Goal: Information Seeking & Learning: Learn about a topic

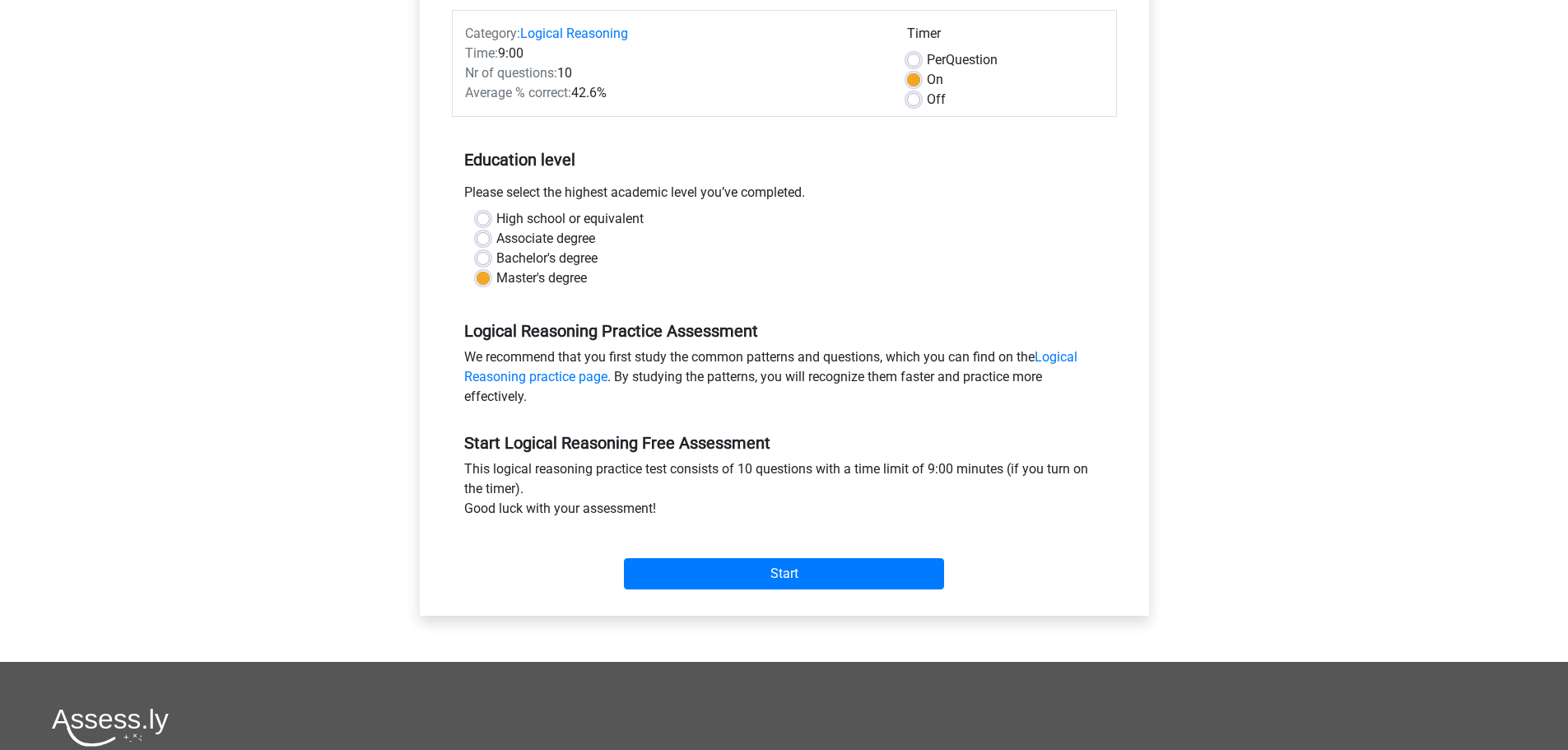
scroll to position [247, 0]
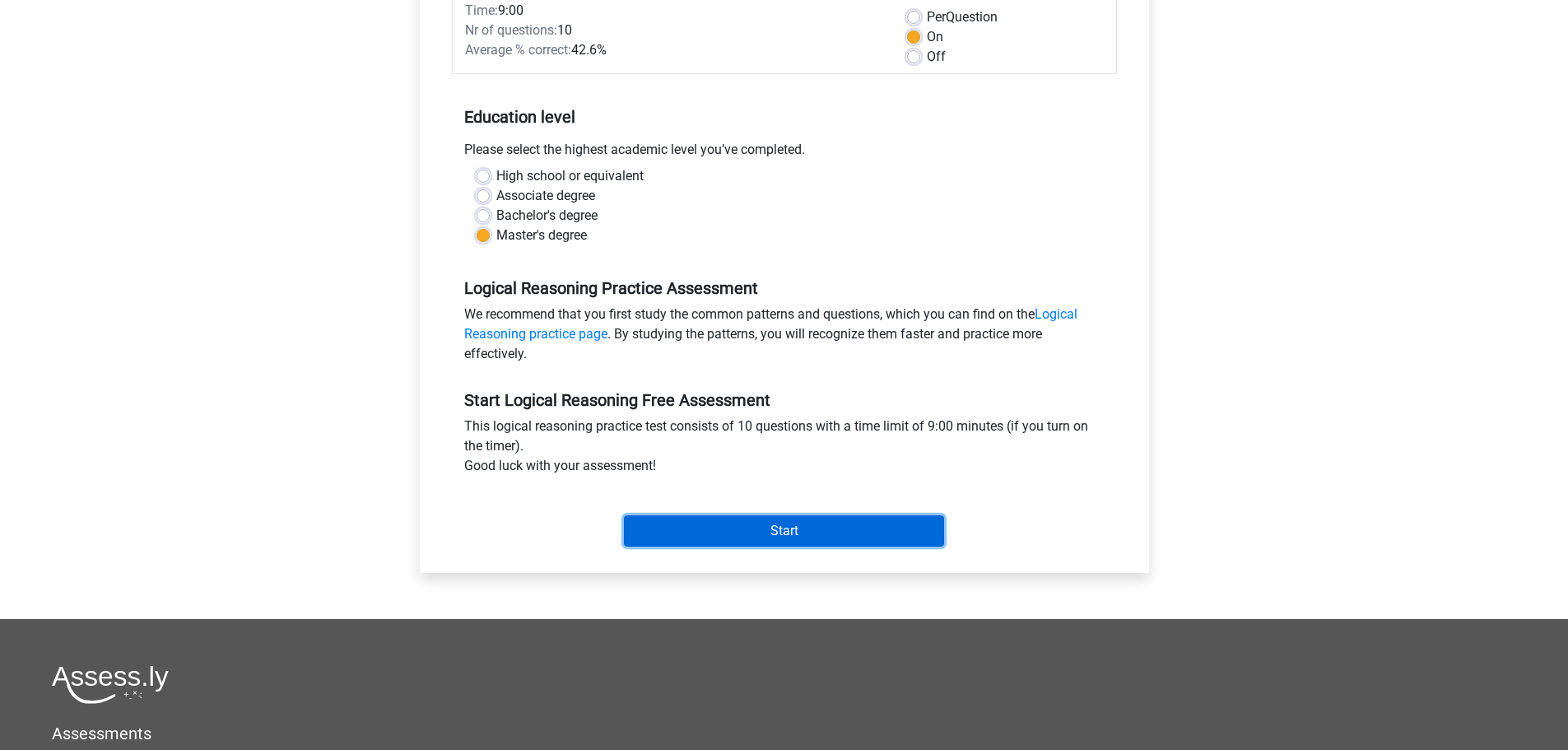
click at [790, 522] on input "Start" at bounding box center [784, 531] width 320 height 31
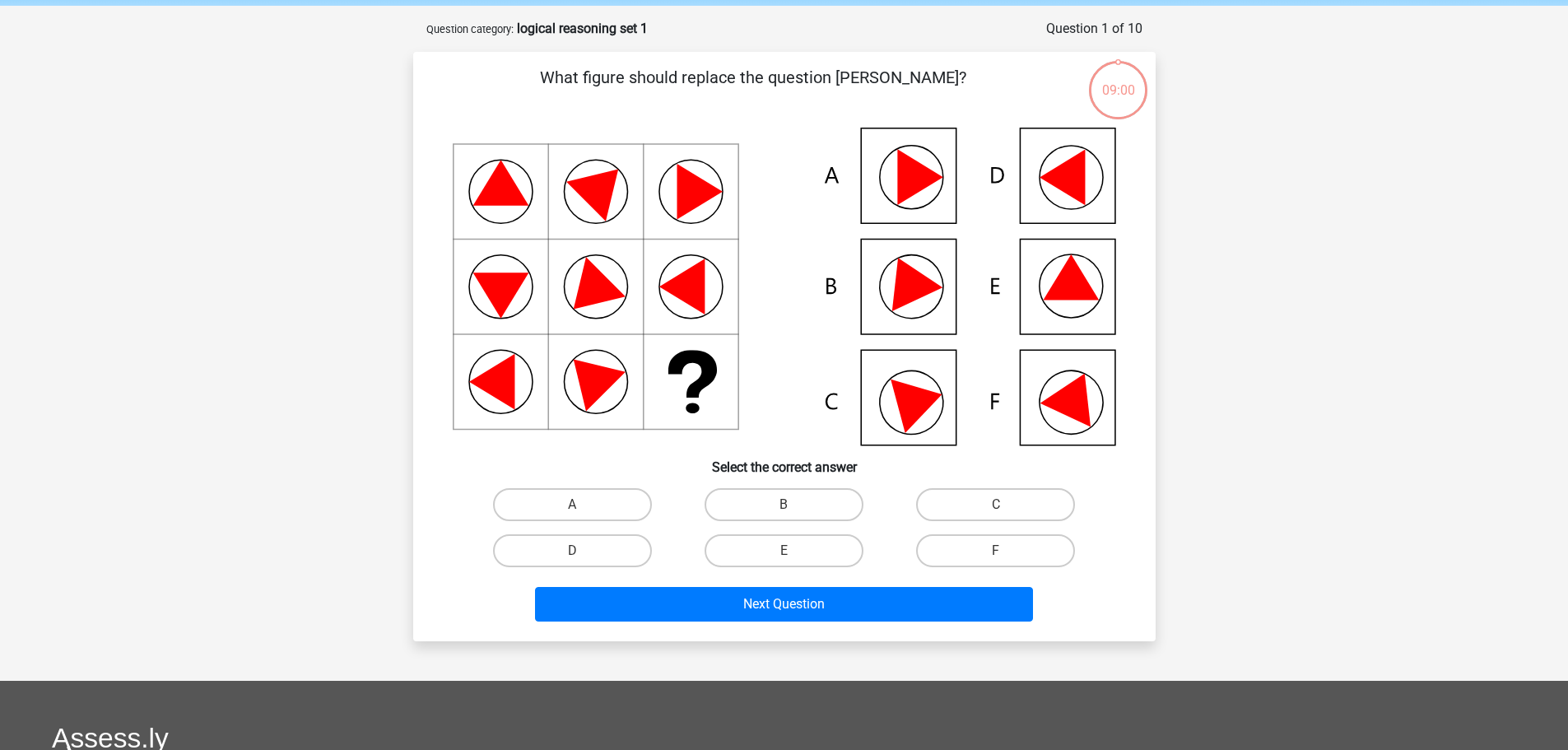
scroll to position [82, 0]
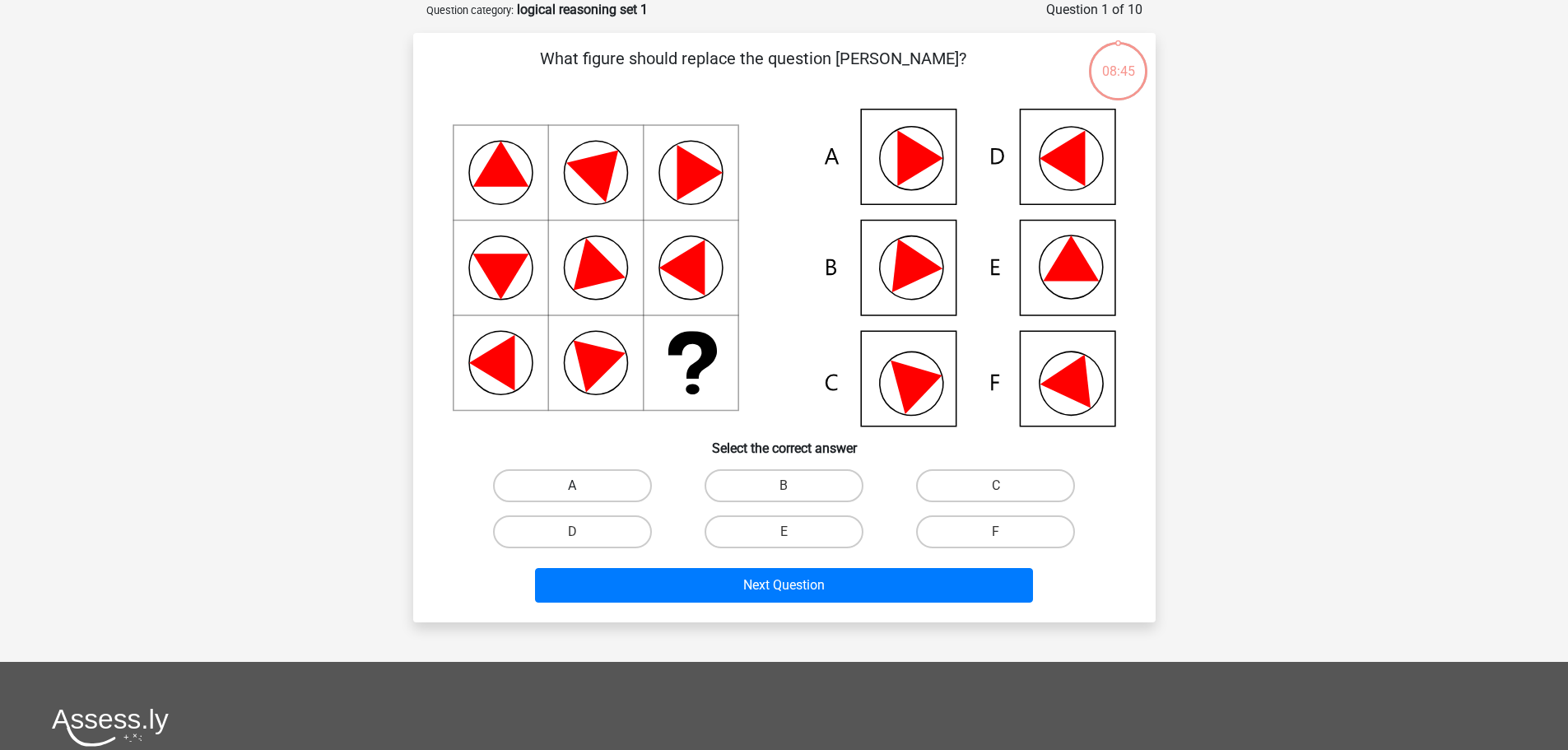
click at [533, 481] on label "A" at bounding box center [572, 485] width 159 height 33
click at [572, 485] on input "A" at bounding box center [577, 491] width 11 height 11
radio input "true"
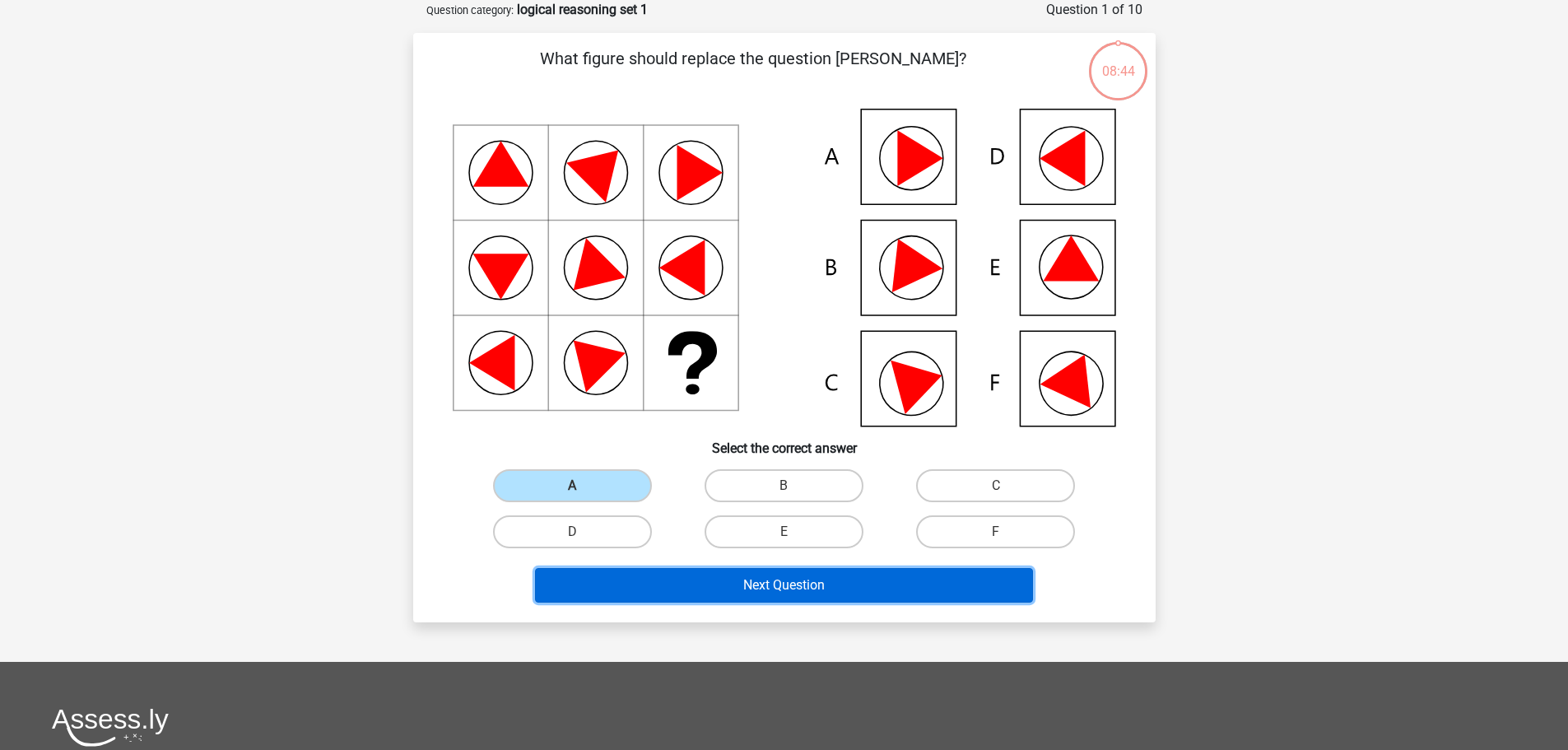
click at [686, 593] on button "Next Question" at bounding box center [784, 586] width 498 height 35
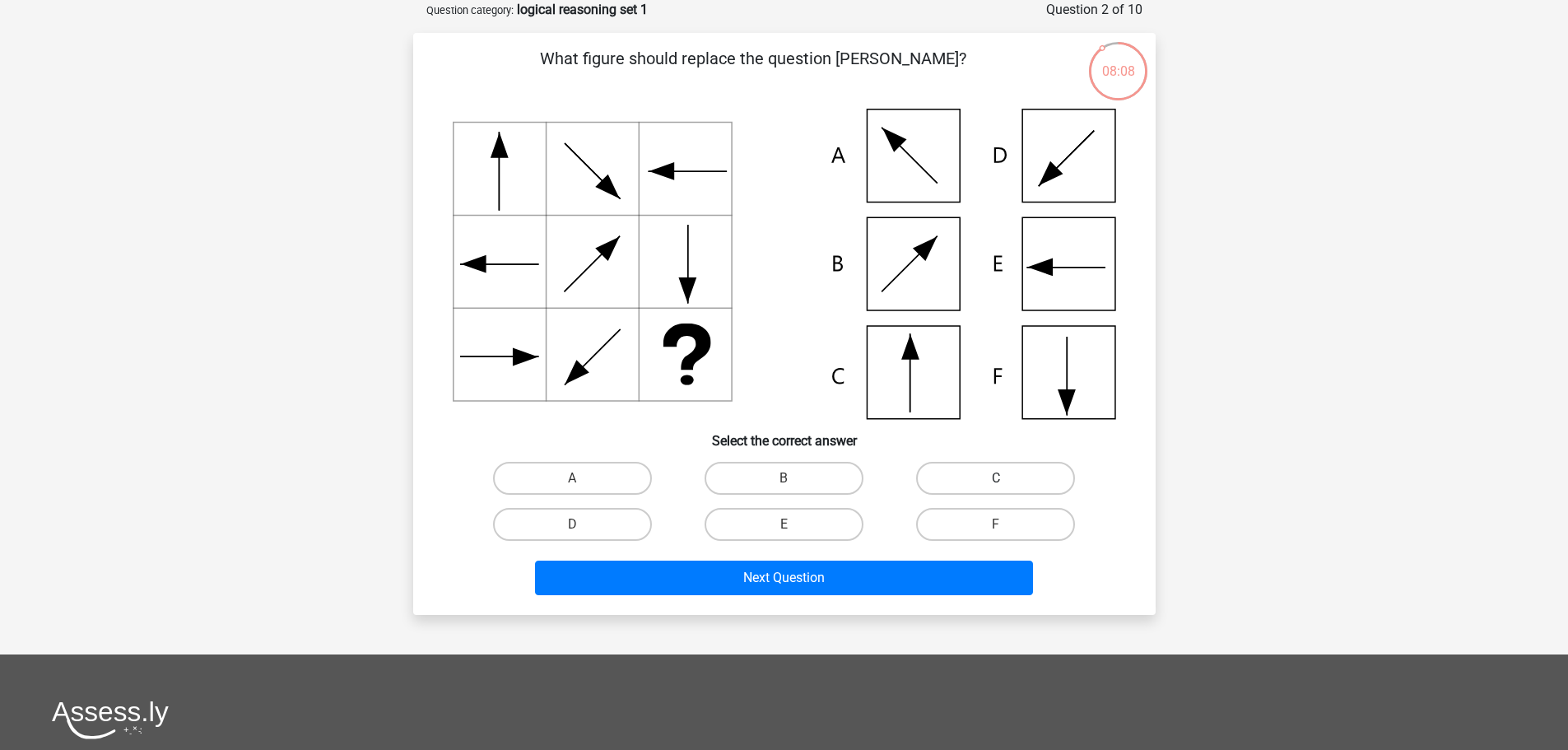
click at [983, 479] on label "C" at bounding box center [995, 478] width 159 height 33
click at [996, 479] on input "C" at bounding box center [1002, 484] width 11 height 11
radio input "true"
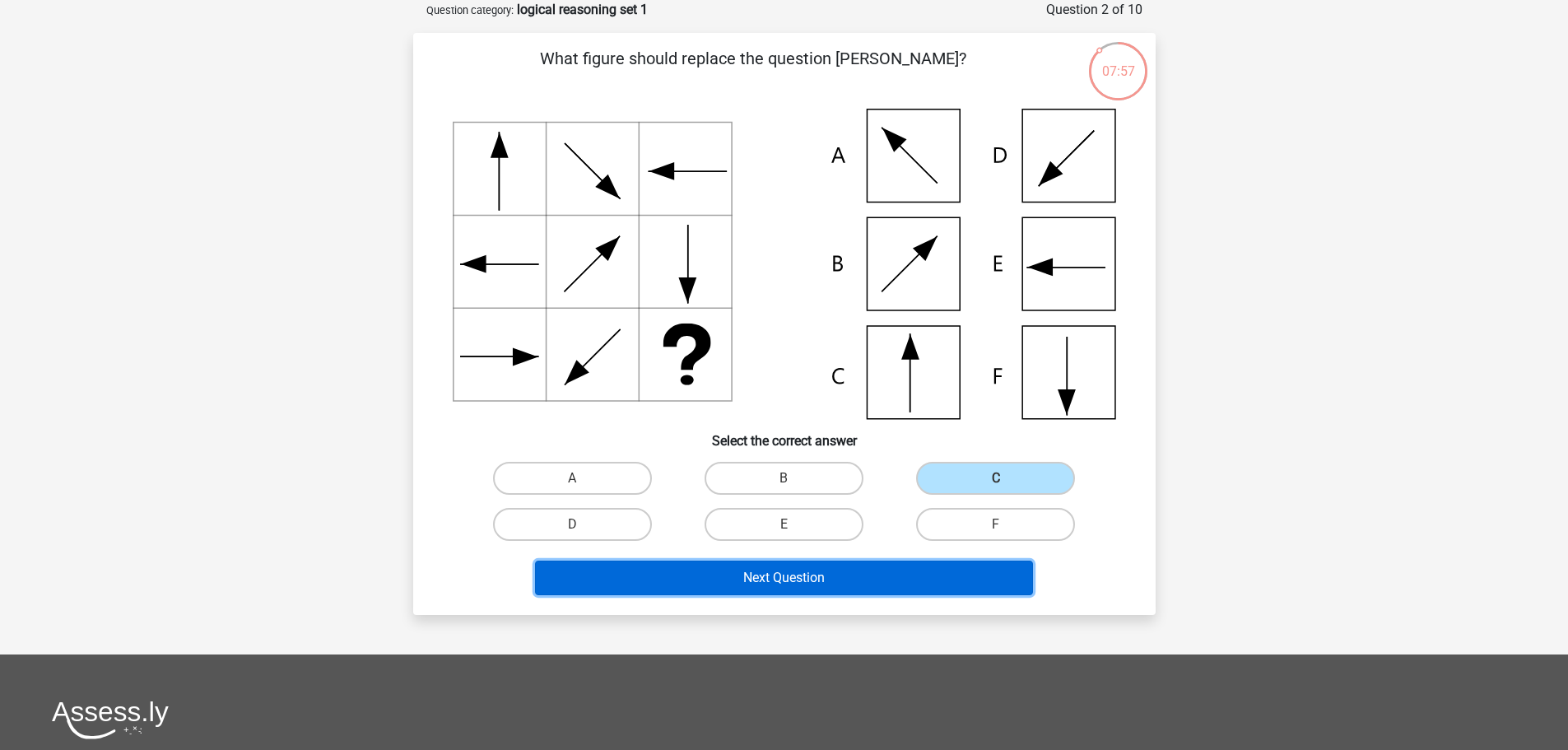
click at [858, 580] on button "Next Question" at bounding box center [784, 578] width 498 height 35
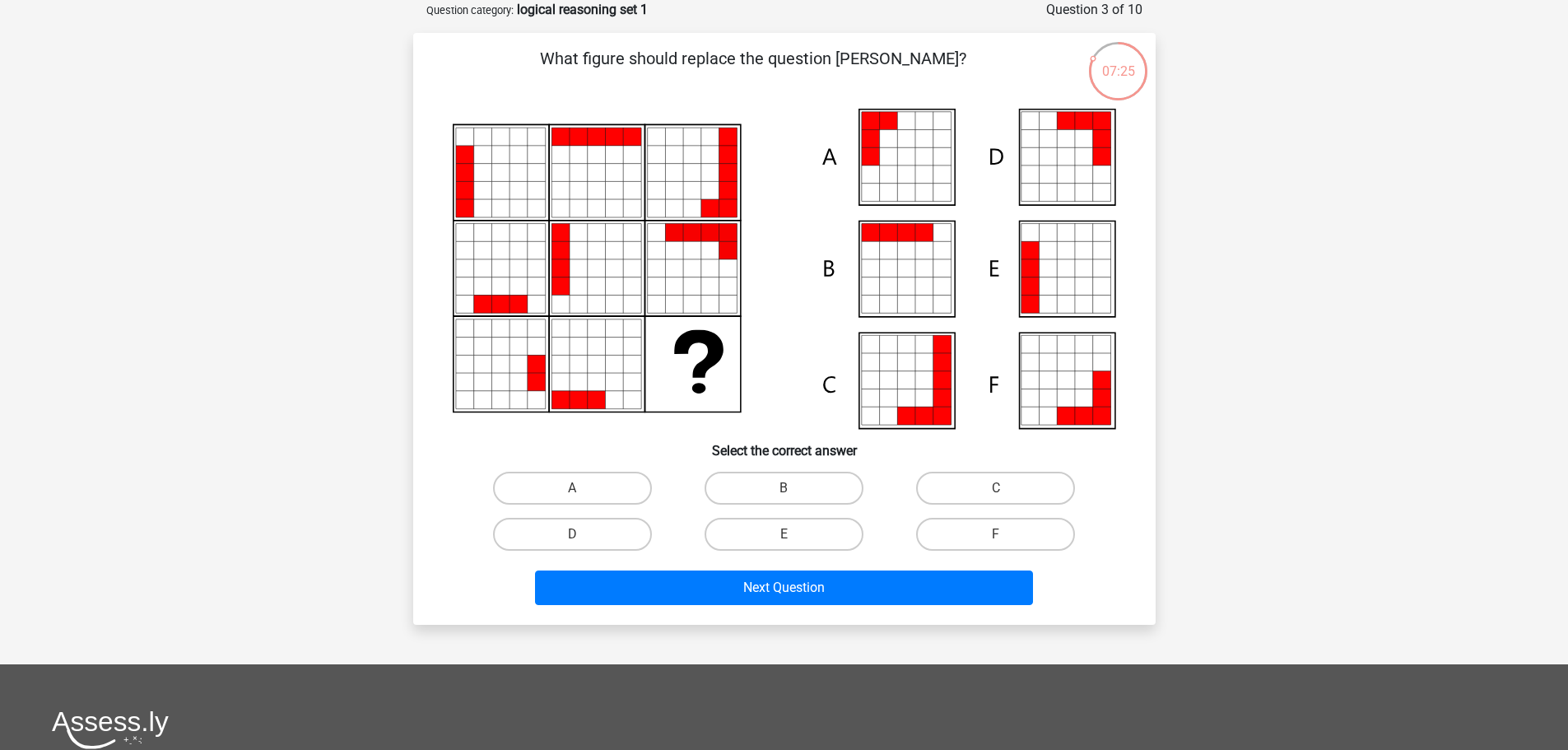
click at [934, 283] on icon at bounding box center [941, 286] width 18 height 18
click at [772, 495] on label "B" at bounding box center [784, 488] width 159 height 33
click at [784, 495] on input "B" at bounding box center [789, 494] width 11 height 11
radio input "true"
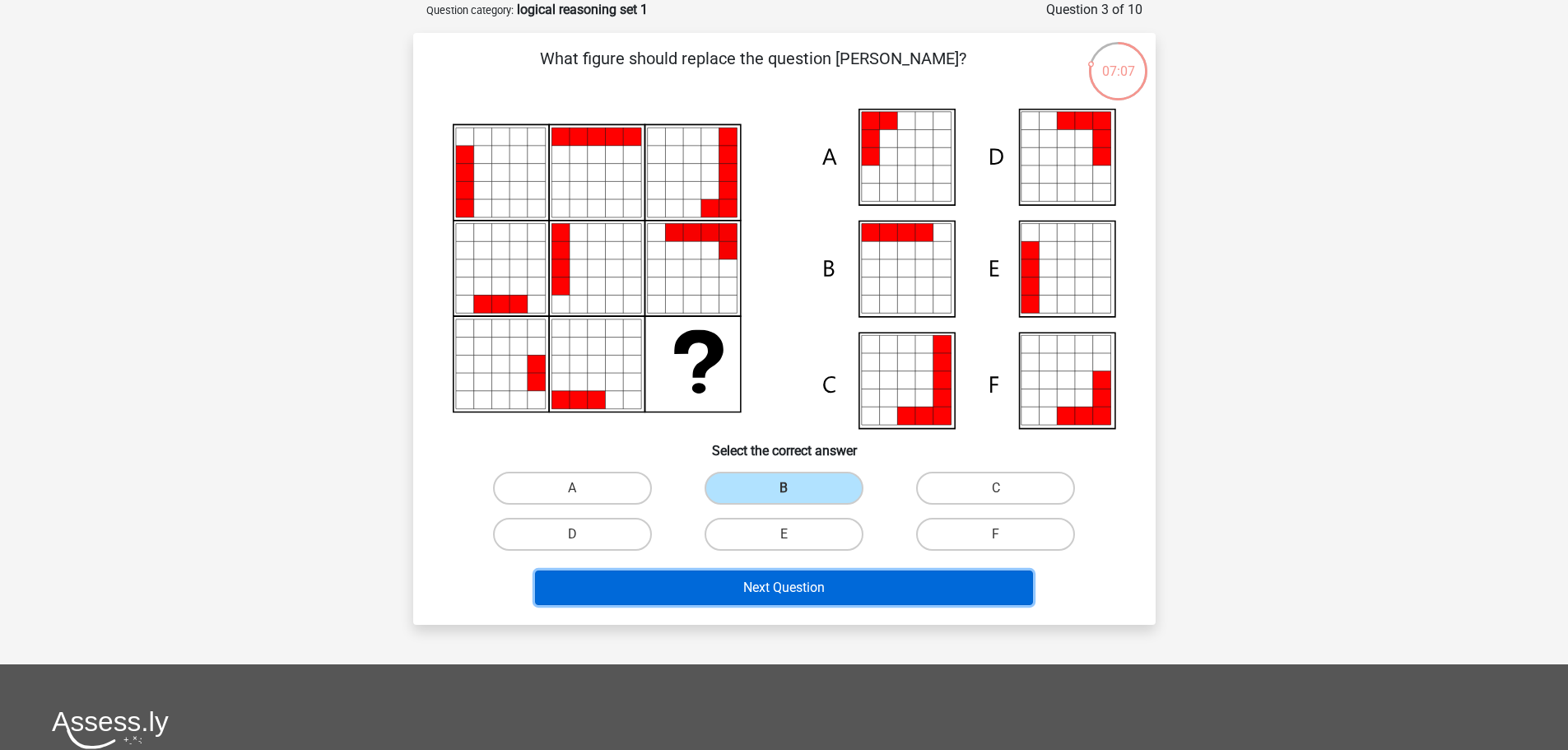
click at [783, 585] on button "Next Question" at bounding box center [784, 588] width 498 height 35
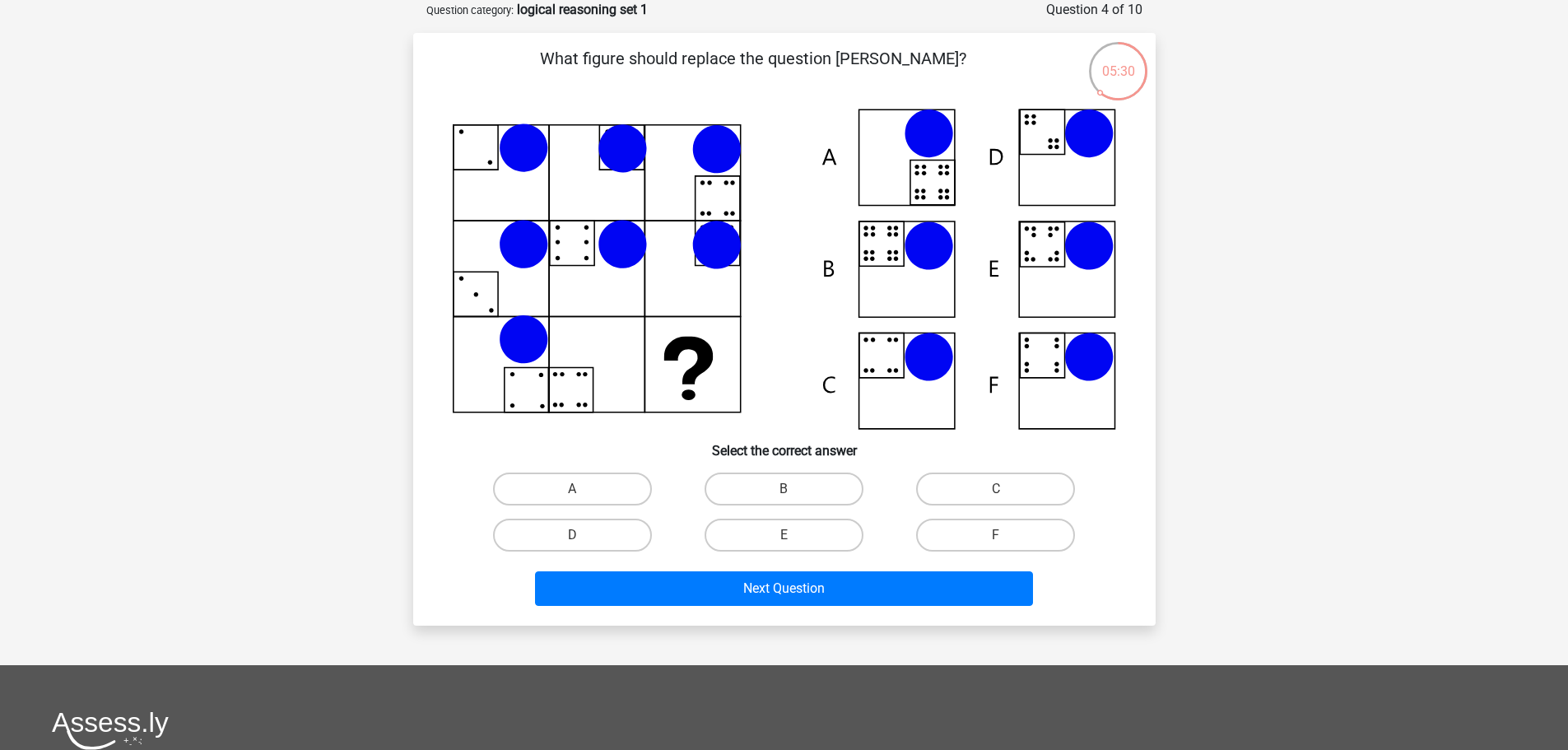
click at [785, 492] on input "B" at bounding box center [789, 495] width 11 height 11
radio input "true"
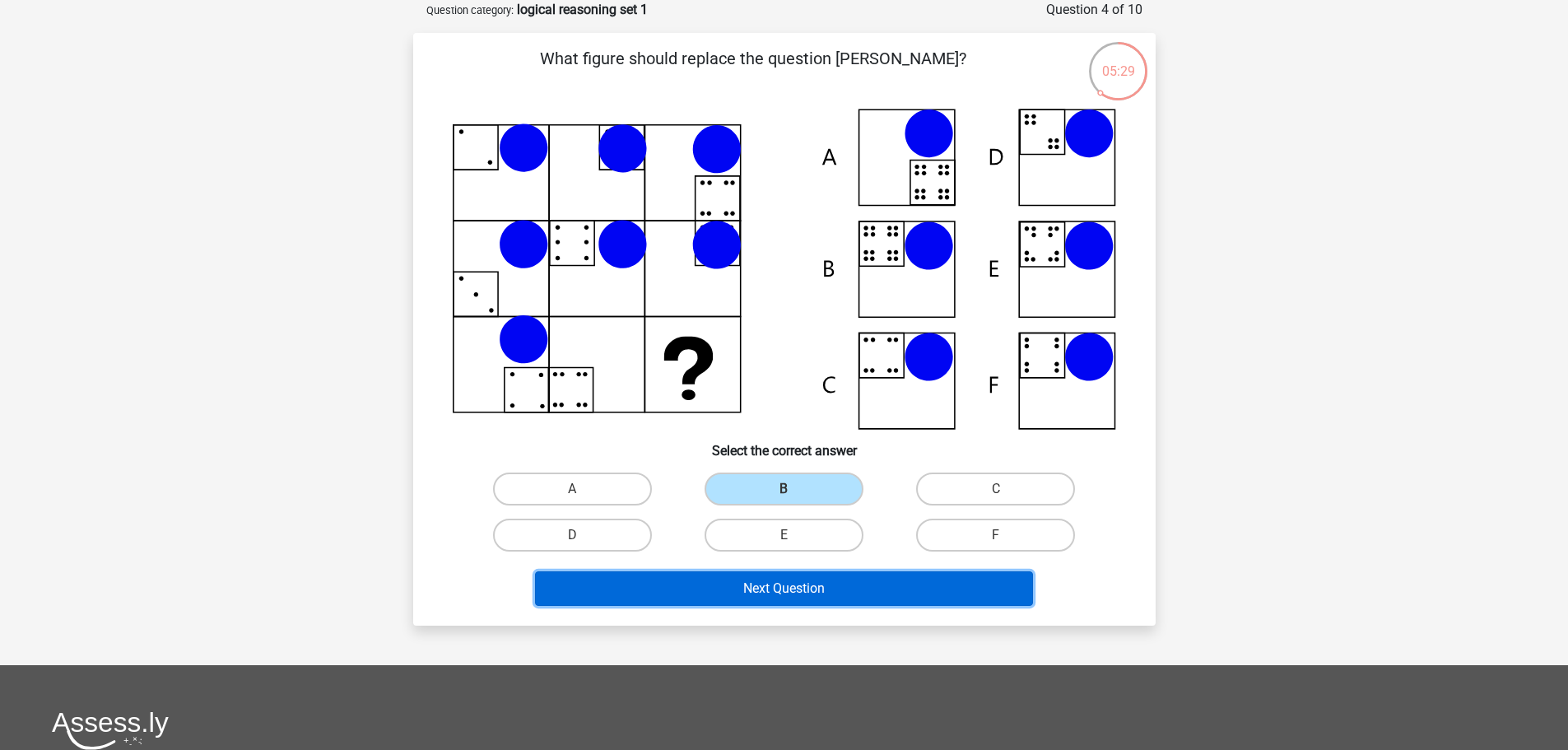
click at [820, 594] on button "Next Question" at bounding box center [784, 589] width 498 height 35
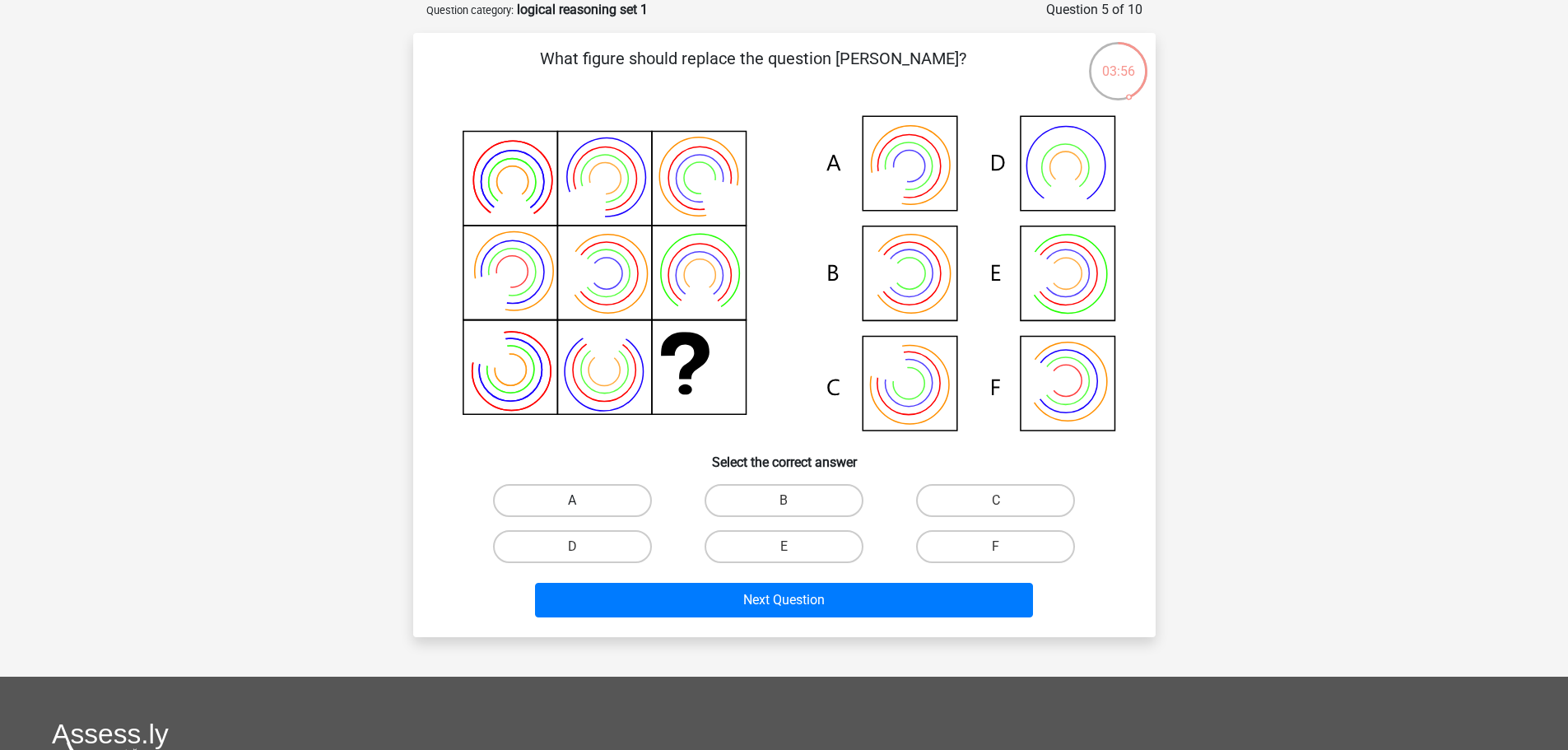
click at [600, 498] on label "A" at bounding box center [572, 501] width 159 height 33
click at [583, 501] on input "A" at bounding box center [577, 506] width 11 height 11
radio input "true"
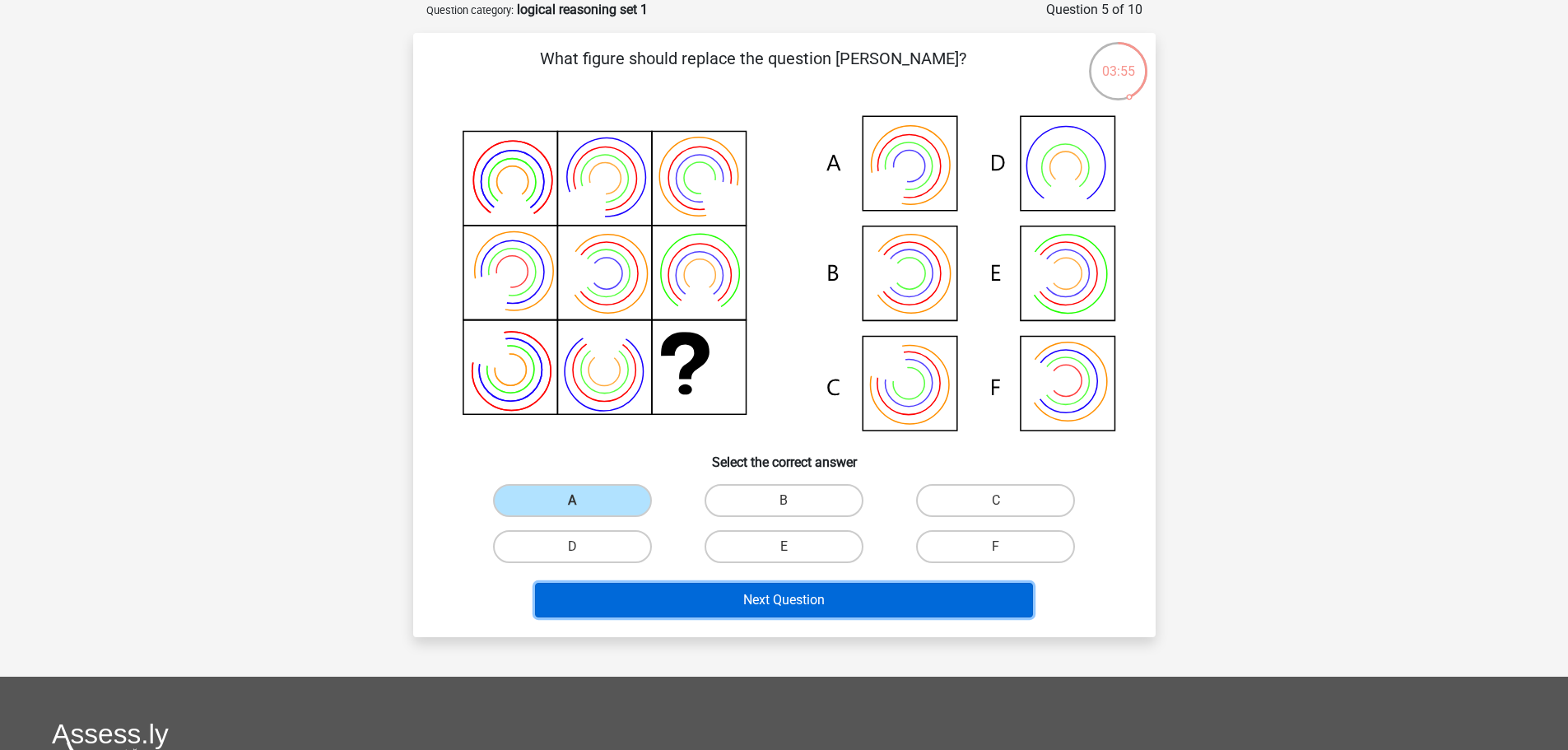
click at [698, 601] on button "Next Question" at bounding box center [784, 600] width 498 height 35
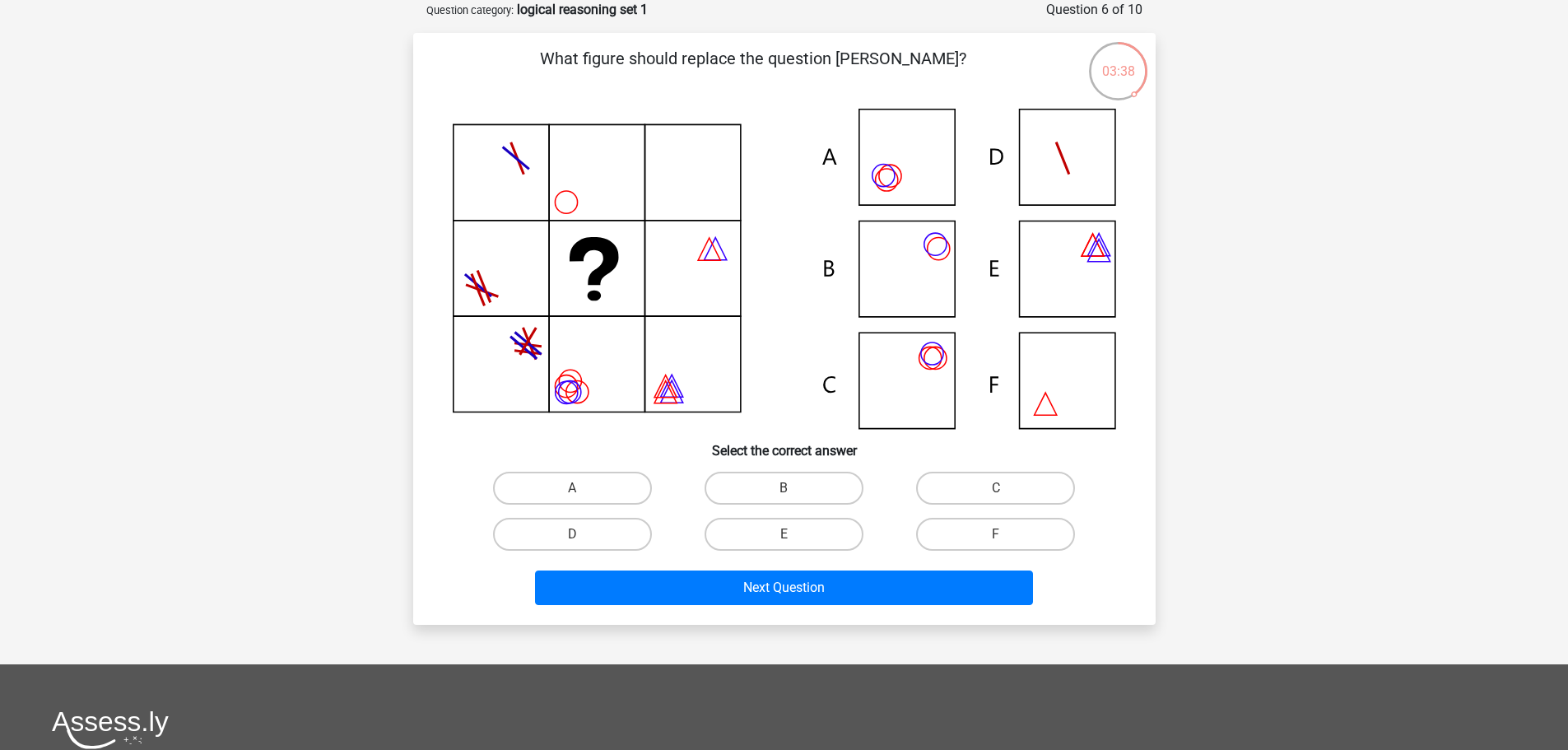
click at [900, 194] on icon at bounding box center [784, 268] width 663 height 320
click at [584, 474] on label "A" at bounding box center [572, 488] width 159 height 33
click at [583, 488] on input "A" at bounding box center [577, 494] width 11 height 11
radio input "true"
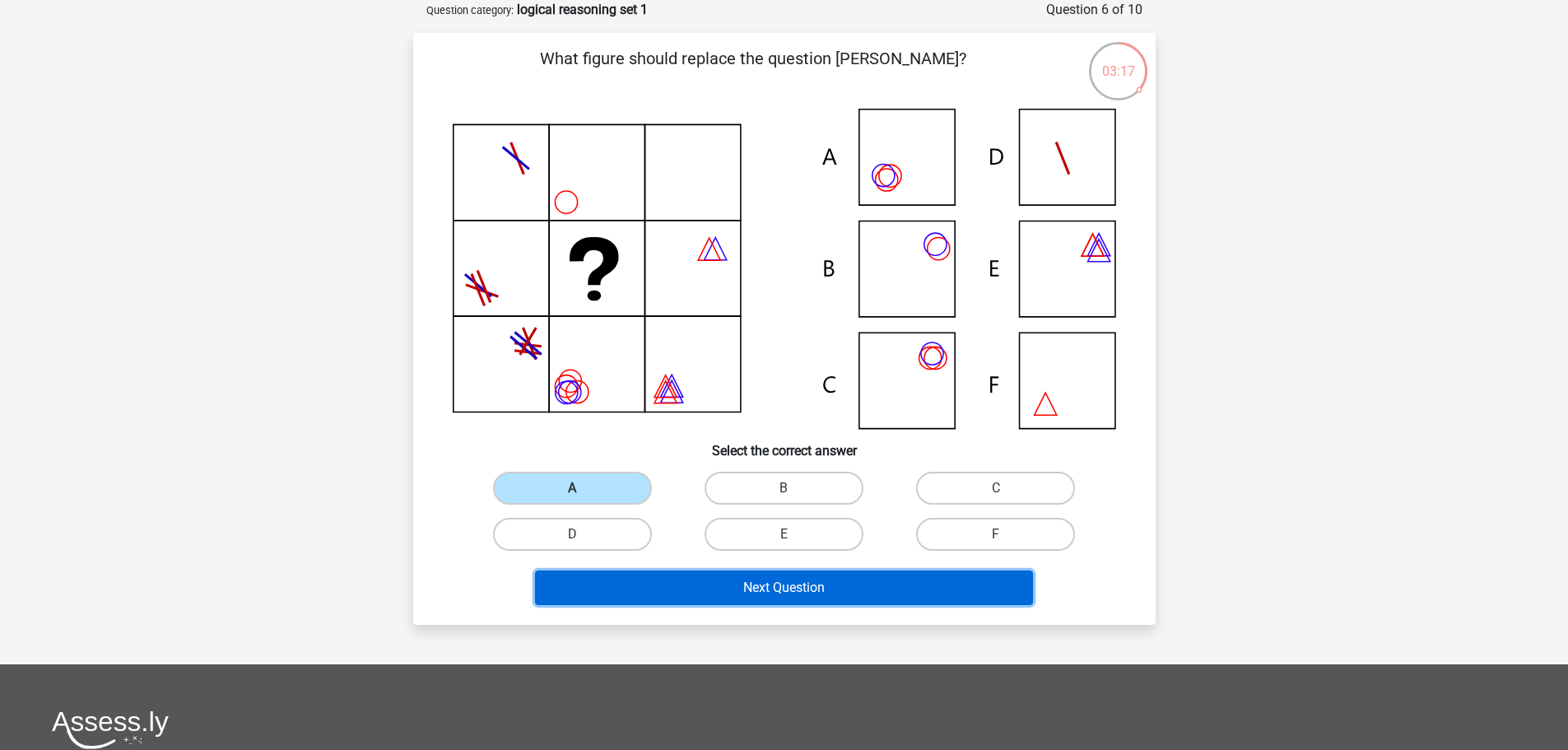
click at [668, 587] on button "Next Question" at bounding box center [784, 588] width 498 height 35
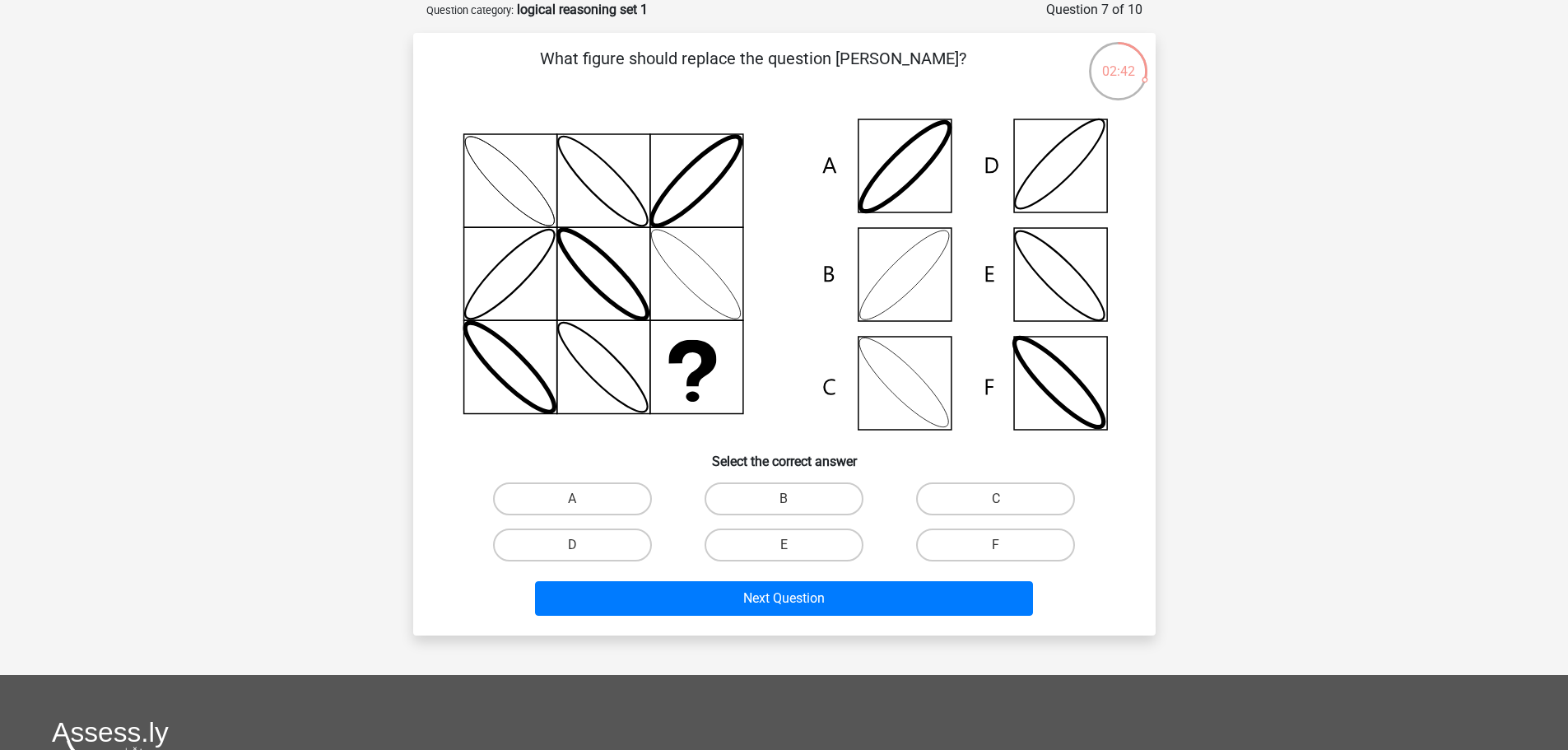
click at [905, 266] on icon at bounding box center [784, 275] width 663 height 332
click at [798, 503] on label "B" at bounding box center [784, 499] width 159 height 33
click at [794, 503] on input "B" at bounding box center [789, 505] width 11 height 11
radio input "true"
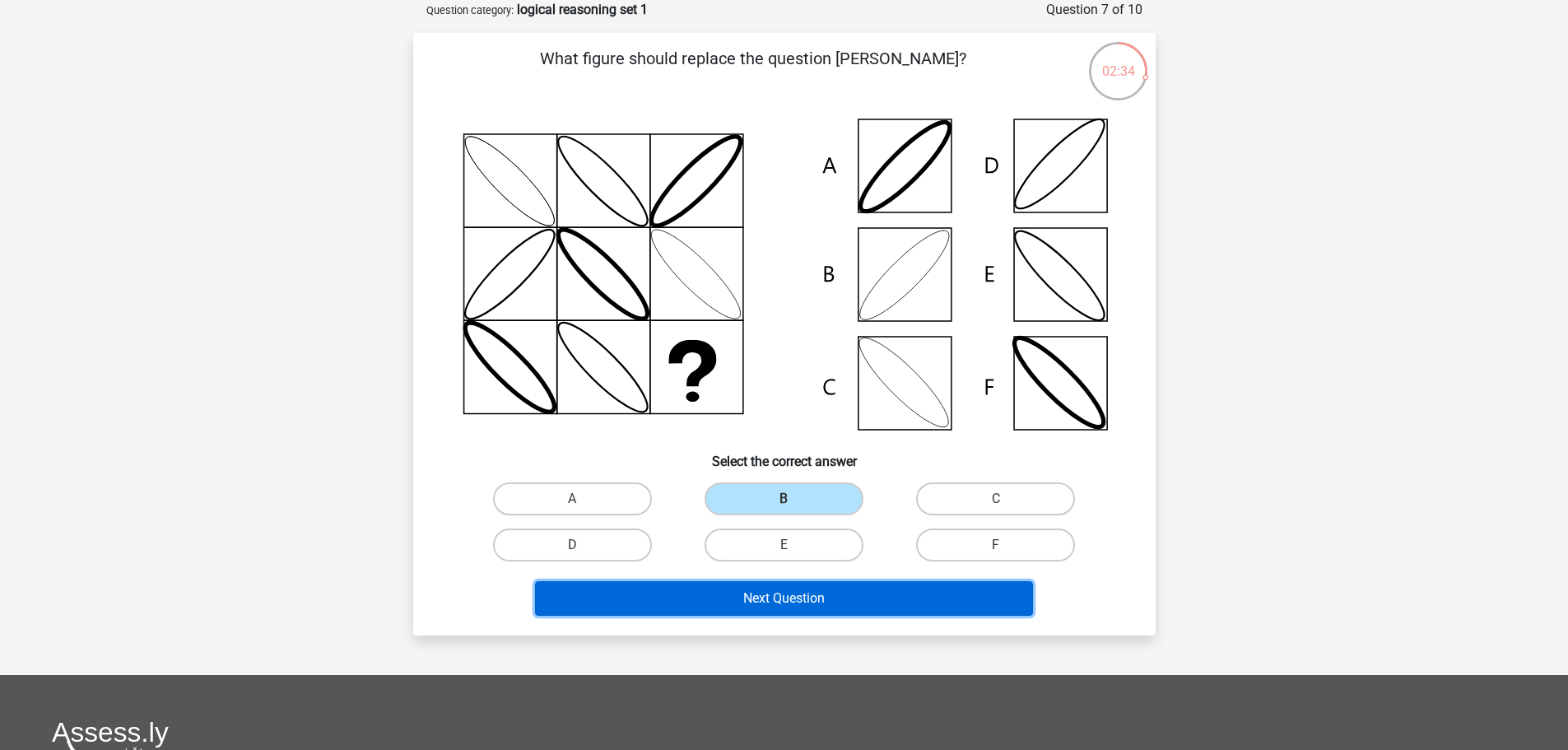
click at [842, 590] on button "Next Question" at bounding box center [784, 599] width 498 height 35
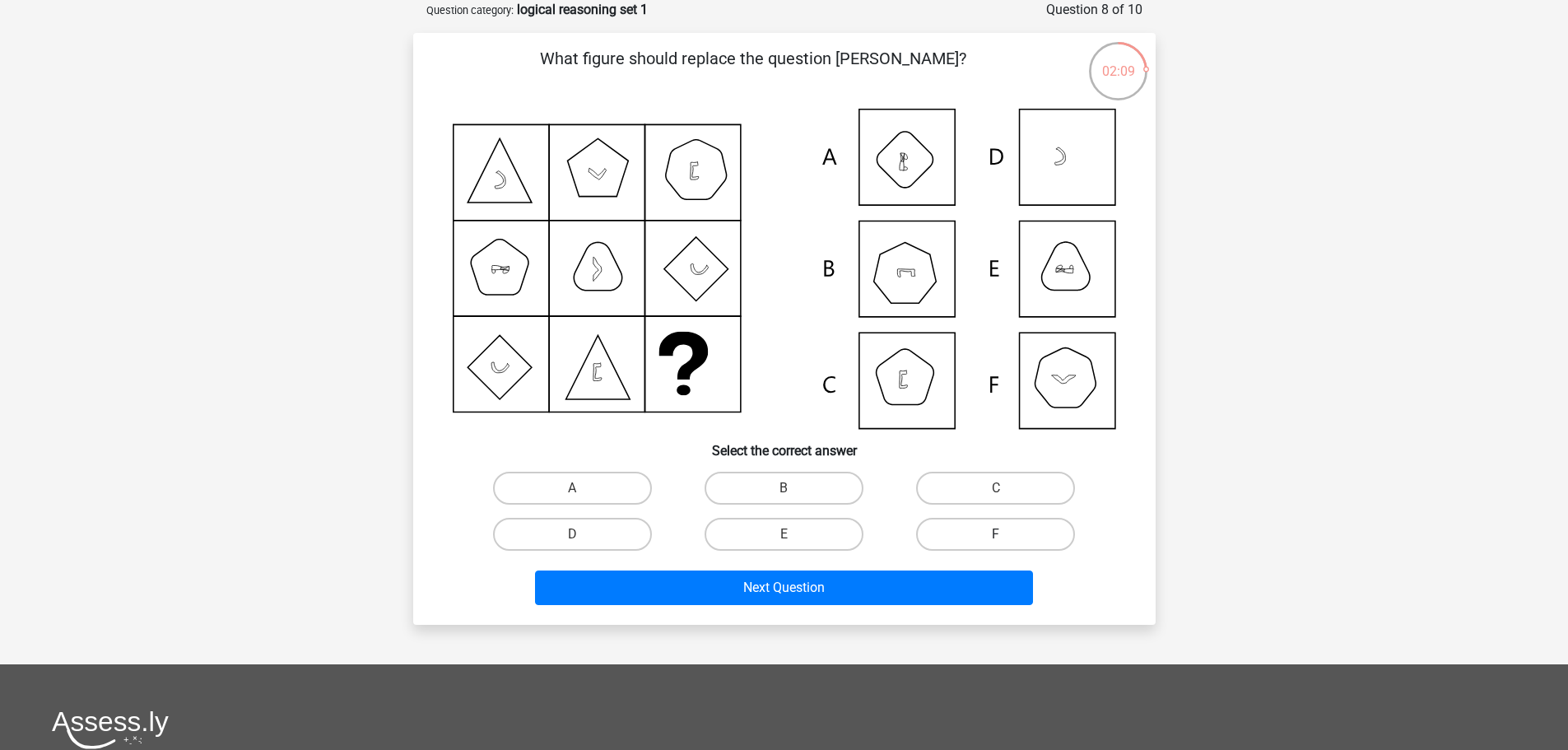
click at [982, 538] on label "F" at bounding box center [995, 535] width 159 height 33
click at [996, 538] on input "F" at bounding box center [1002, 540] width 11 height 11
radio input "true"
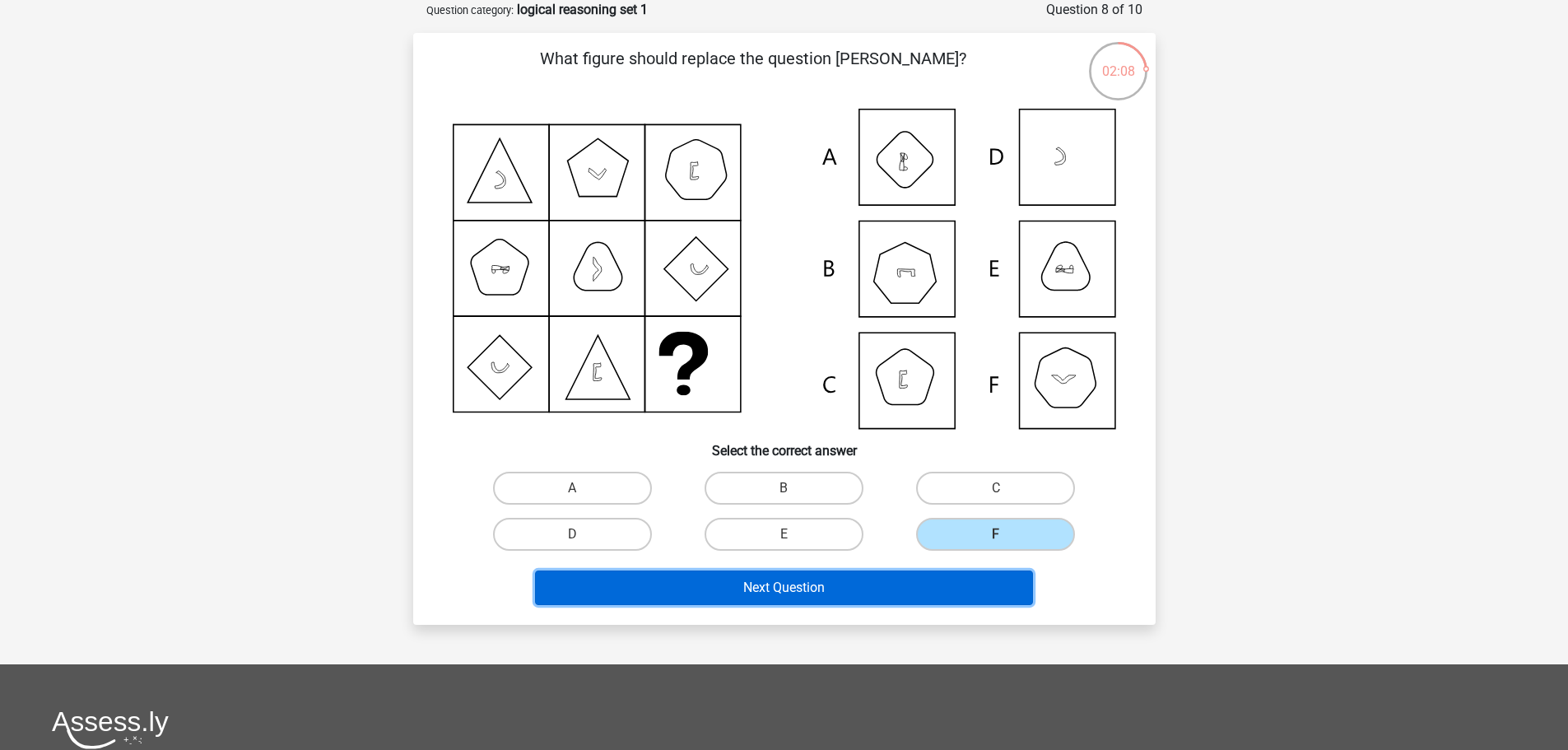
click at [971, 574] on button "Next Question" at bounding box center [784, 588] width 498 height 35
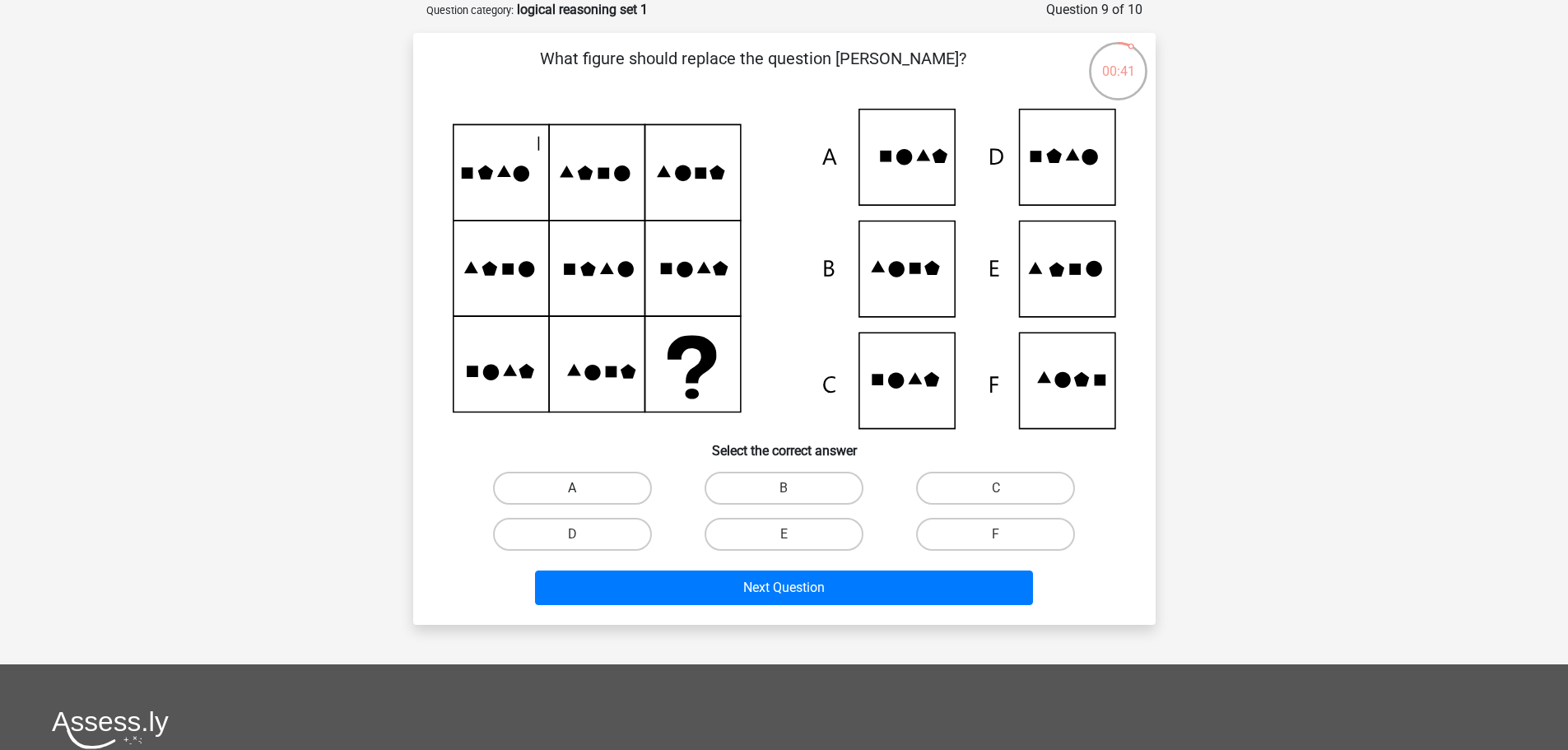
click at [568, 494] on label "A" at bounding box center [572, 488] width 159 height 33
click at [572, 494] on input "A" at bounding box center [577, 494] width 11 height 11
radio input "true"
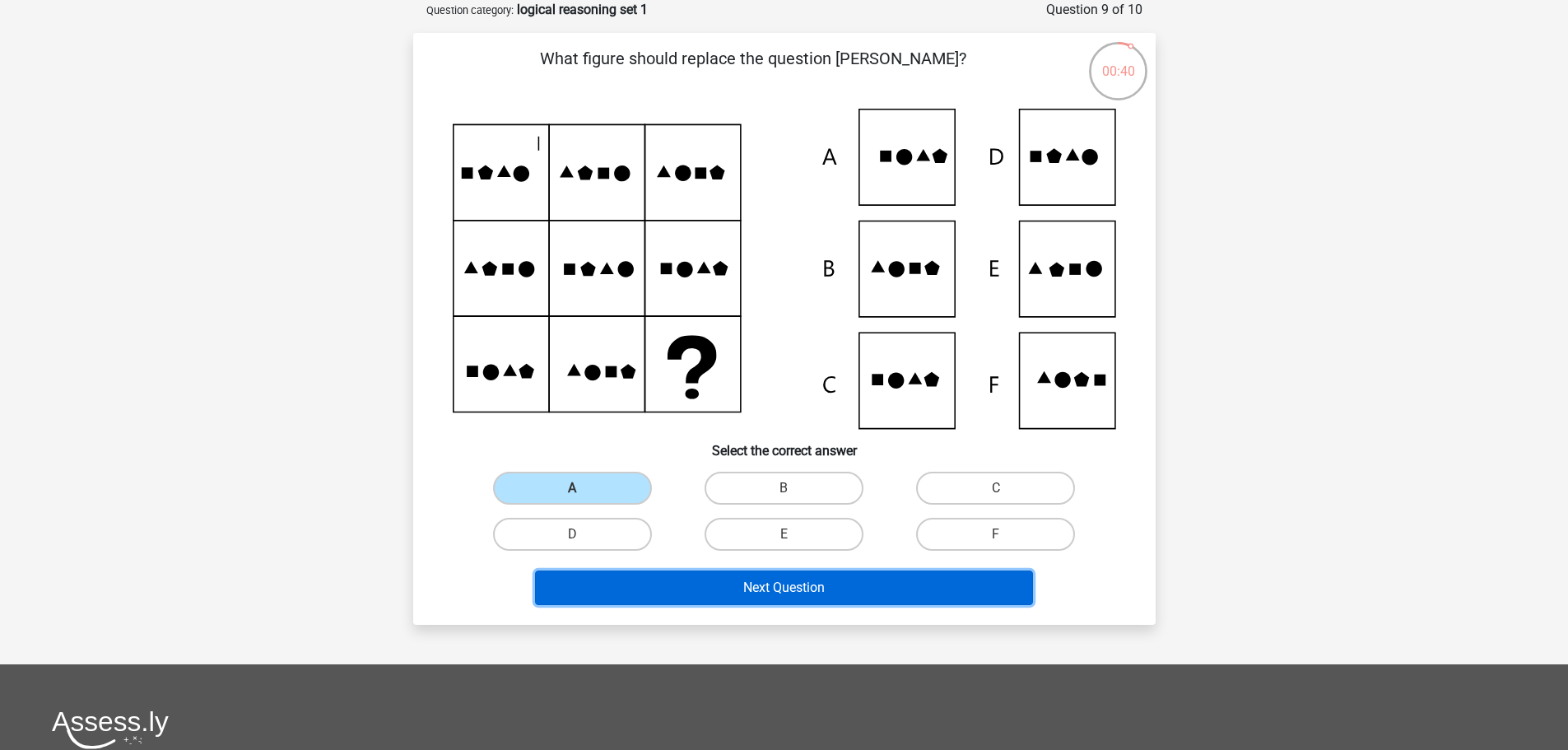
click at [619, 583] on button "Next Question" at bounding box center [784, 588] width 498 height 35
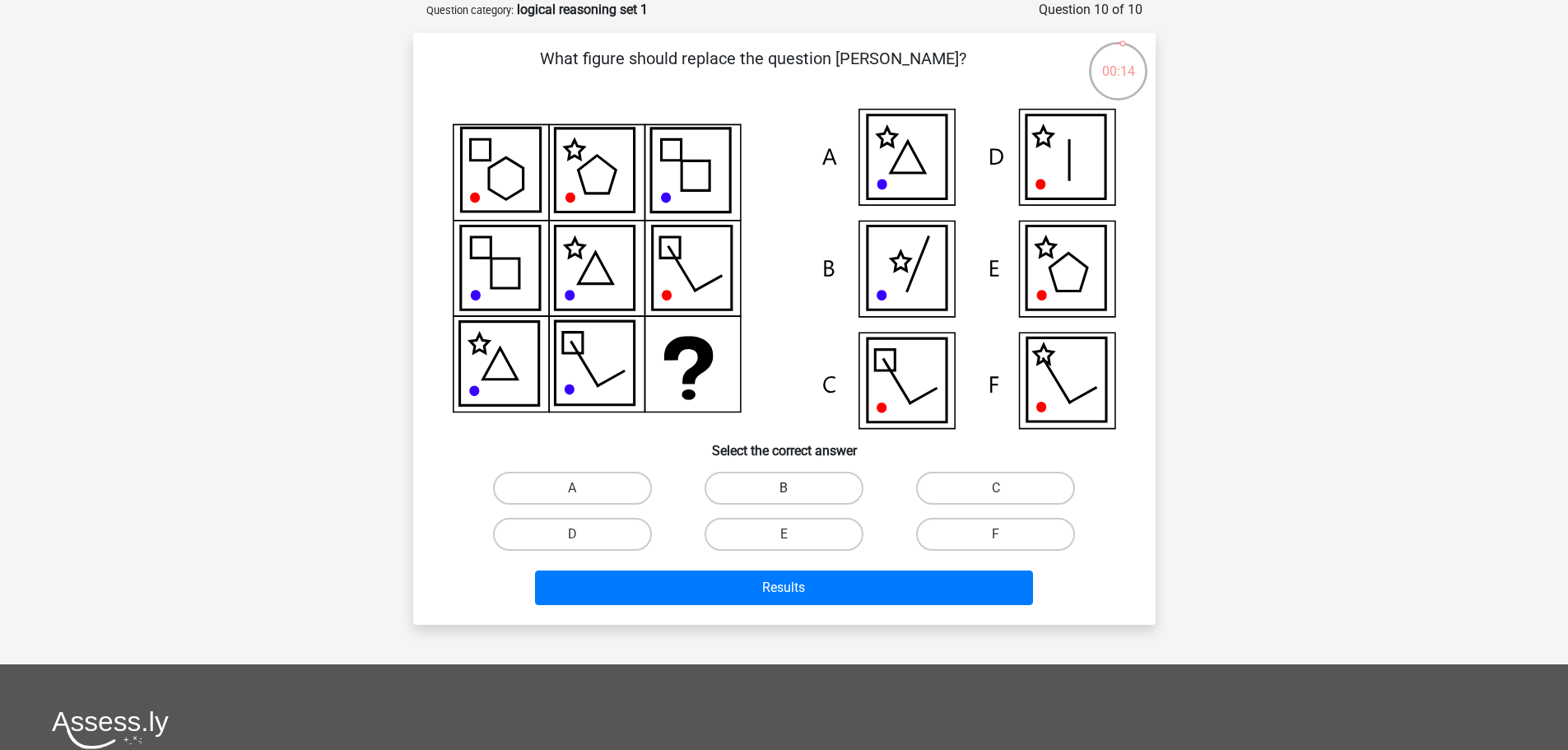
click at [811, 482] on label "B" at bounding box center [784, 488] width 159 height 33
click at [794, 488] on input "B" at bounding box center [789, 494] width 11 height 11
radio input "true"
click at [763, 536] on label "E" at bounding box center [784, 535] width 159 height 33
click at [784, 536] on input "E" at bounding box center [789, 540] width 11 height 11
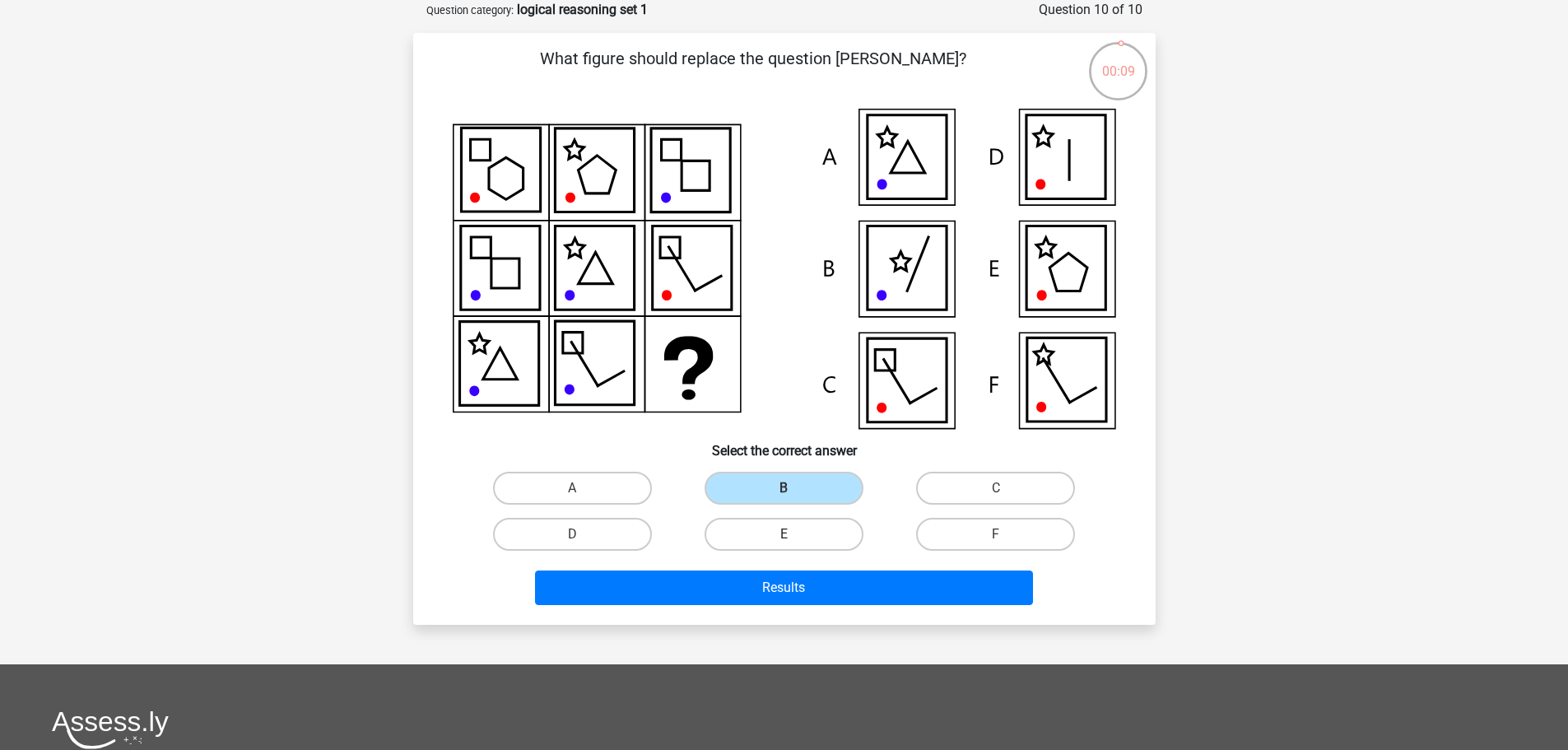
radio input "true"
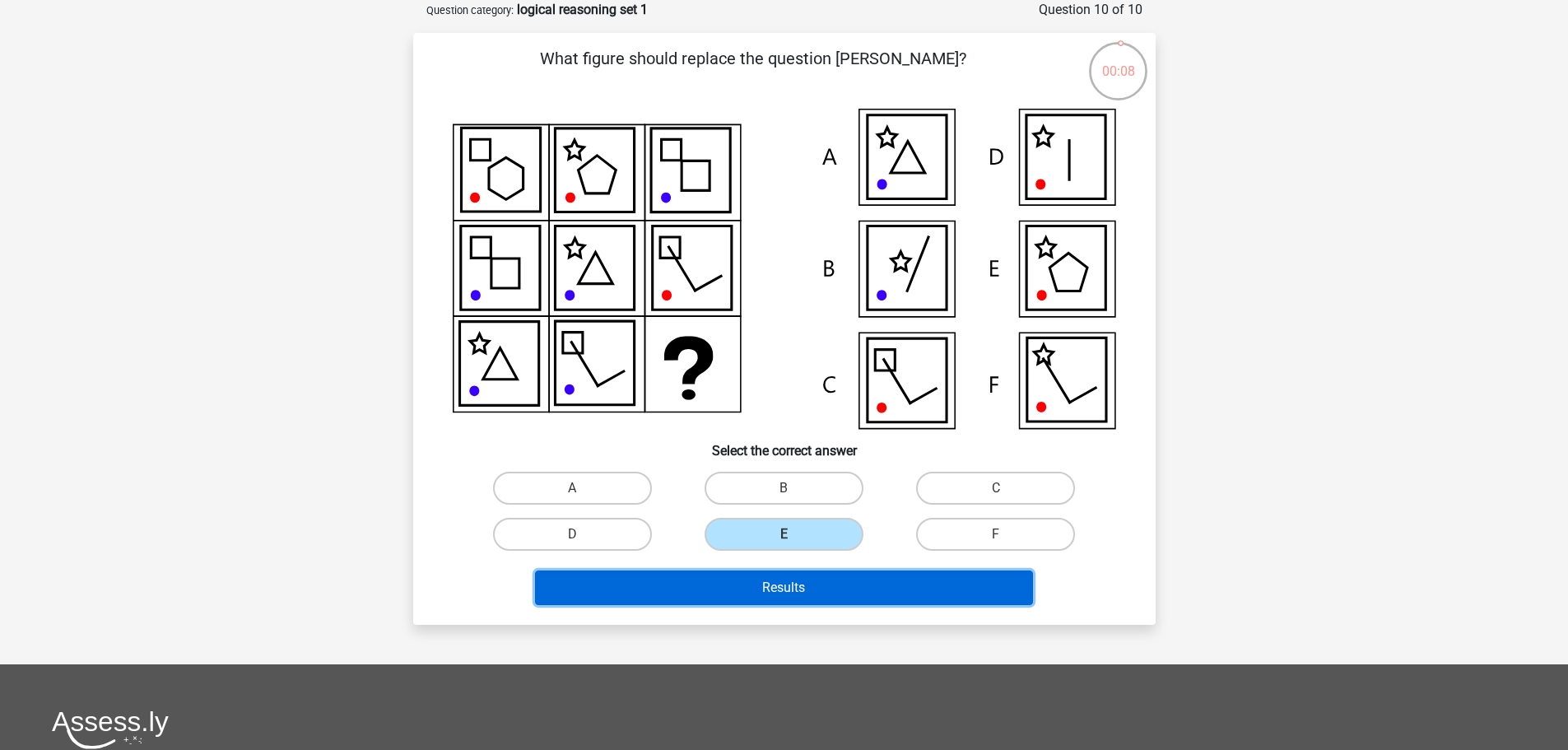
click at [779, 598] on button "Results" at bounding box center [784, 588] width 498 height 35
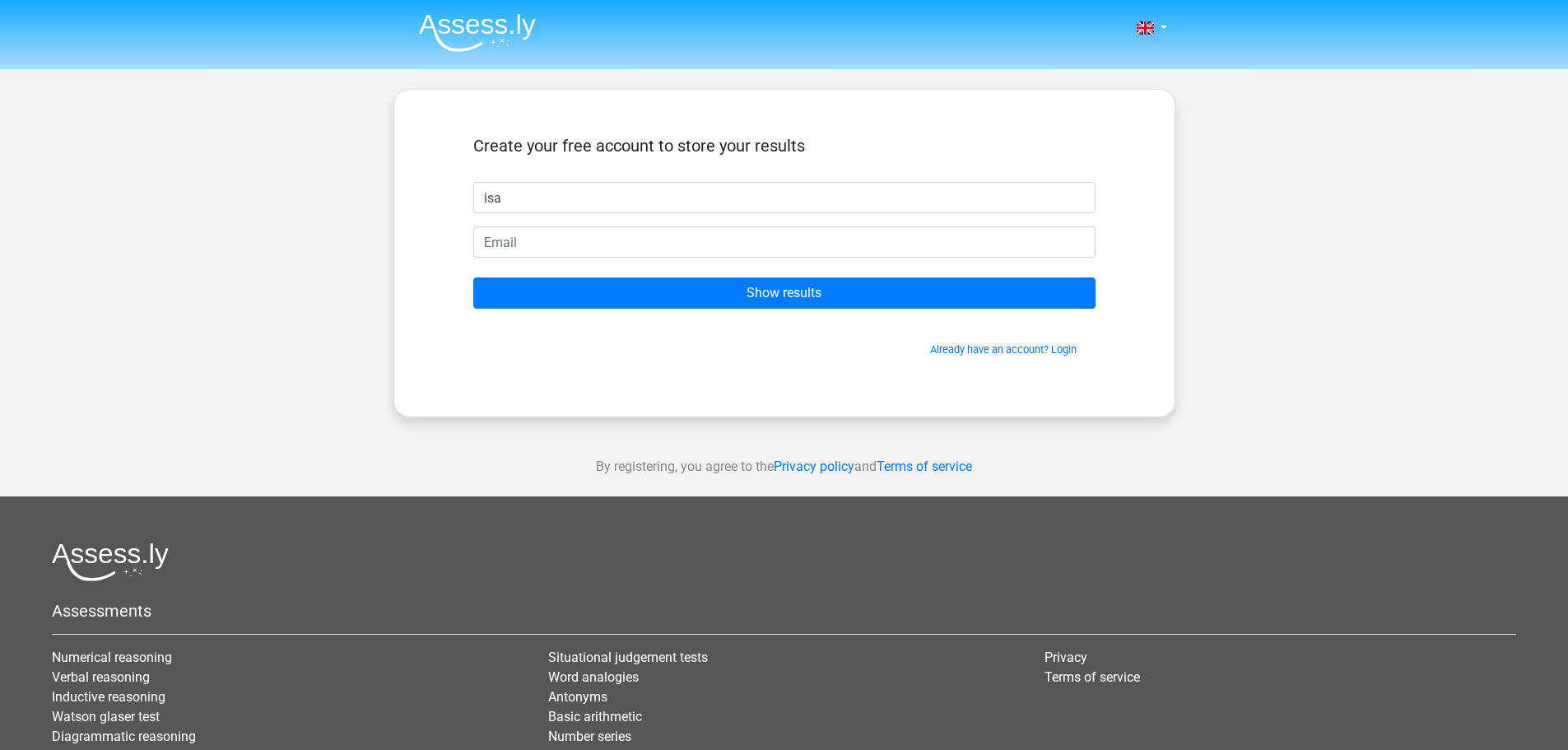
type input "Isabel"
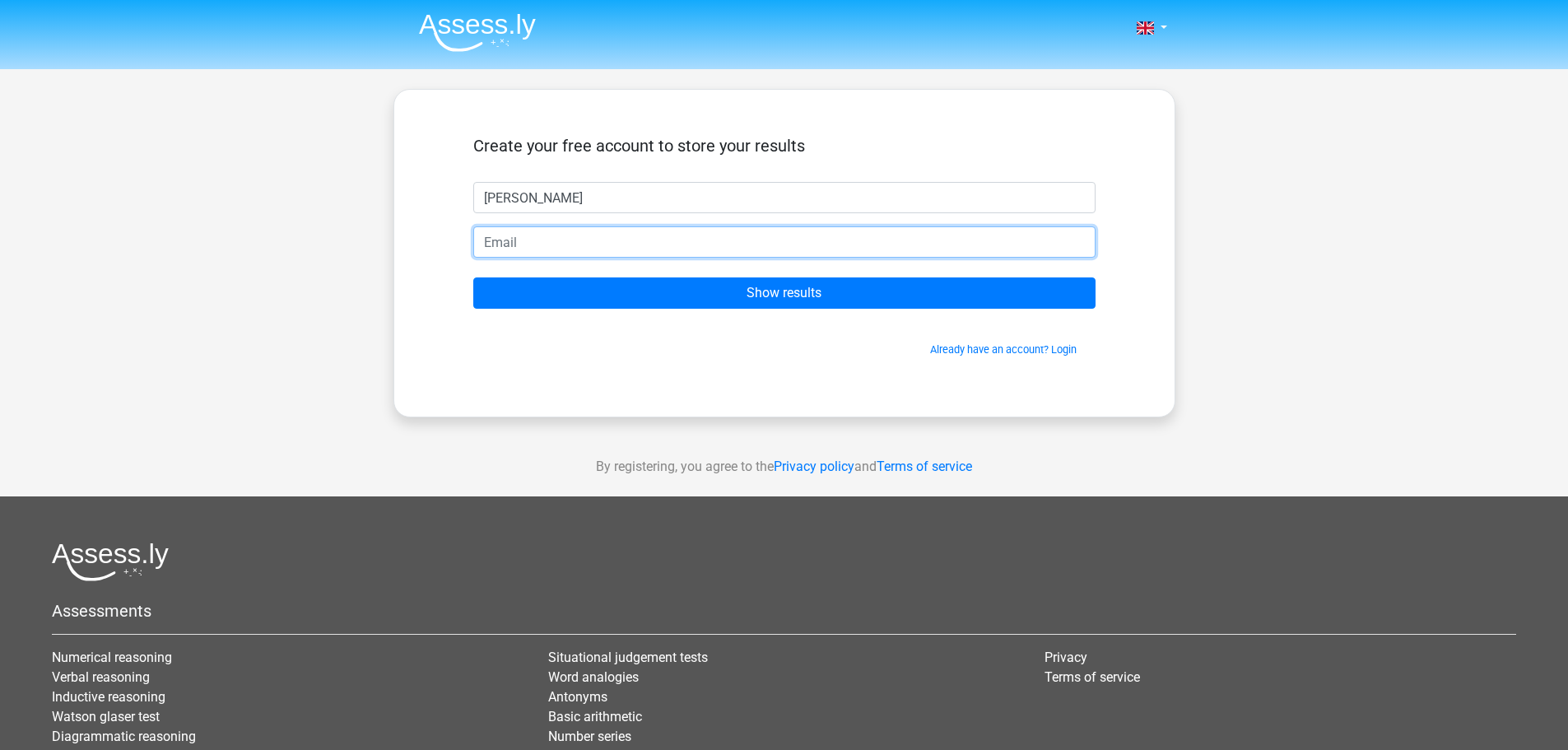
drag, startPoint x: 701, startPoint y: 228, endPoint x: 647, endPoint y: 244, distance: 56.3
click at [647, 244] on input "email" at bounding box center [784, 242] width 622 height 31
type input "igaisbauer@hotmail.com"
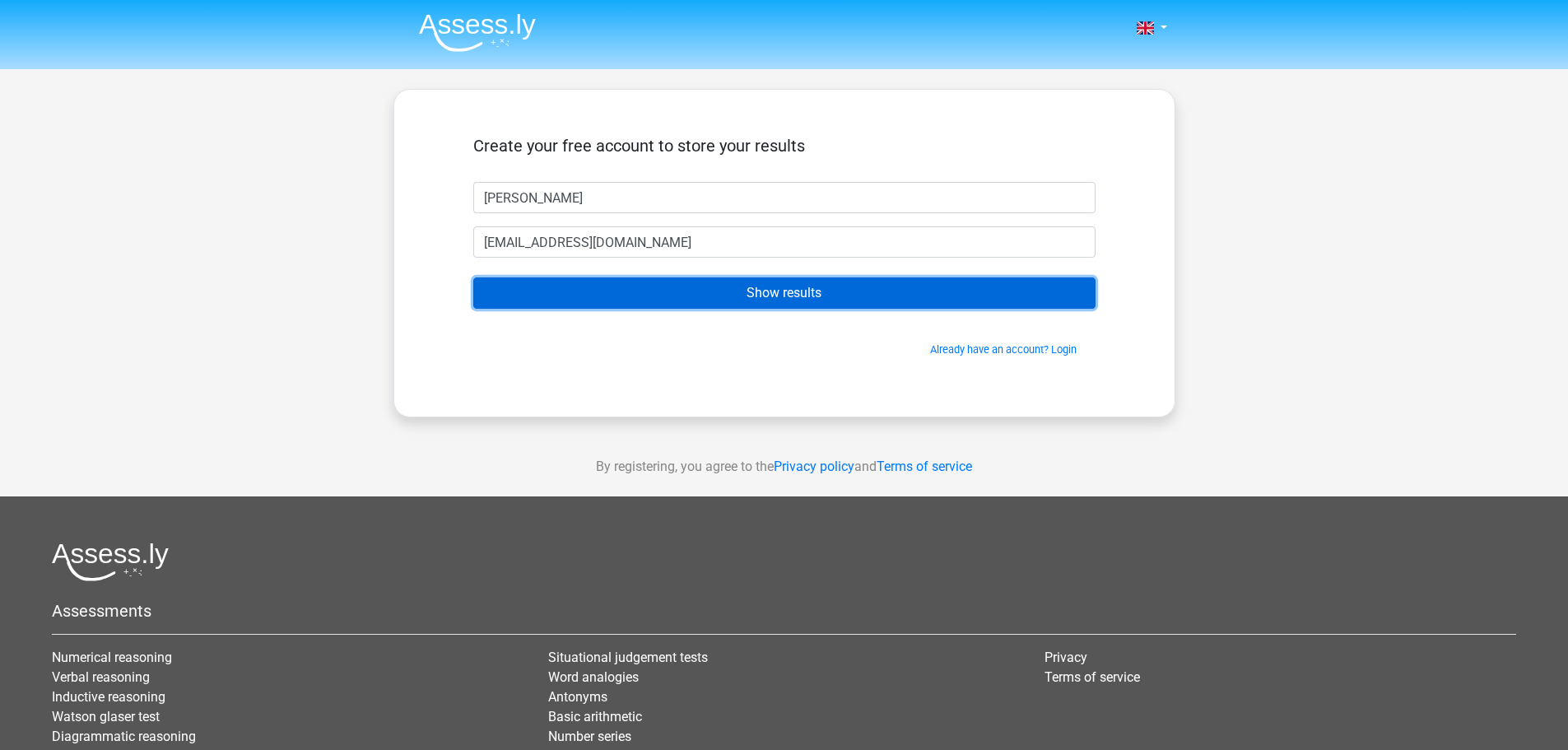
click at [694, 290] on input "Show results" at bounding box center [784, 293] width 622 height 31
click at [586, 285] on input "Show results" at bounding box center [784, 293] width 622 height 31
click at [560, 282] on input "Show results" at bounding box center [784, 293] width 622 height 31
click at [678, 291] on input "Show results" at bounding box center [784, 293] width 622 height 31
click at [777, 303] on input "Show results" at bounding box center [784, 293] width 622 height 31
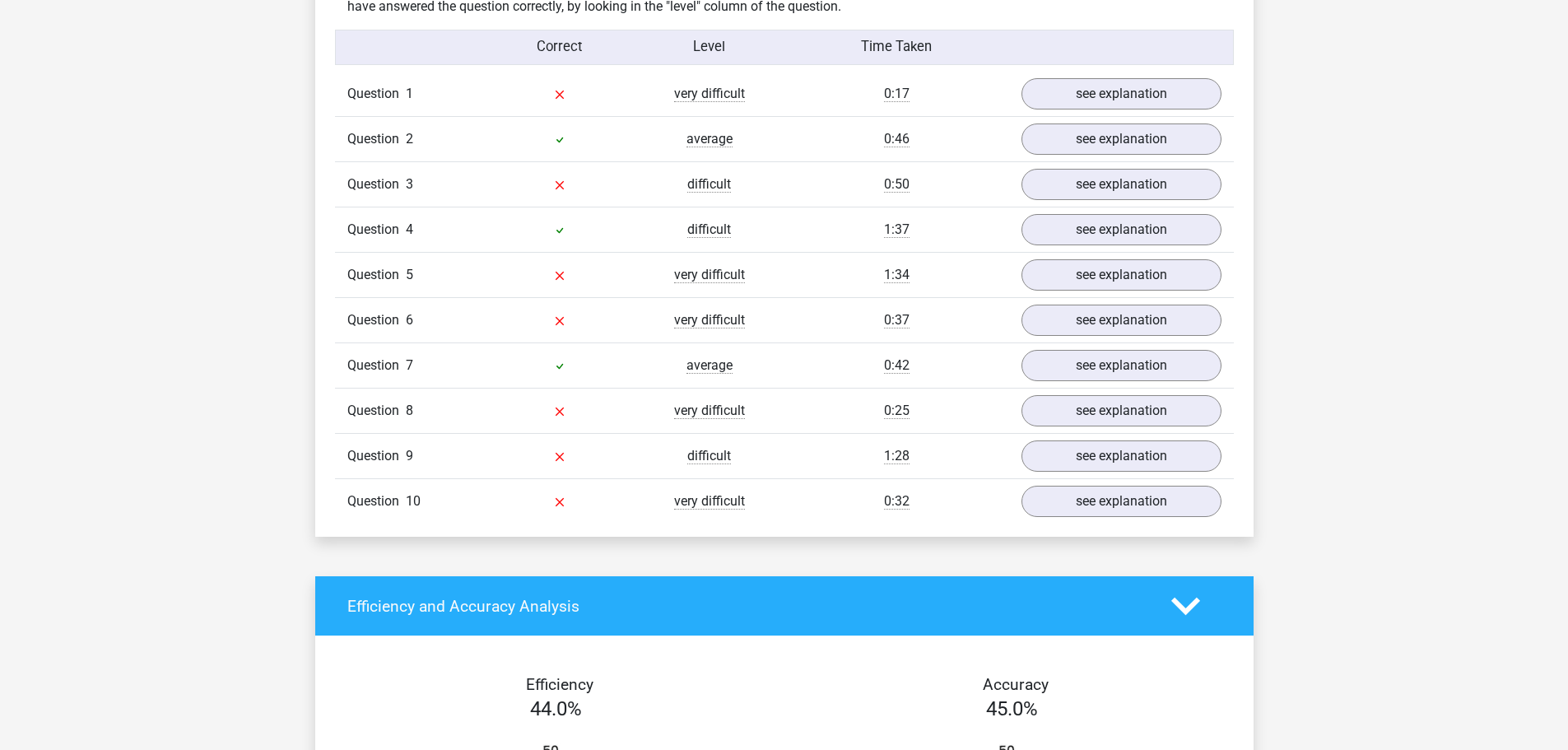
scroll to position [1152, 0]
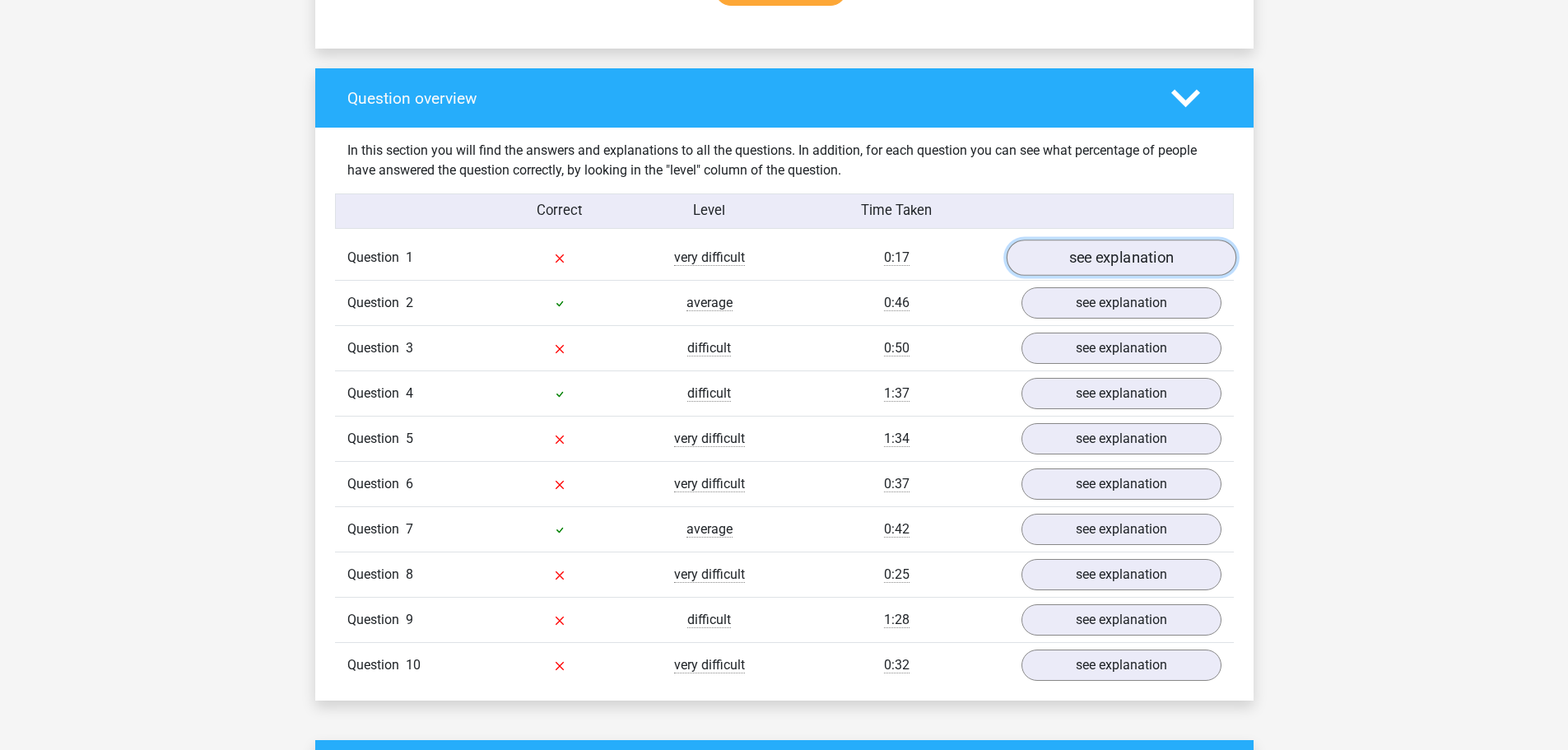
click at [1106, 266] on link "see explanation" at bounding box center [1121, 258] width 230 height 36
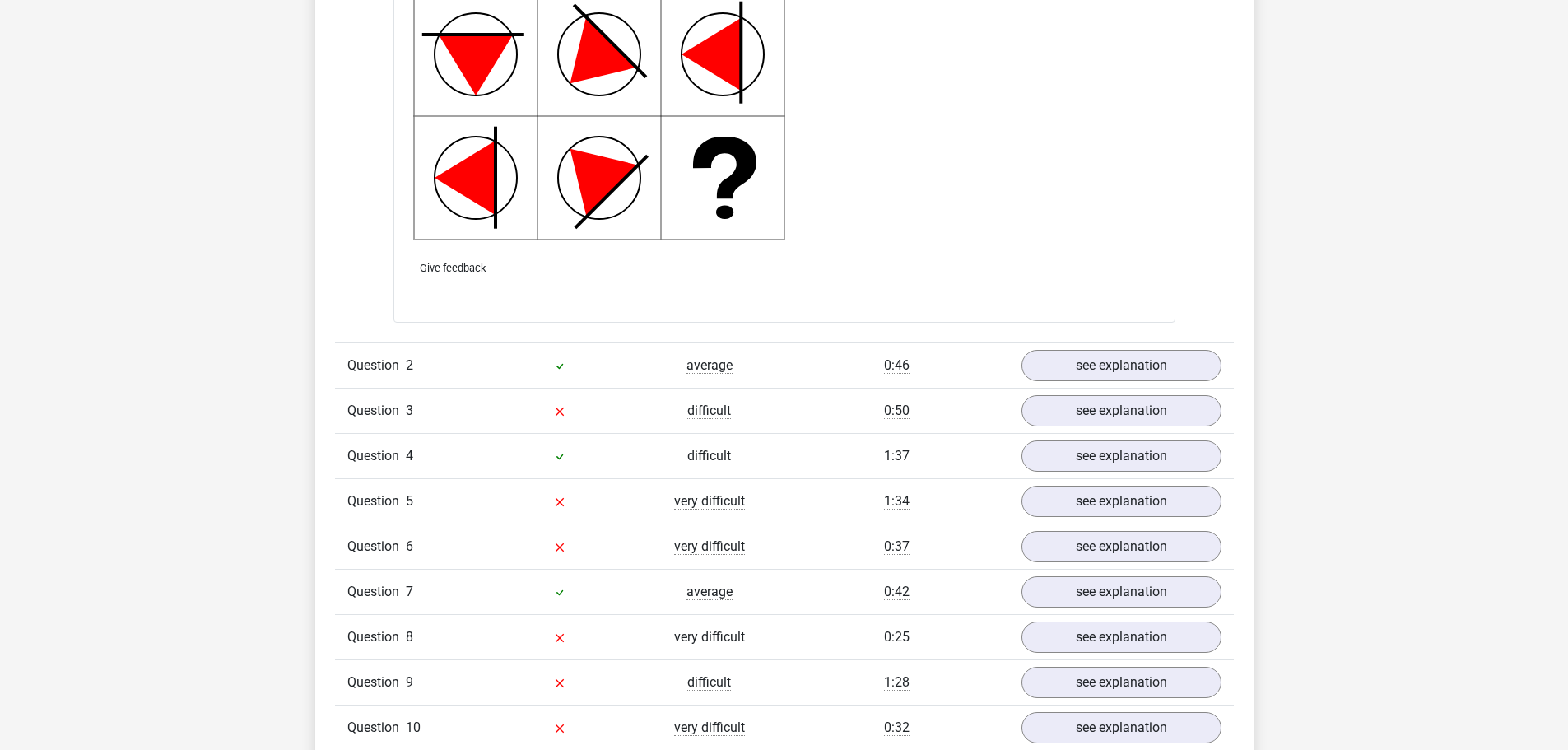
scroll to position [2223, 0]
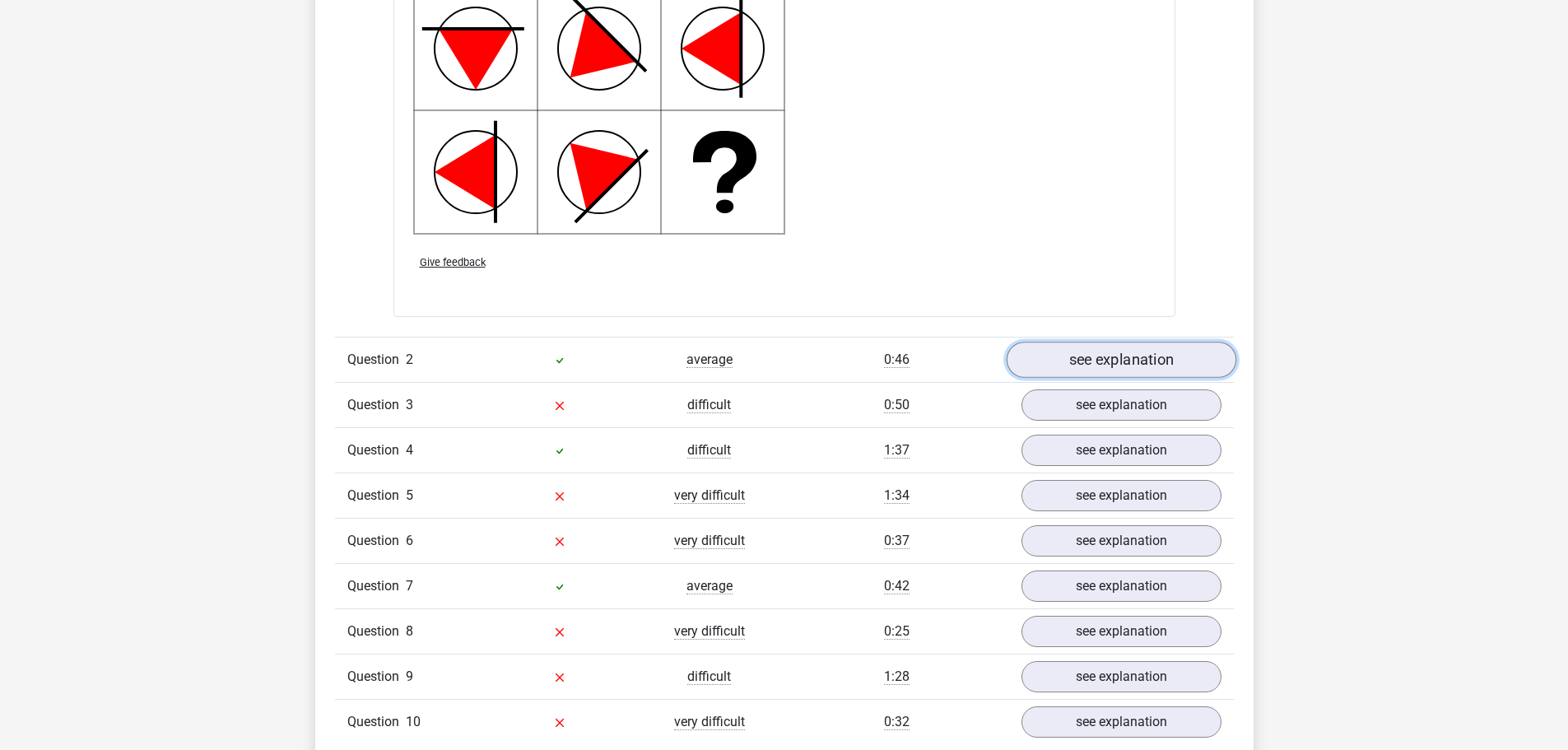
click at [1132, 362] on link "see explanation" at bounding box center [1121, 360] width 230 height 36
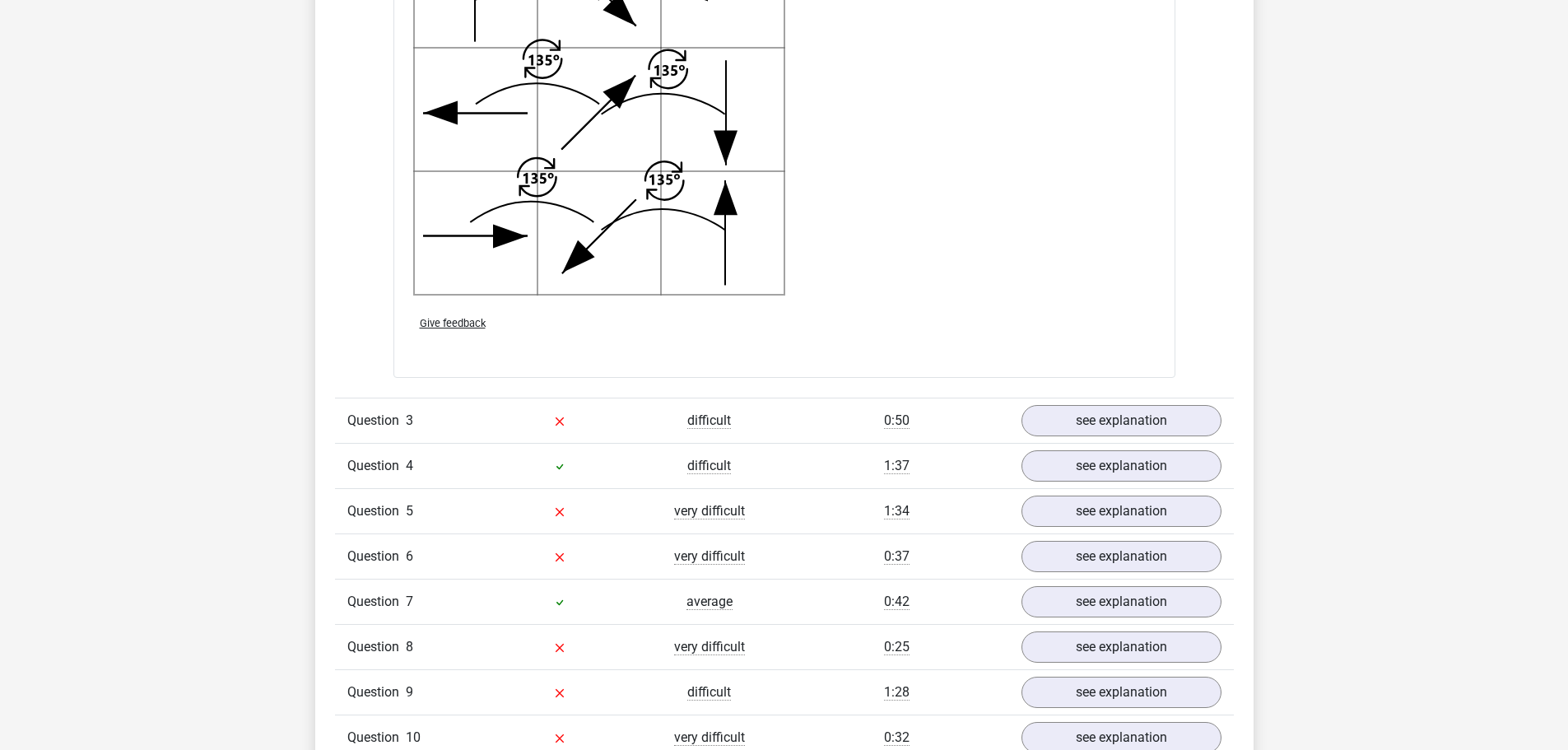
scroll to position [3457, 0]
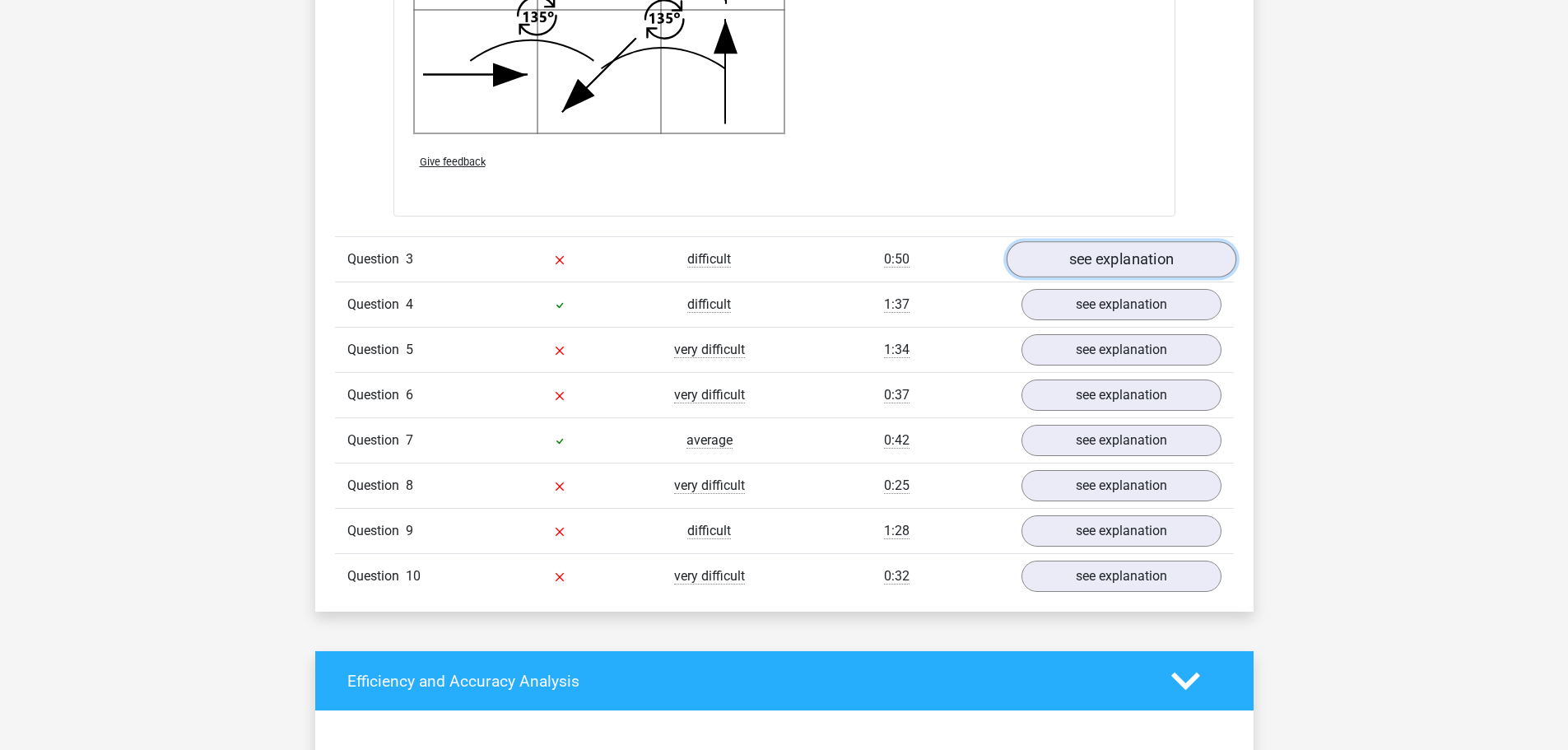
click at [1071, 264] on link "see explanation" at bounding box center [1121, 260] width 230 height 36
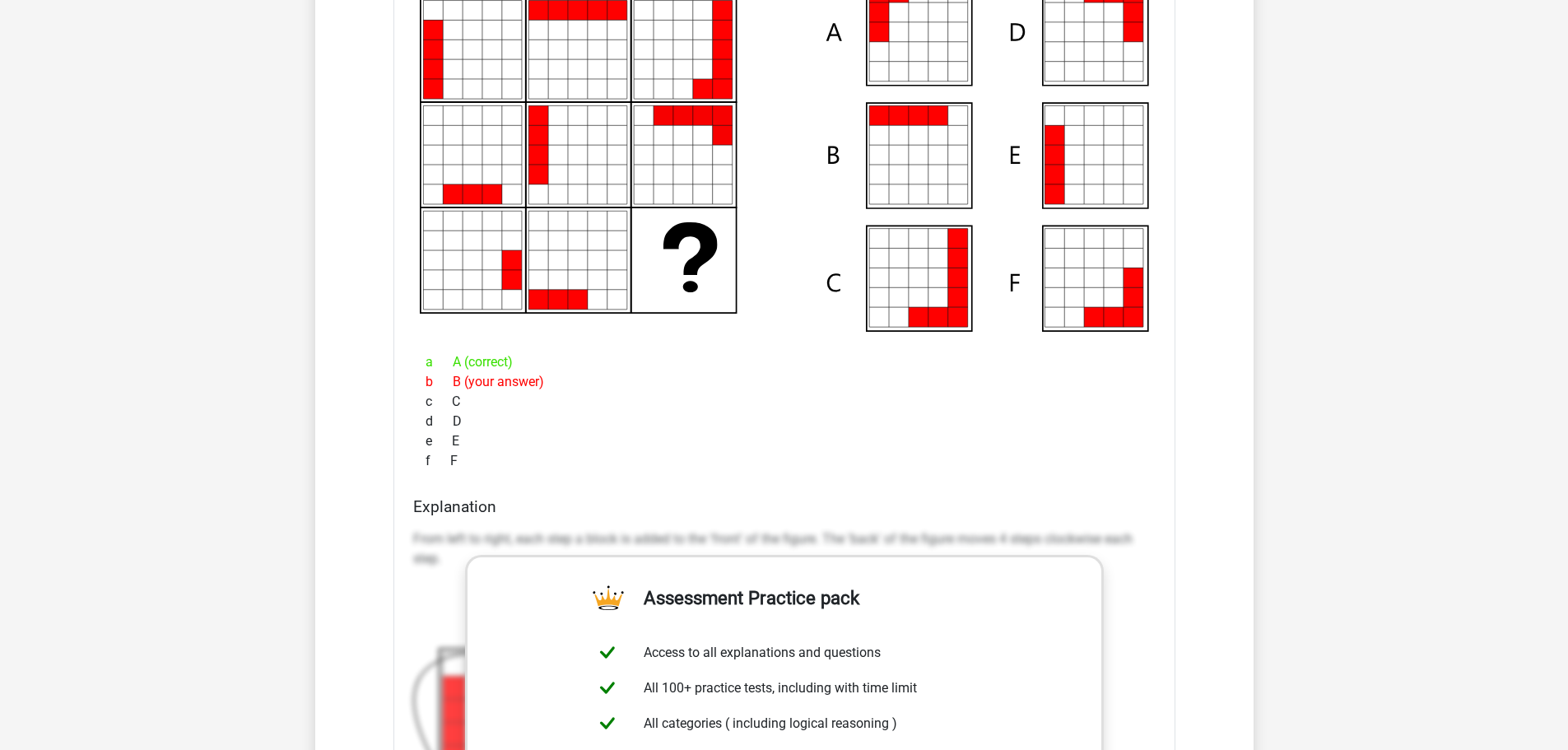
scroll to position [3622, 0]
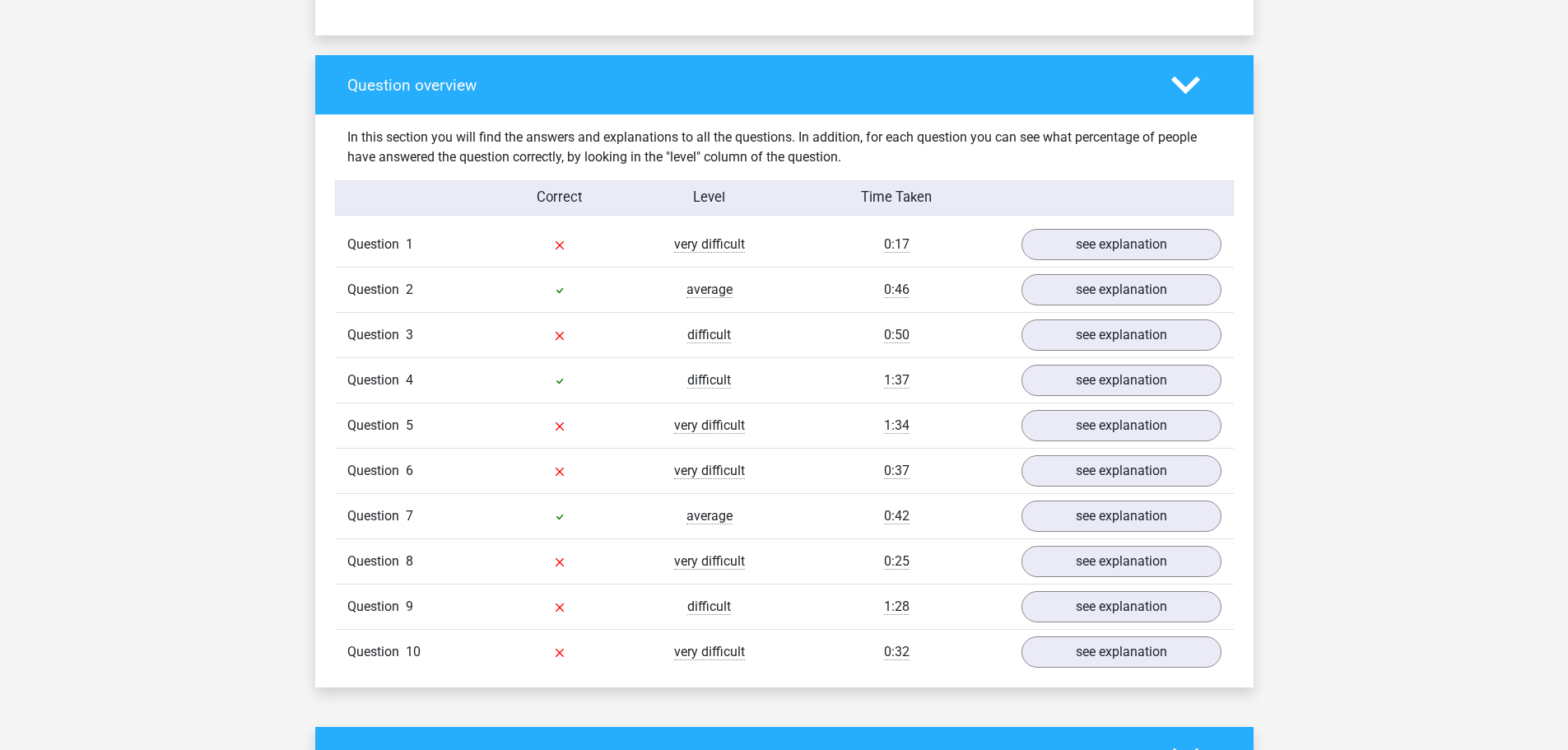
scroll to position [1152, 0]
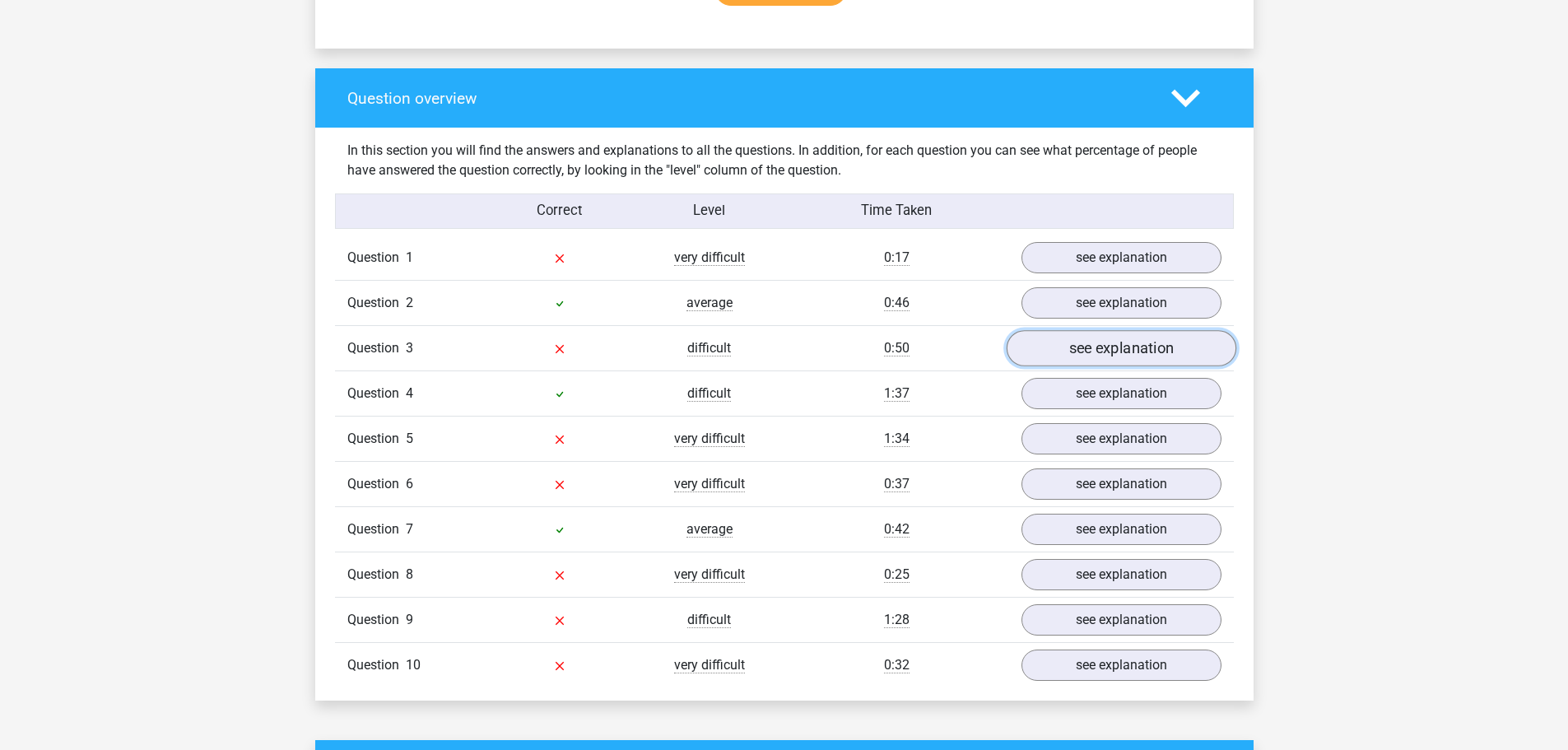
click at [1070, 350] on link "see explanation" at bounding box center [1121, 349] width 230 height 36
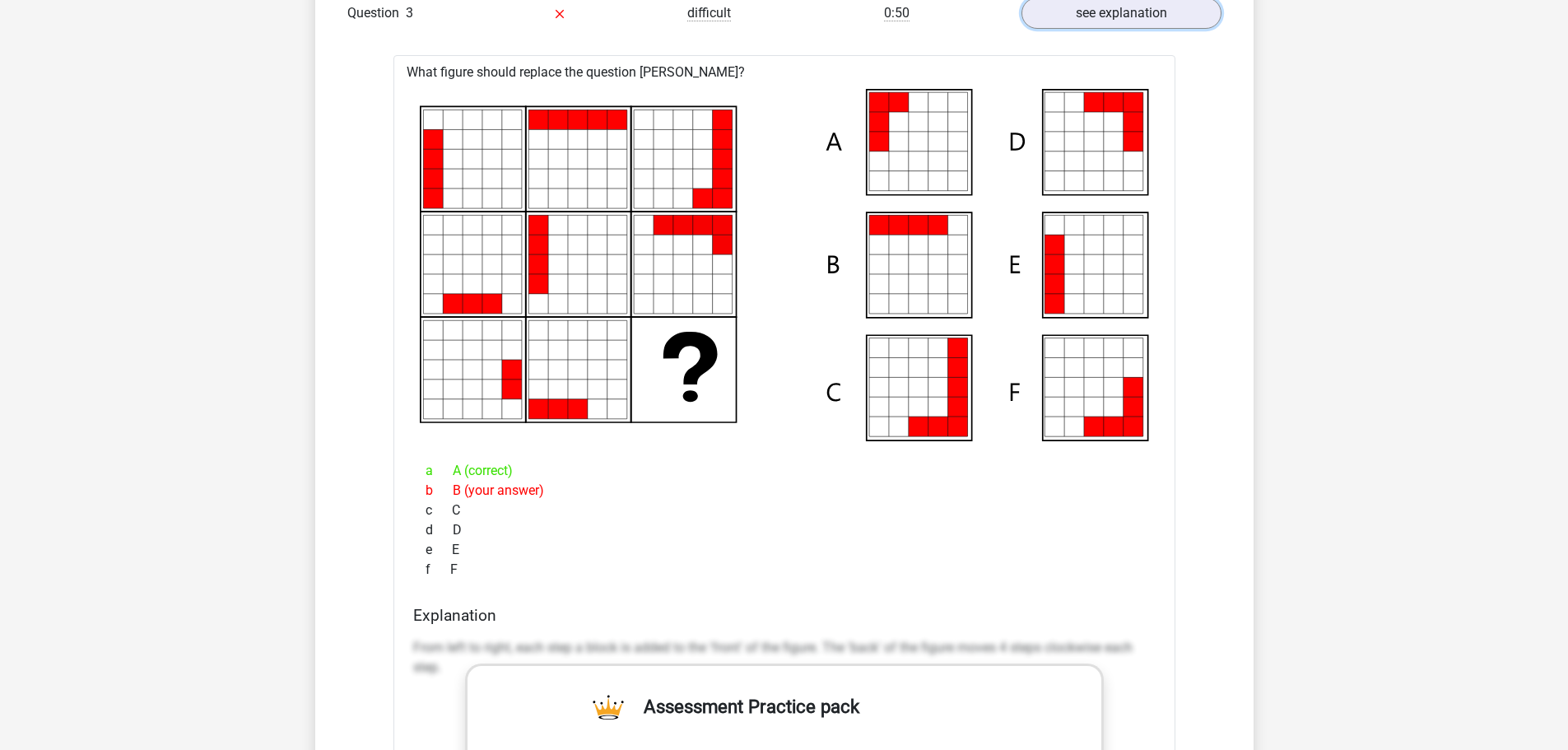
scroll to position [1482, 0]
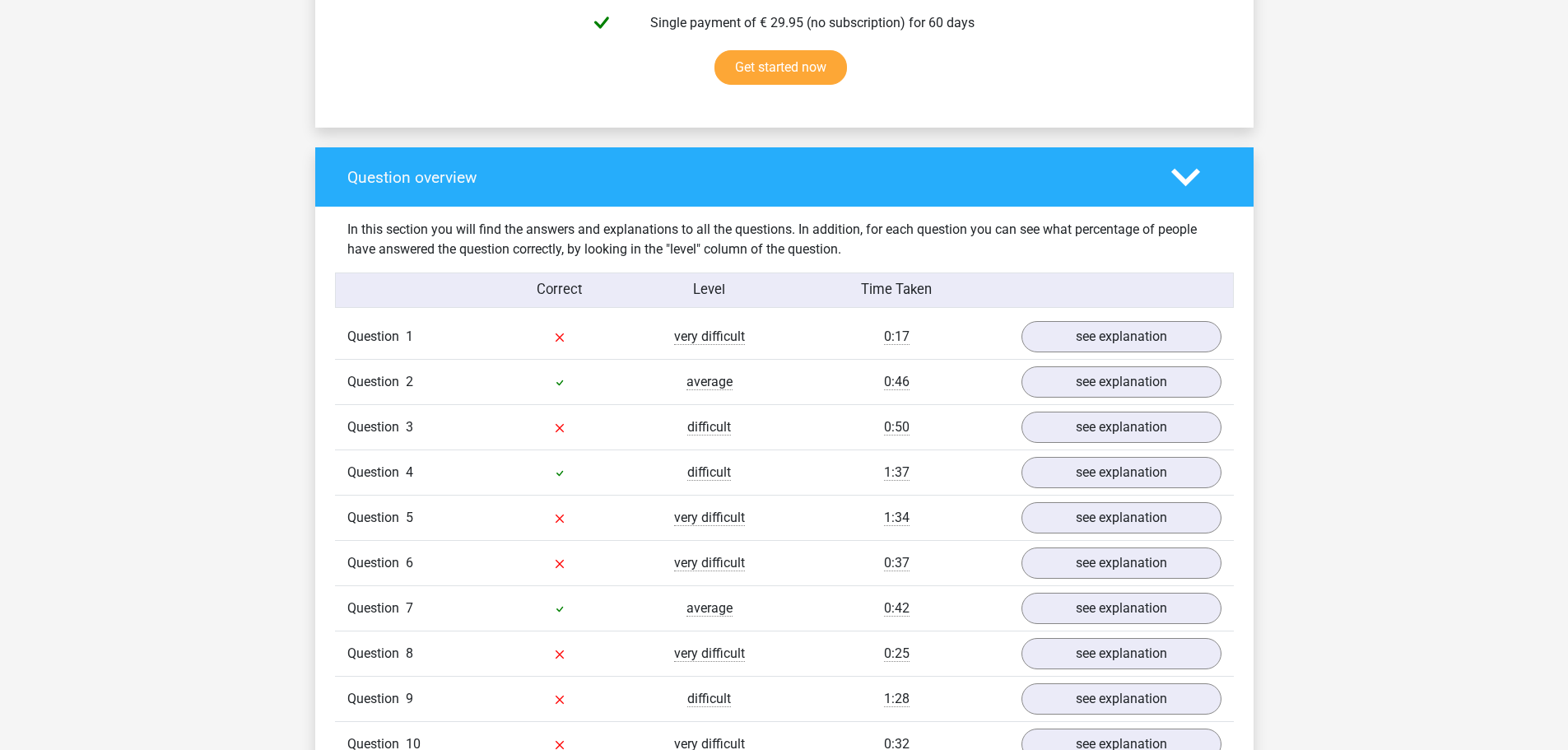
scroll to position [1234, 0]
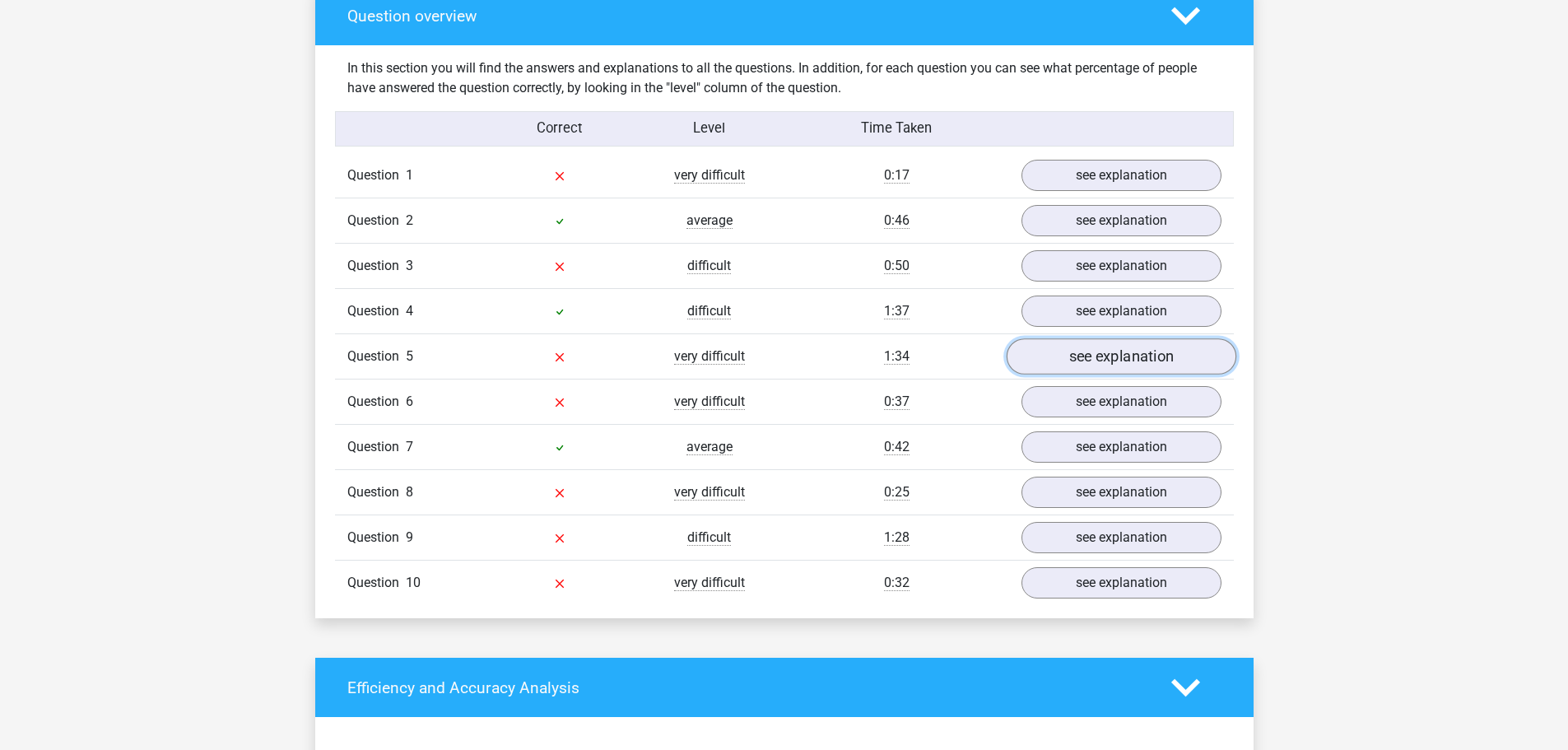
click at [1086, 359] on link "see explanation" at bounding box center [1121, 358] width 230 height 36
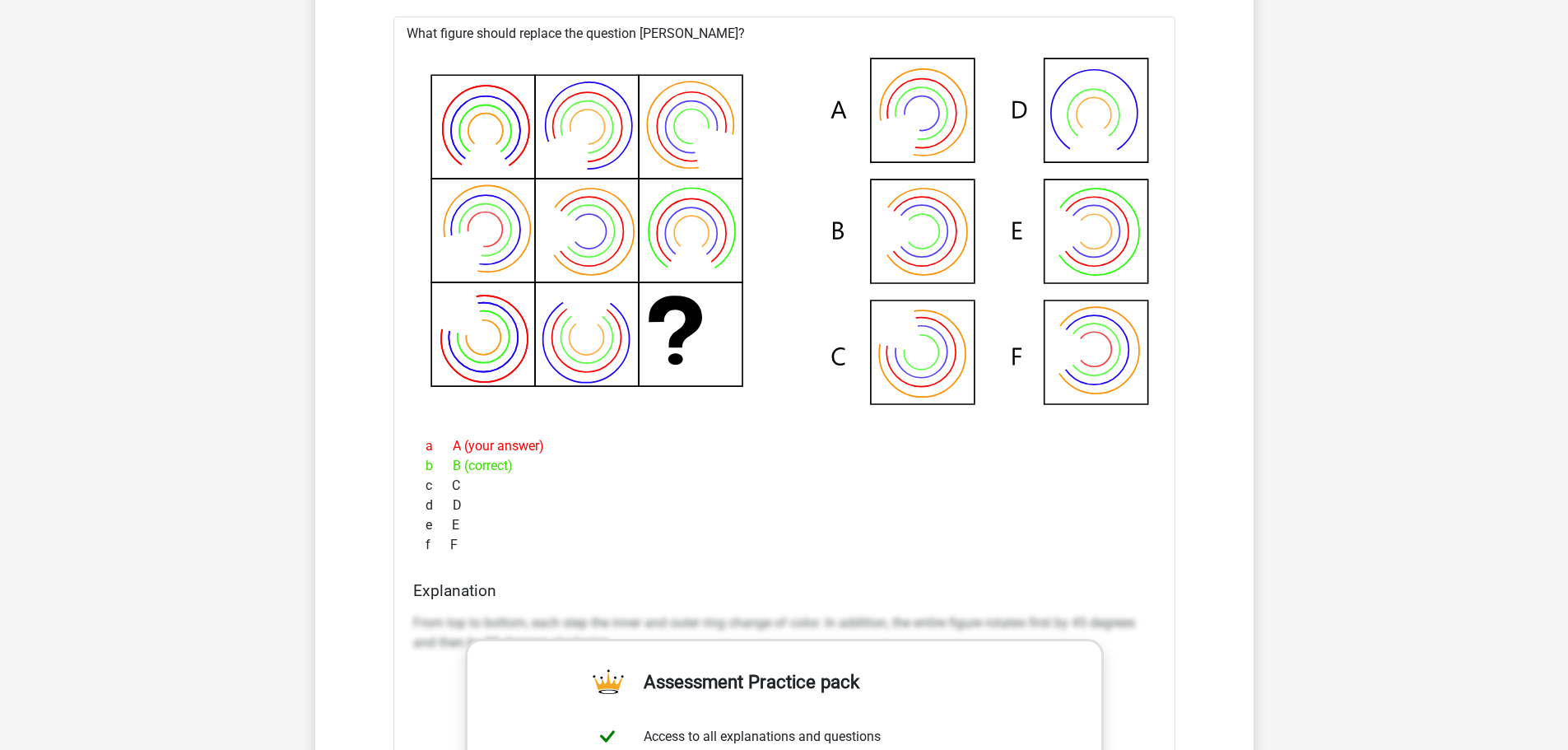
scroll to position [1646, 0]
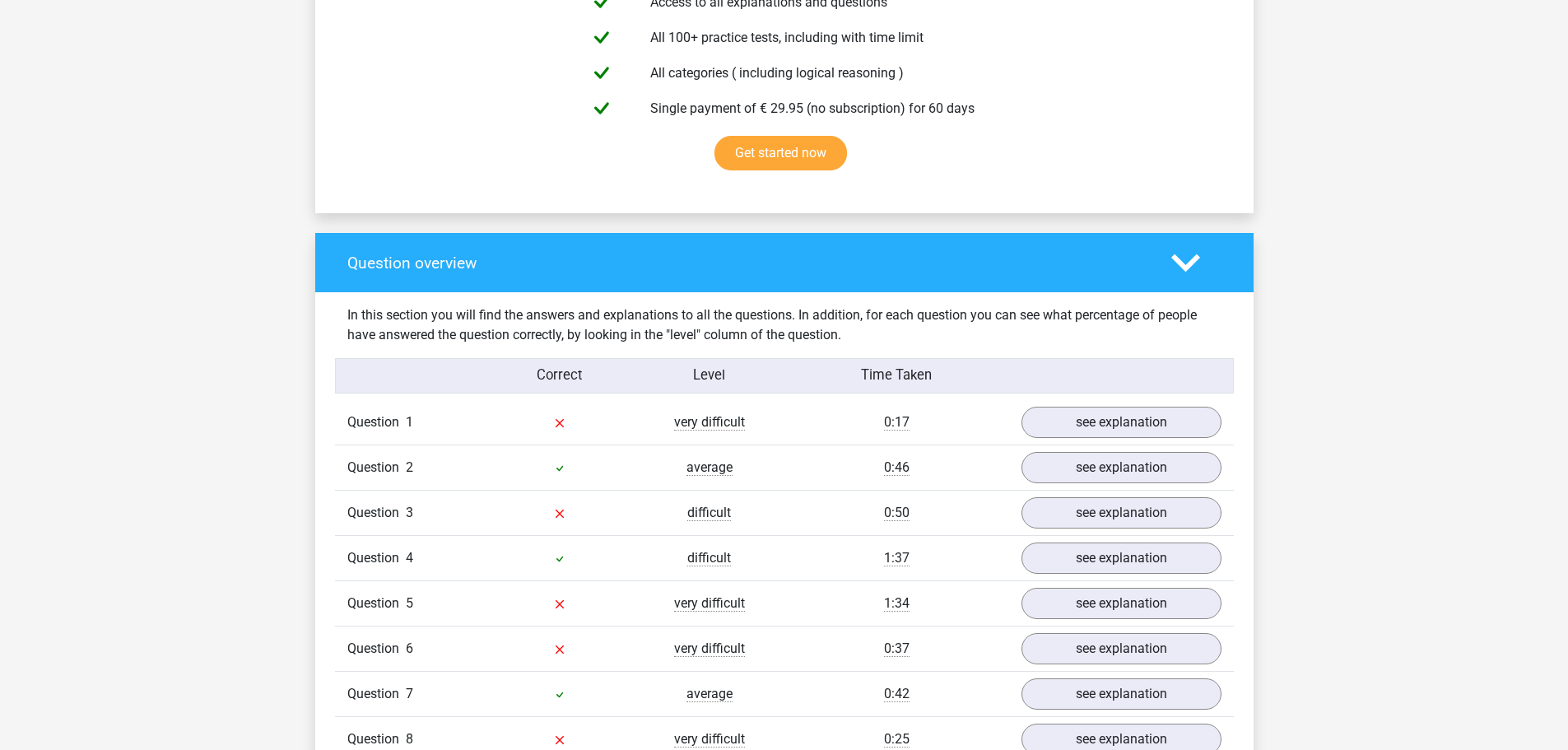
scroll to position [1318, 0]
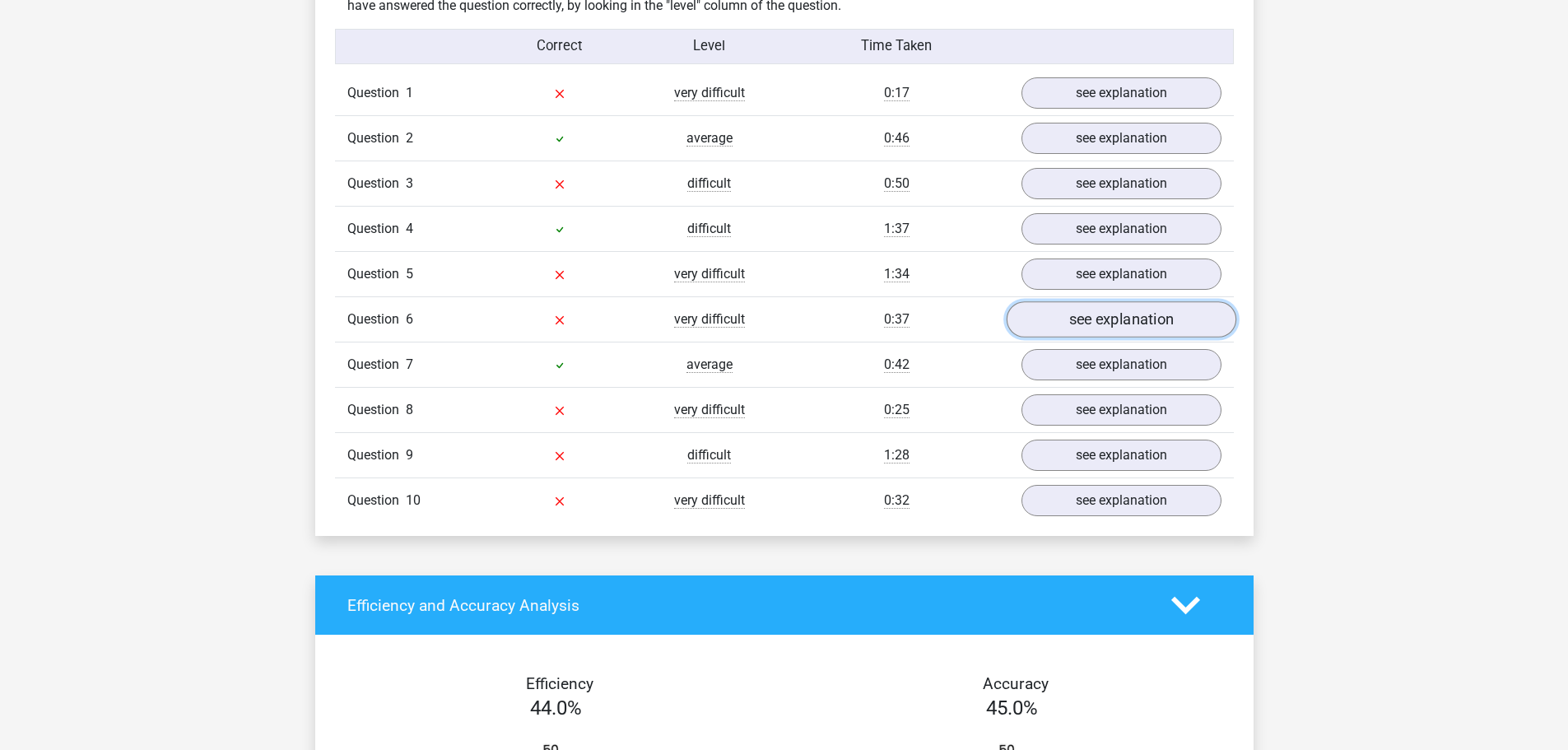
click at [1077, 324] on link "see explanation" at bounding box center [1121, 320] width 230 height 36
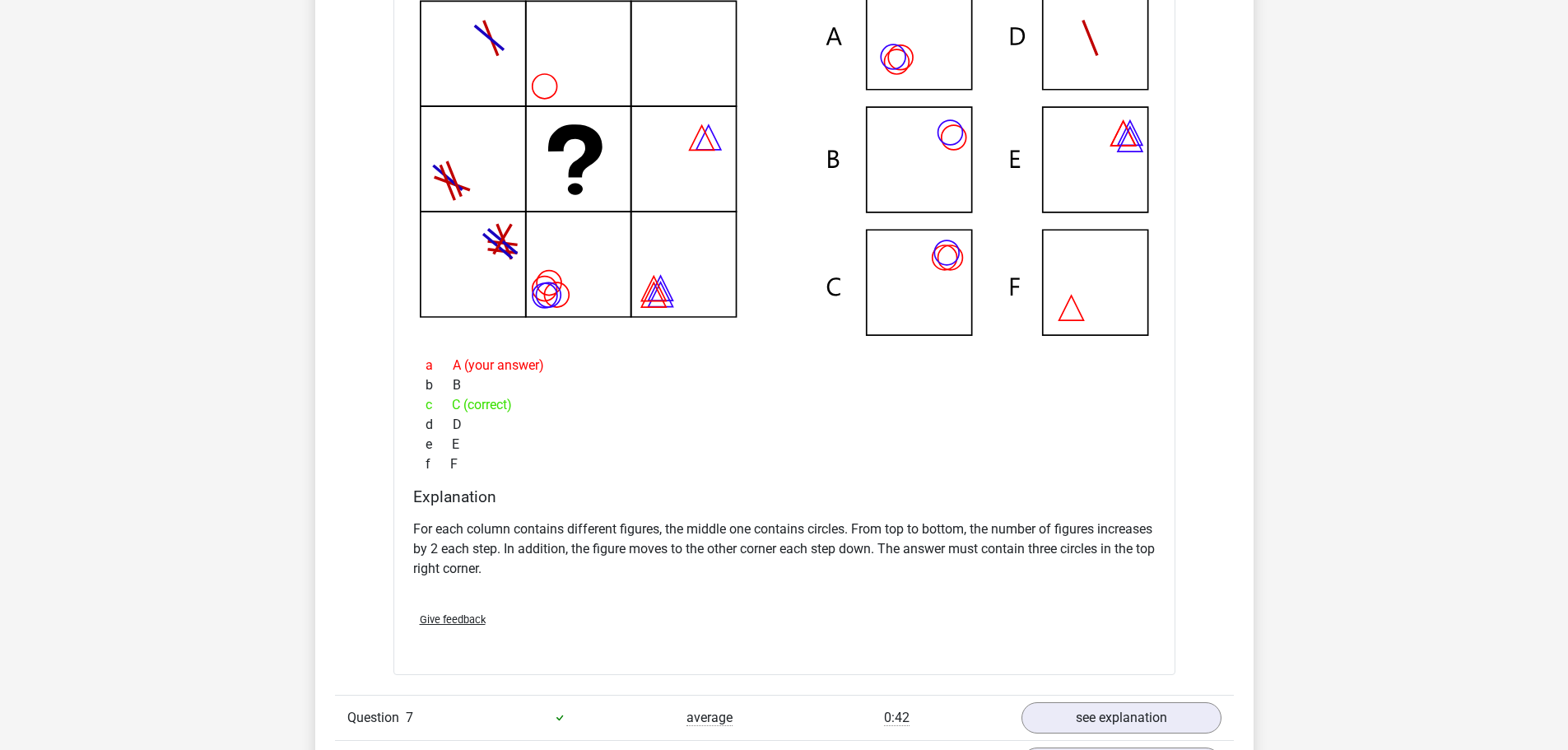
scroll to position [1975, 0]
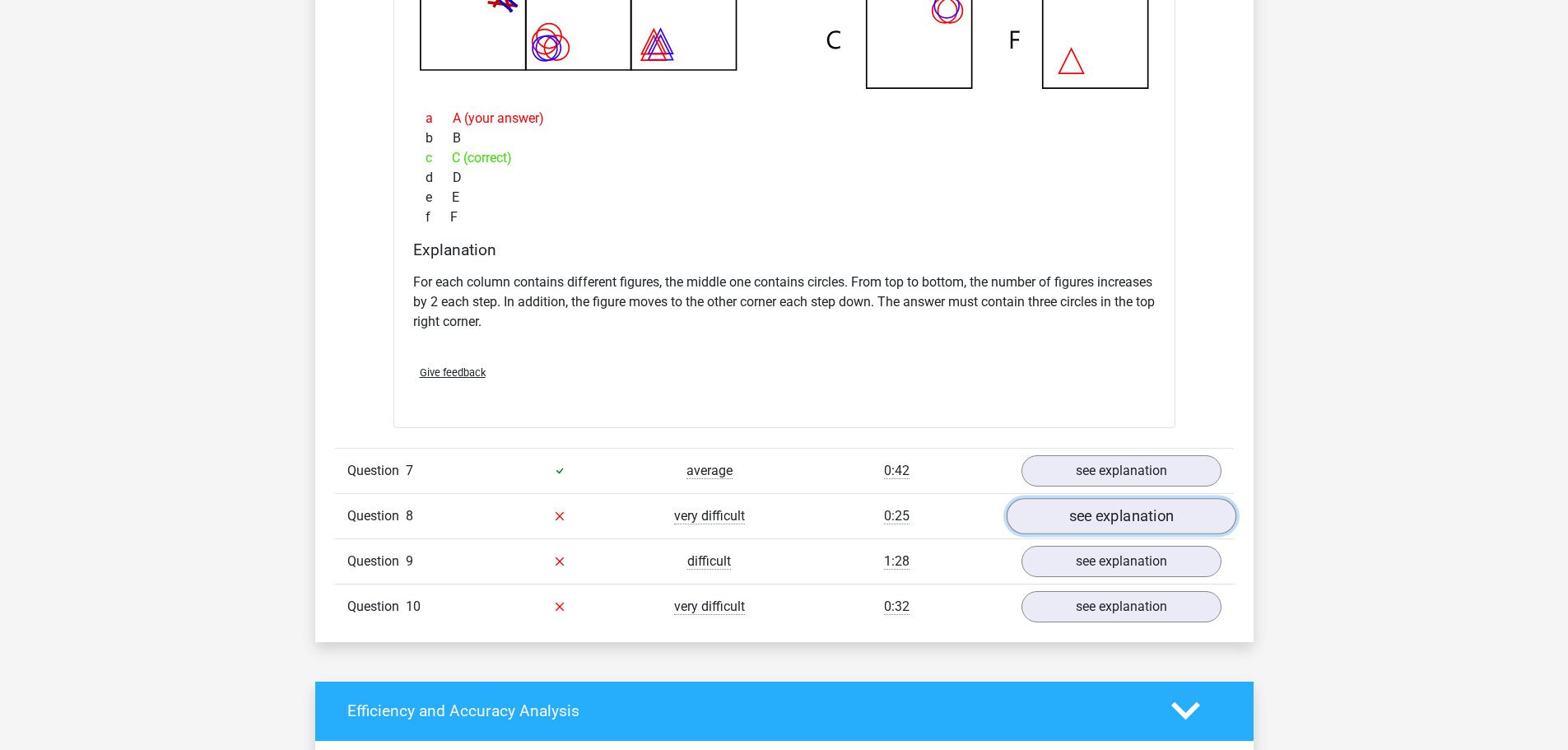
click at [1079, 515] on link "see explanation" at bounding box center [1121, 516] width 230 height 36
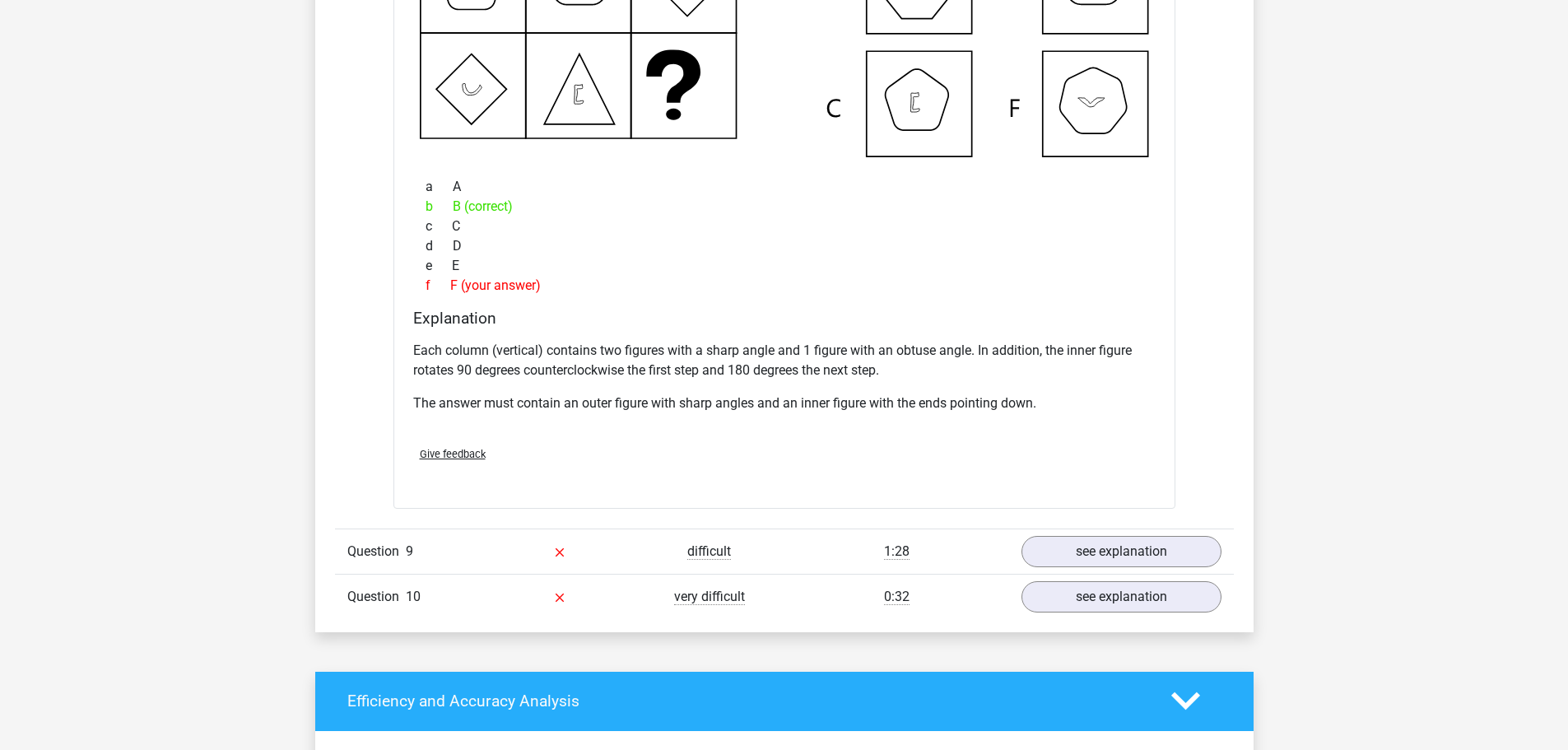
scroll to position [2964, 0]
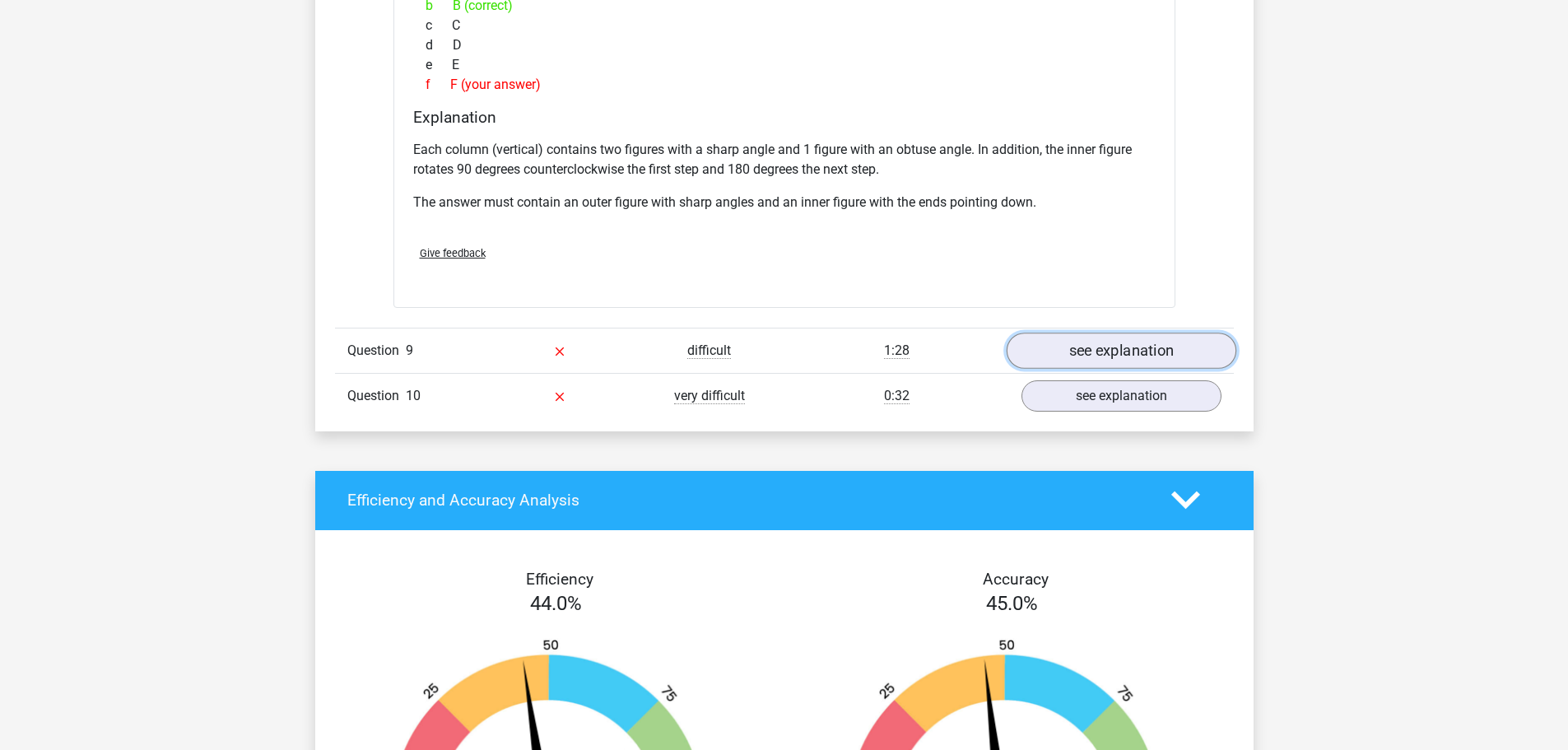
click at [1106, 359] on link "see explanation" at bounding box center [1121, 351] width 230 height 36
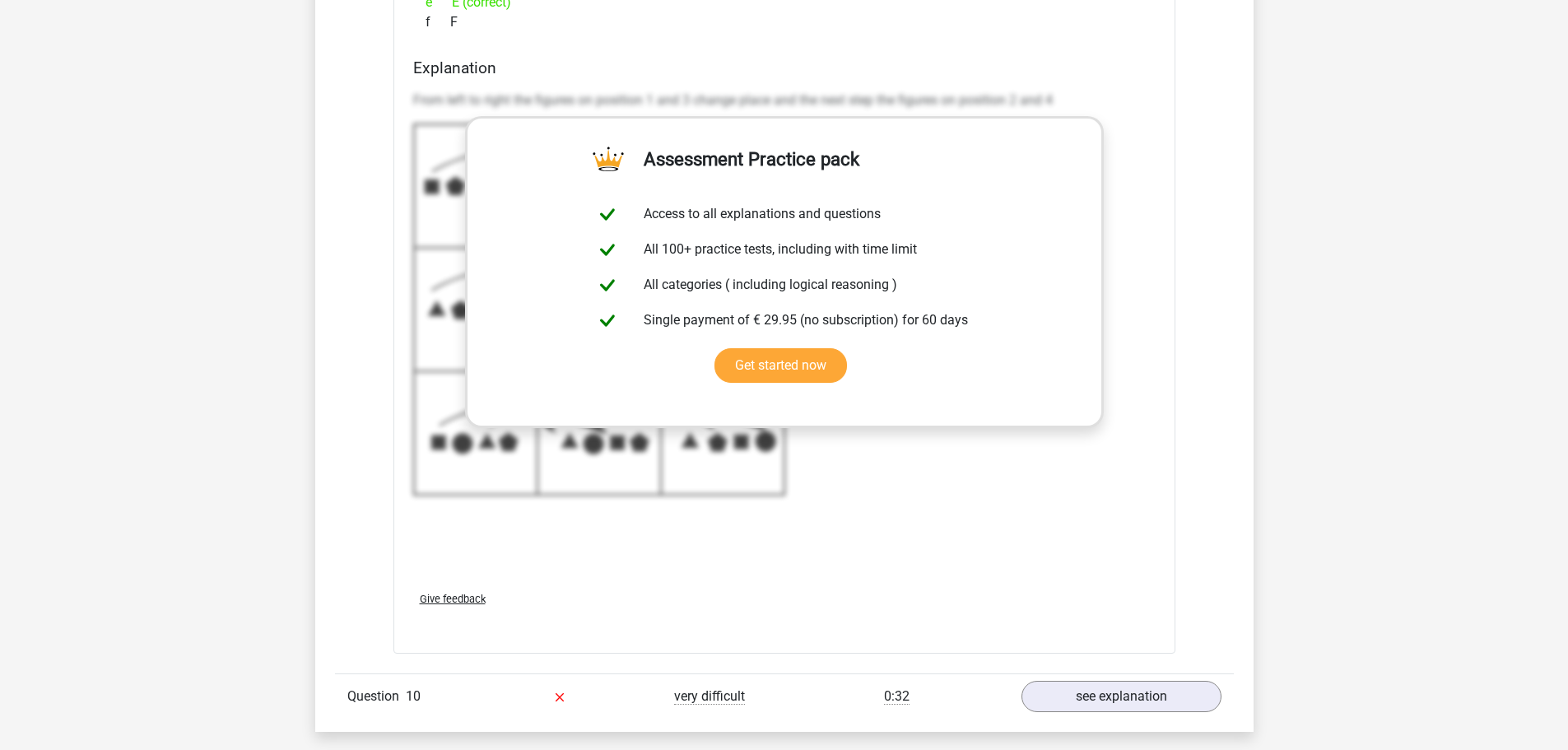
scroll to position [3786, 0]
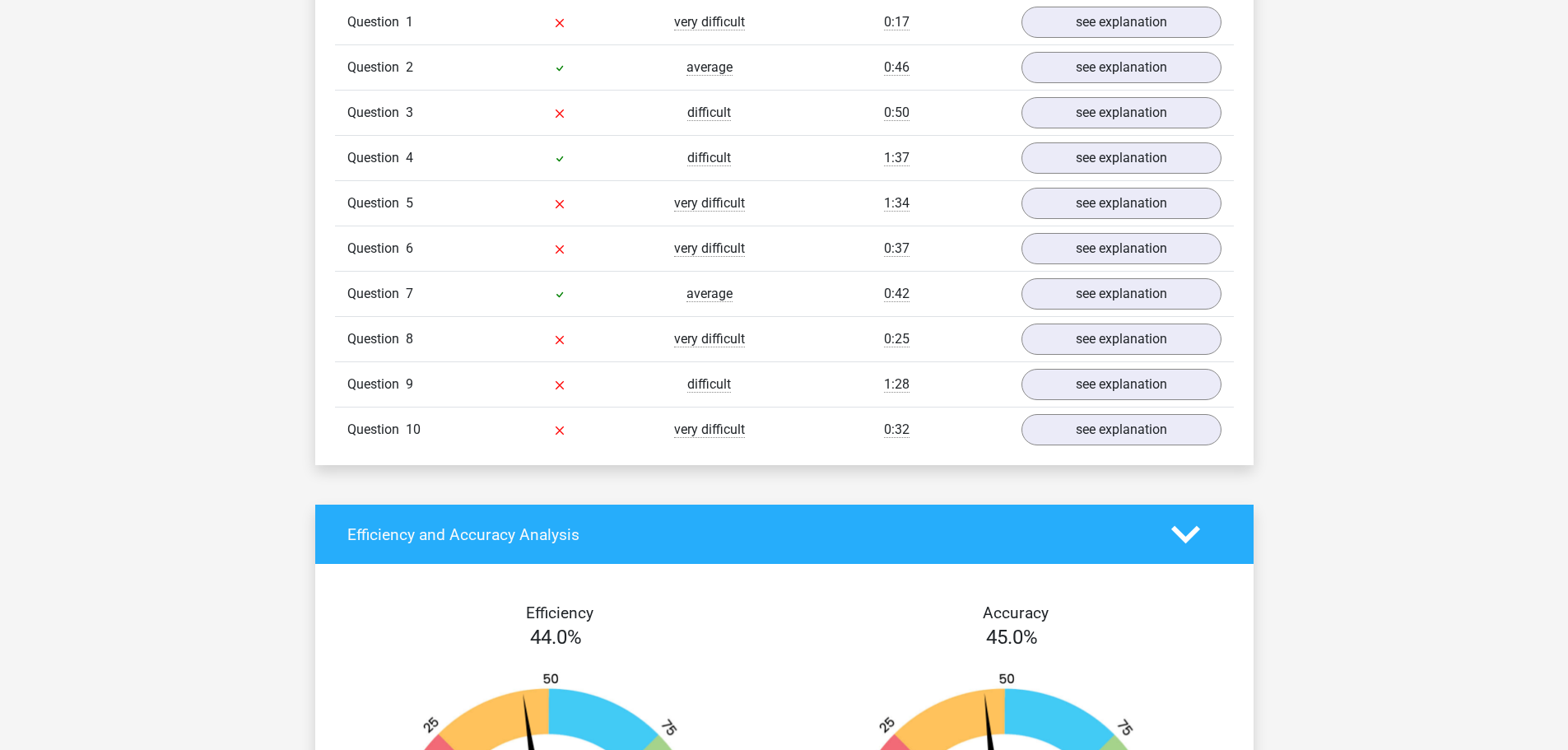
scroll to position [1400, 0]
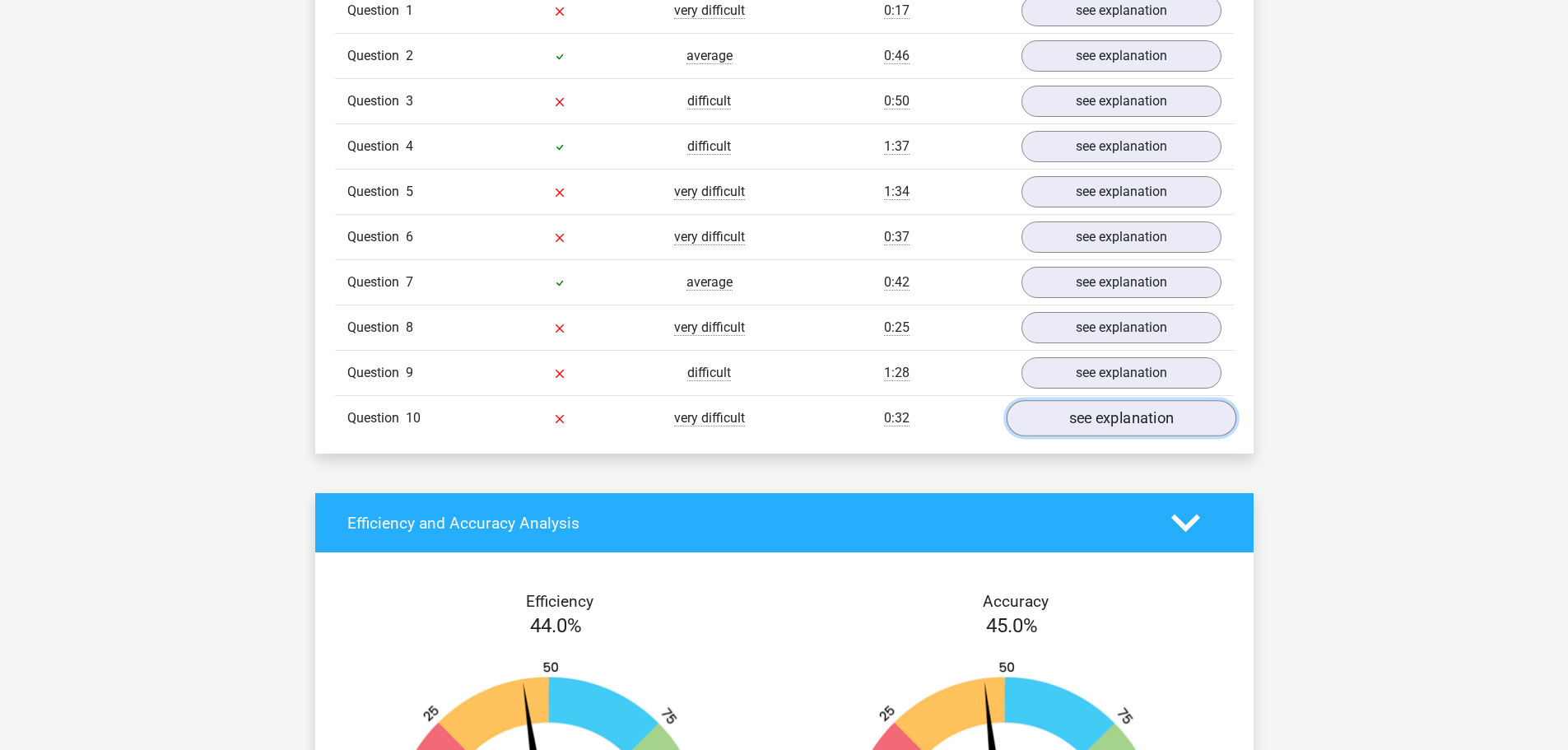
click at [1088, 419] on link "see explanation" at bounding box center [1121, 419] width 230 height 36
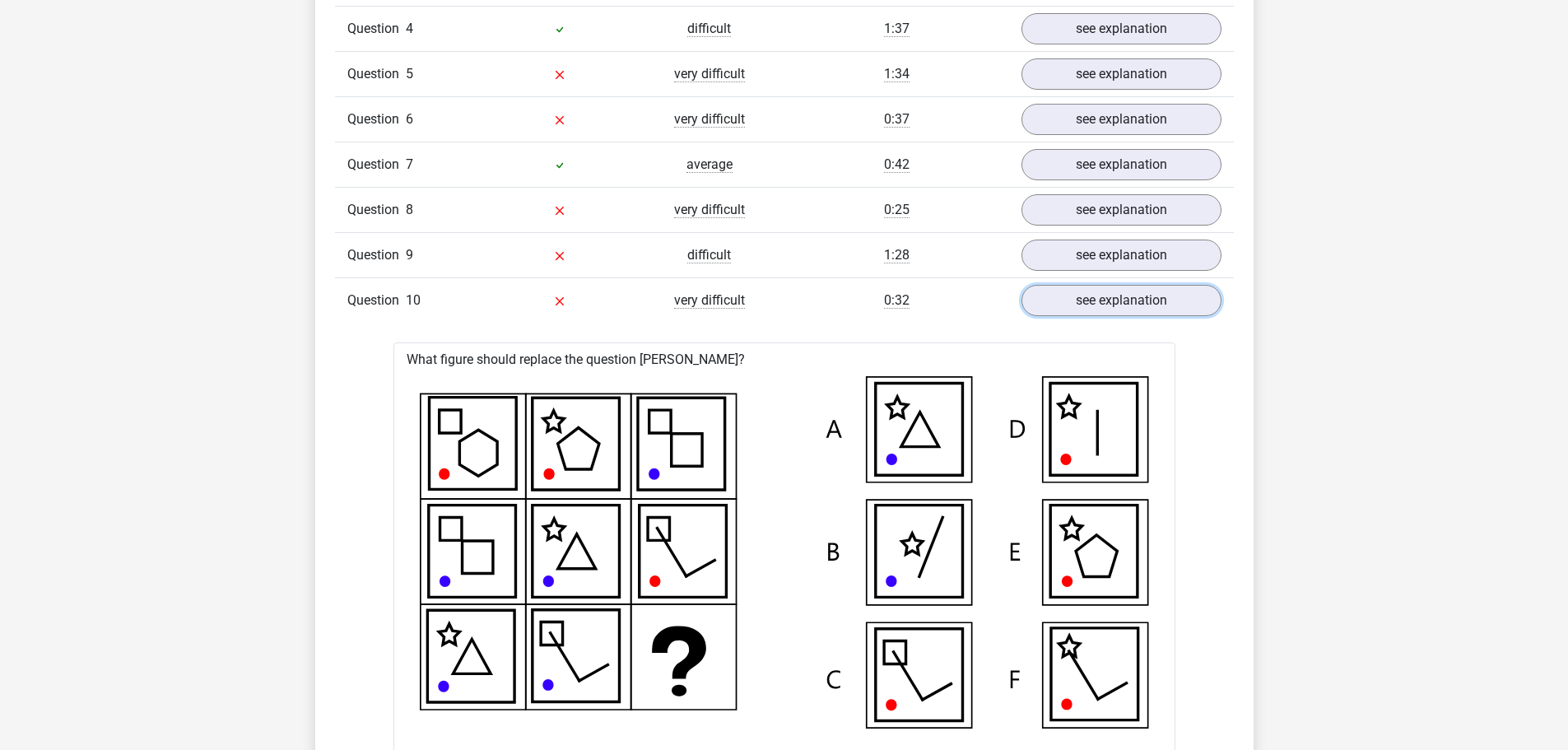
scroll to position [1482, 0]
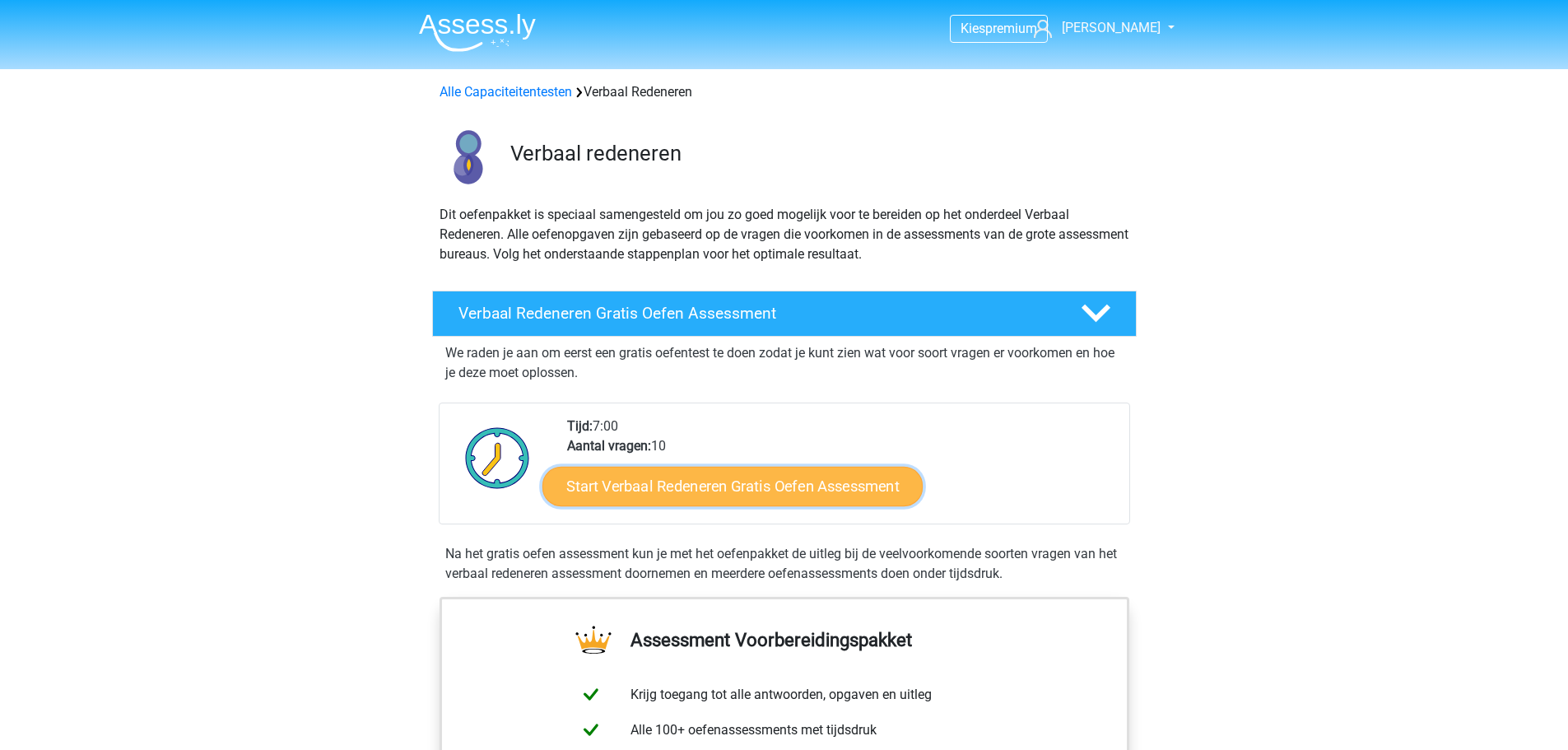
click at [776, 480] on link "Start Verbaal Redeneren Gratis Oefen Assessment" at bounding box center [732, 486] width 380 height 39
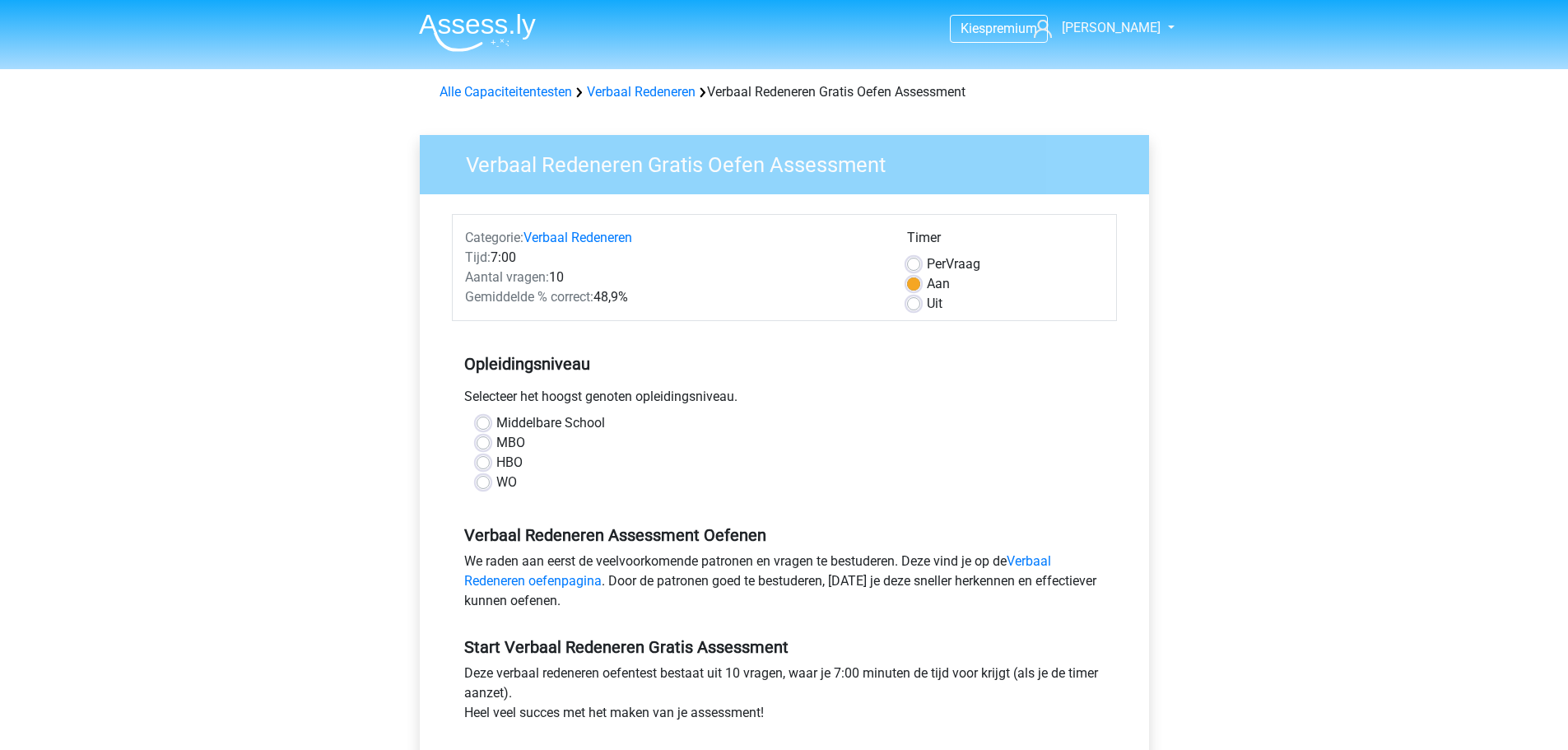
click at [496, 487] on label "WO" at bounding box center [506, 483] width 21 height 20
click at [483, 487] on input "WO" at bounding box center [483, 481] width 13 height 16
radio input "true"
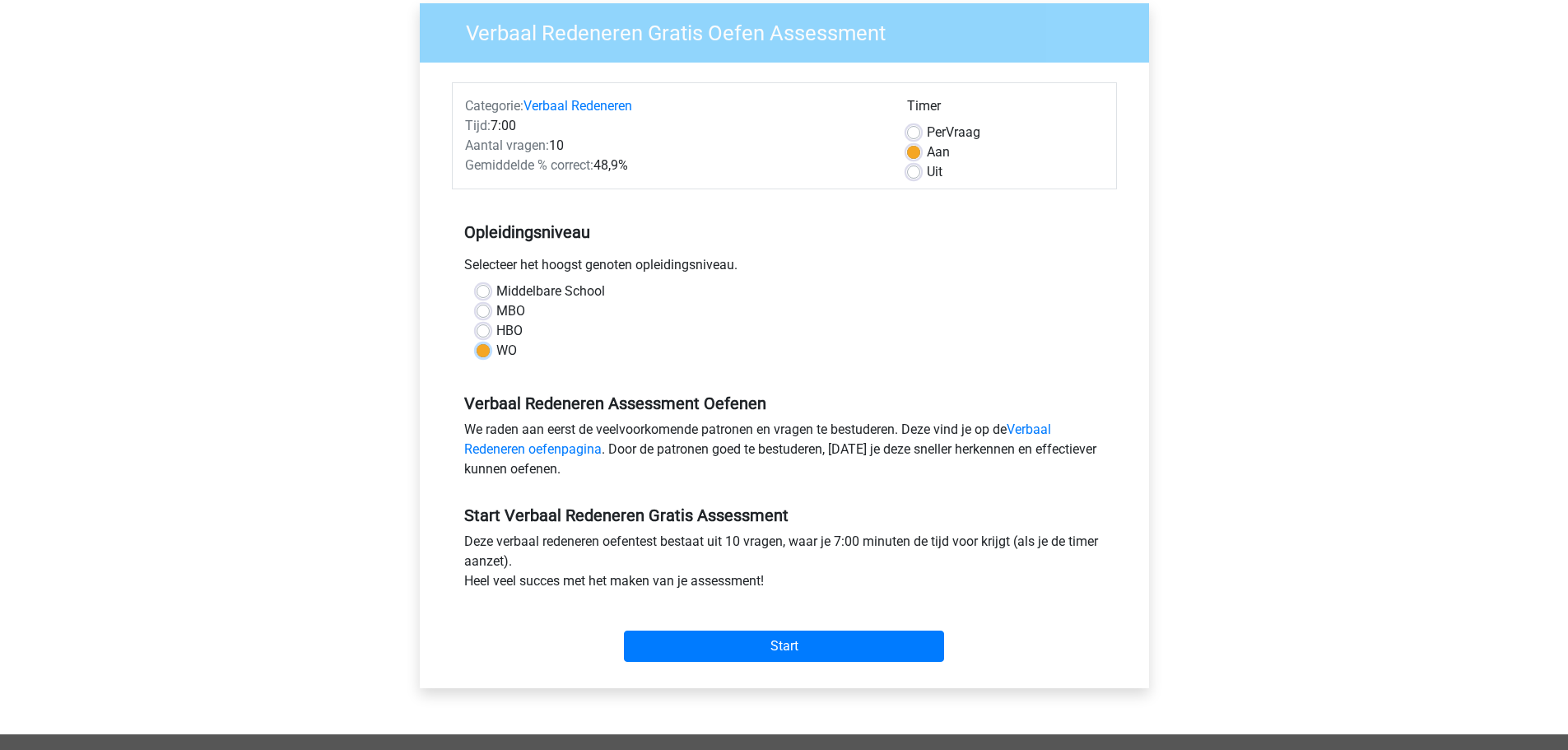
scroll to position [329, 0]
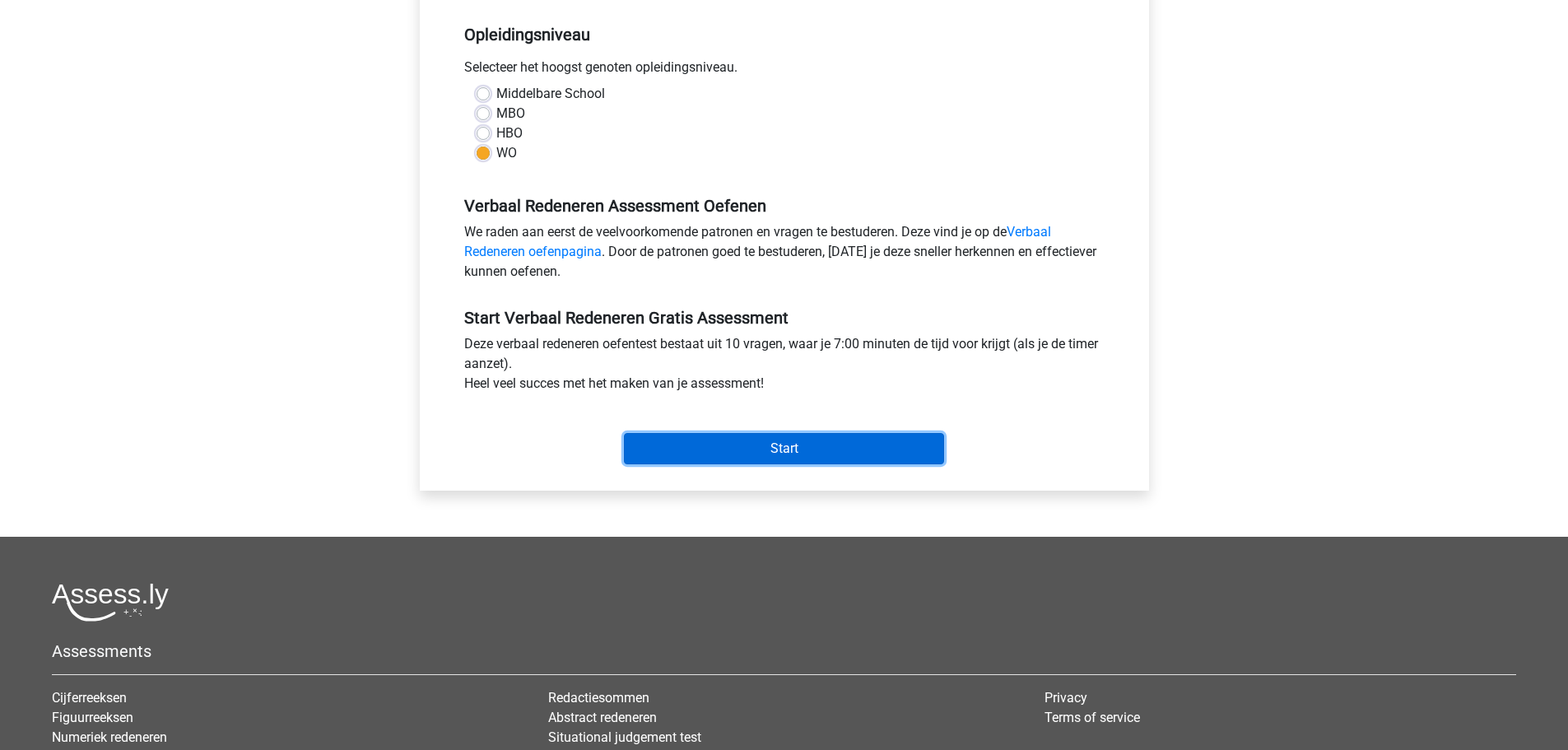
click at [868, 445] on input "Start" at bounding box center [784, 449] width 320 height 31
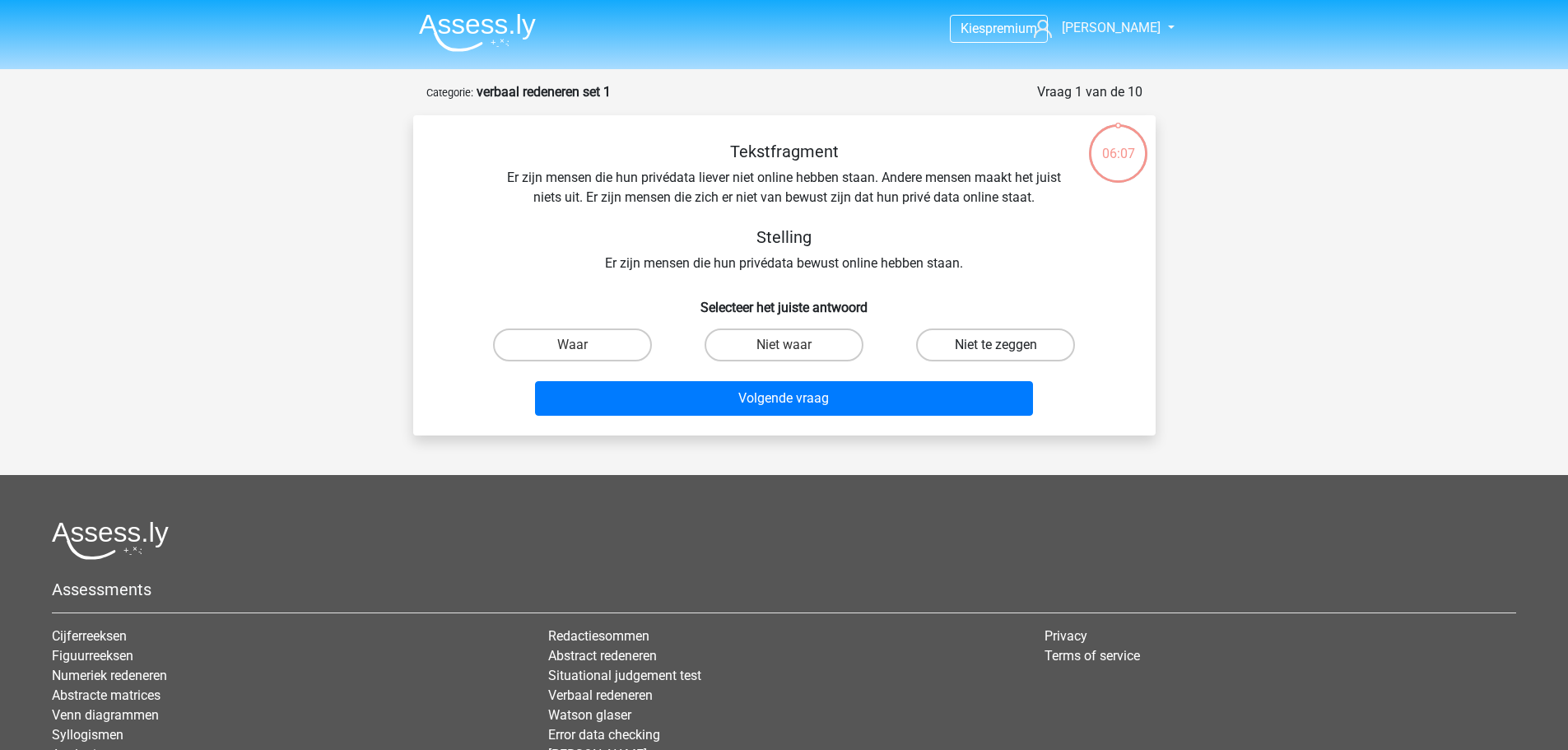
click at [986, 349] on label "Niet te zeggen" at bounding box center [995, 345] width 159 height 33
click at [996, 349] on input "Niet te zeggen" at bounding box center [1002, 350] width 11 height 11
radio input "true"
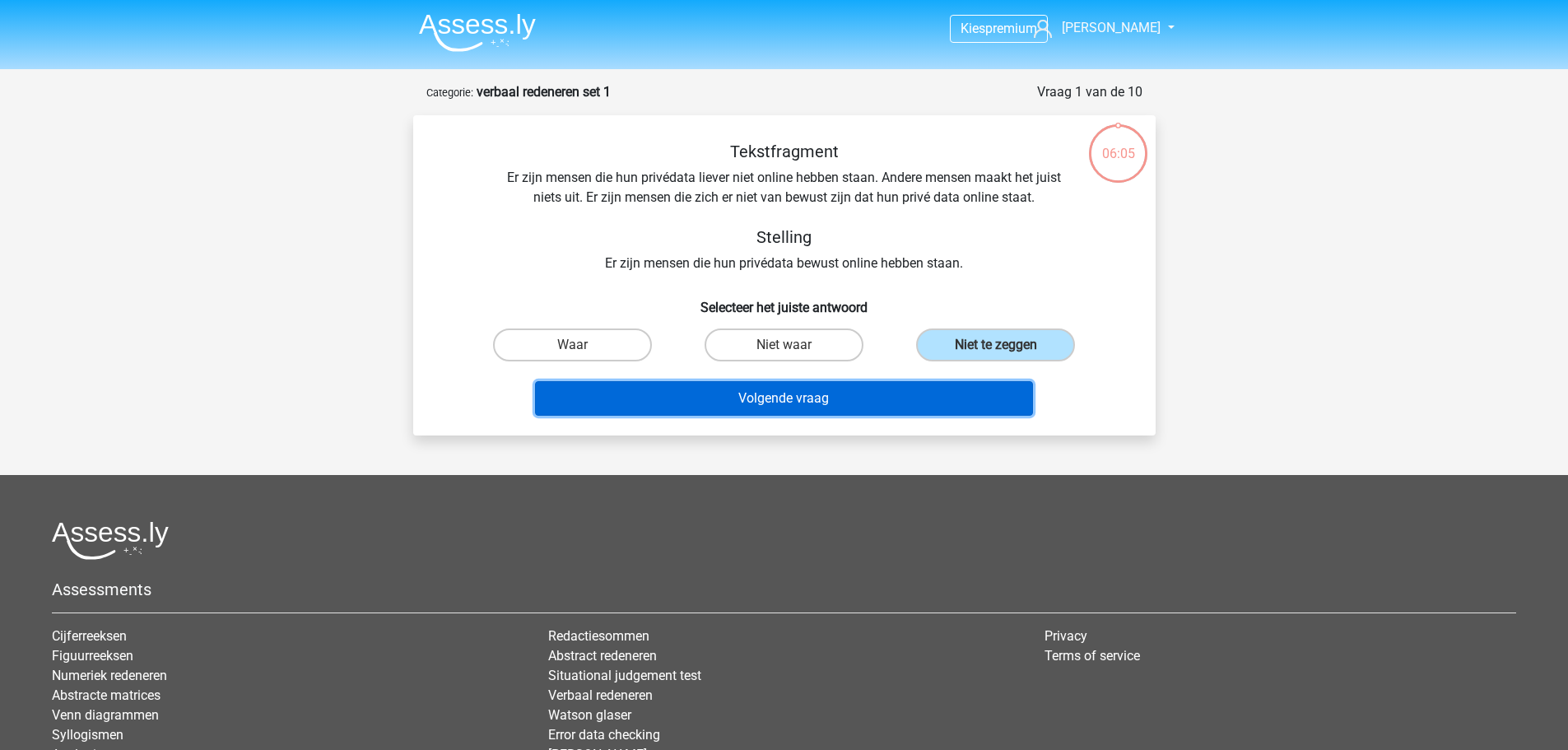
click at [859, 391] on button "Volgende vraag" at bounding box center [784, 399] width 498 height 35
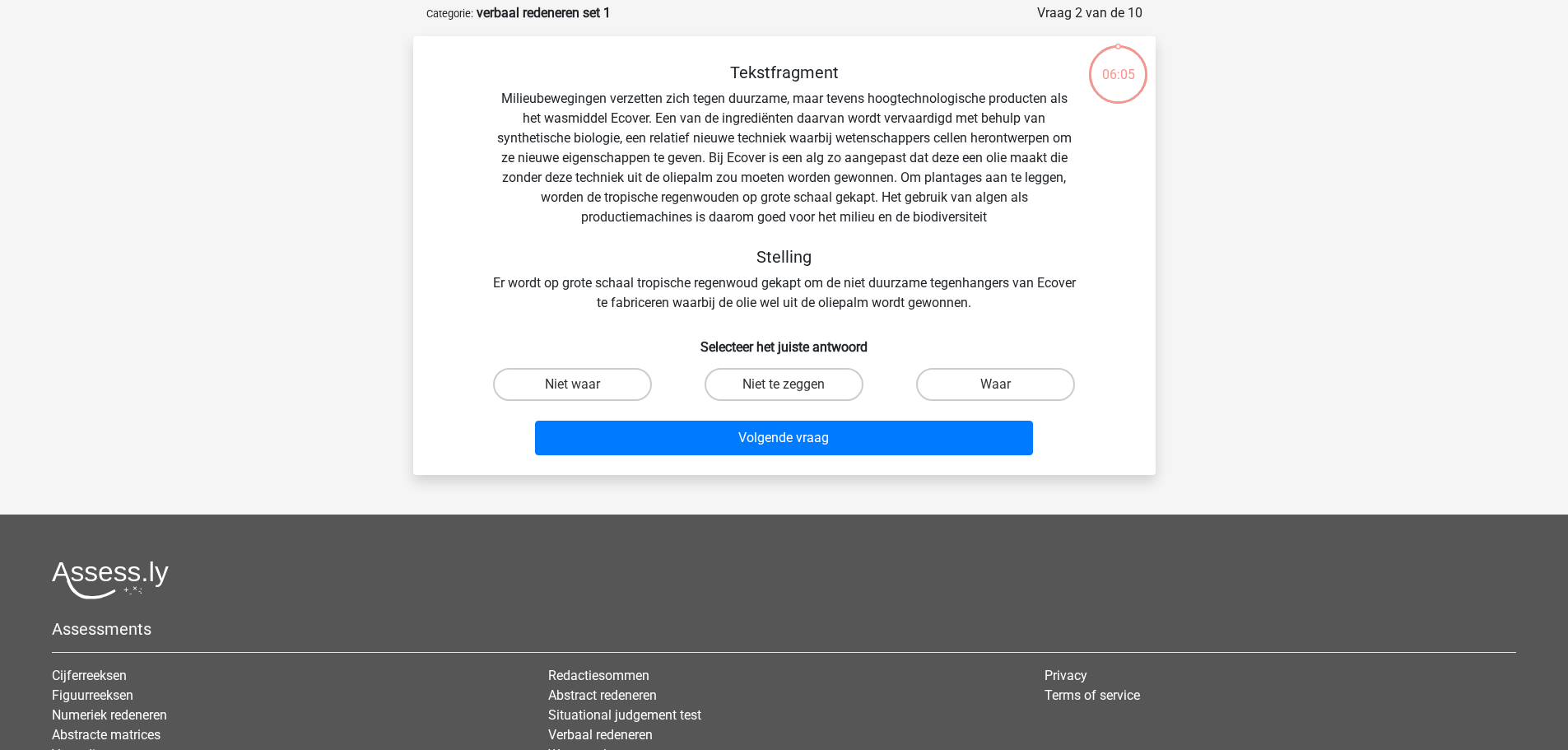
scroll to position [82, 0]
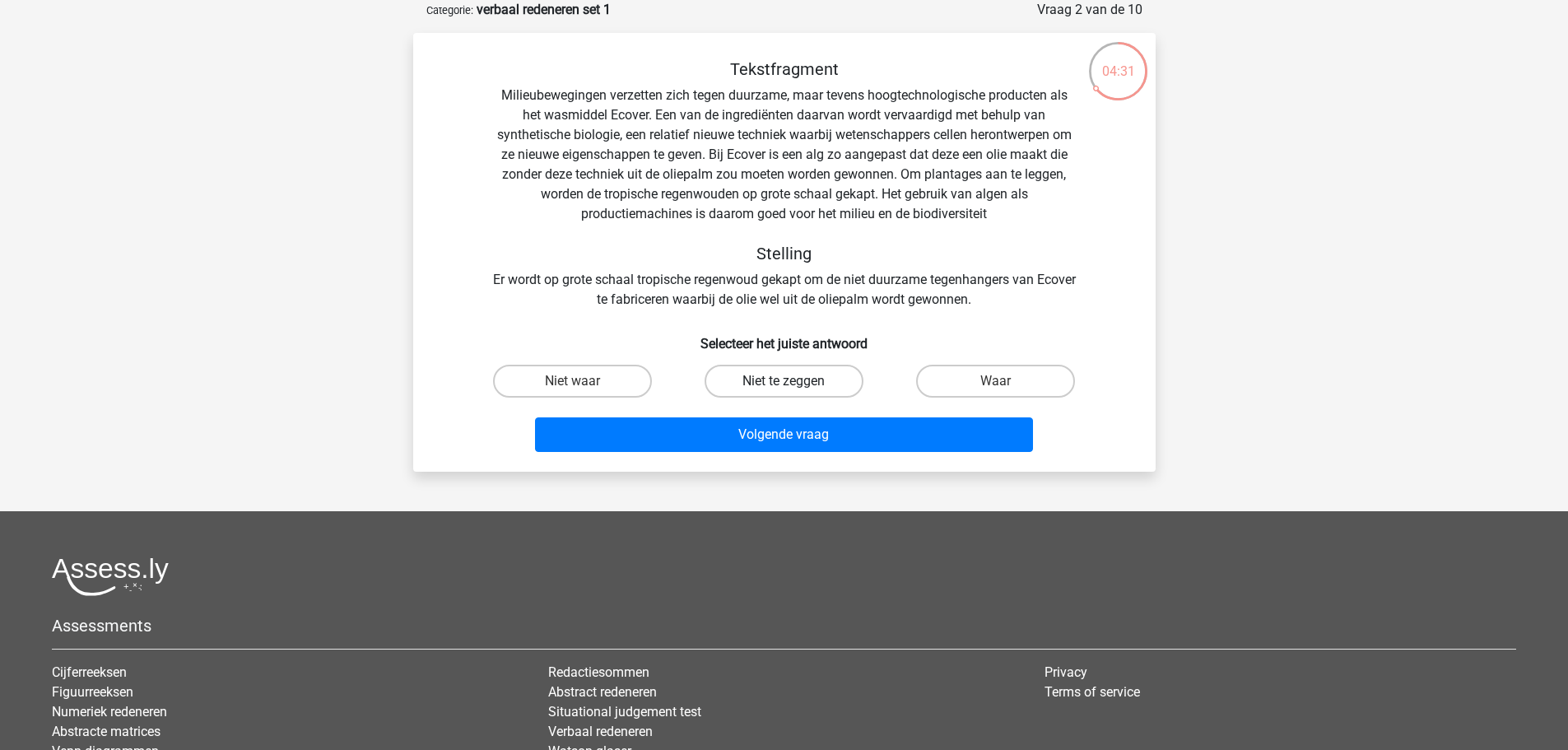
click at [812, 368] on label "Niet te zeggen" at bounding box center [784, 381] width 159 height 33
click at [794, 381] on input "Niet te zeggen" at bounding box center [789, 387] width 11 height 11
radio input "true"
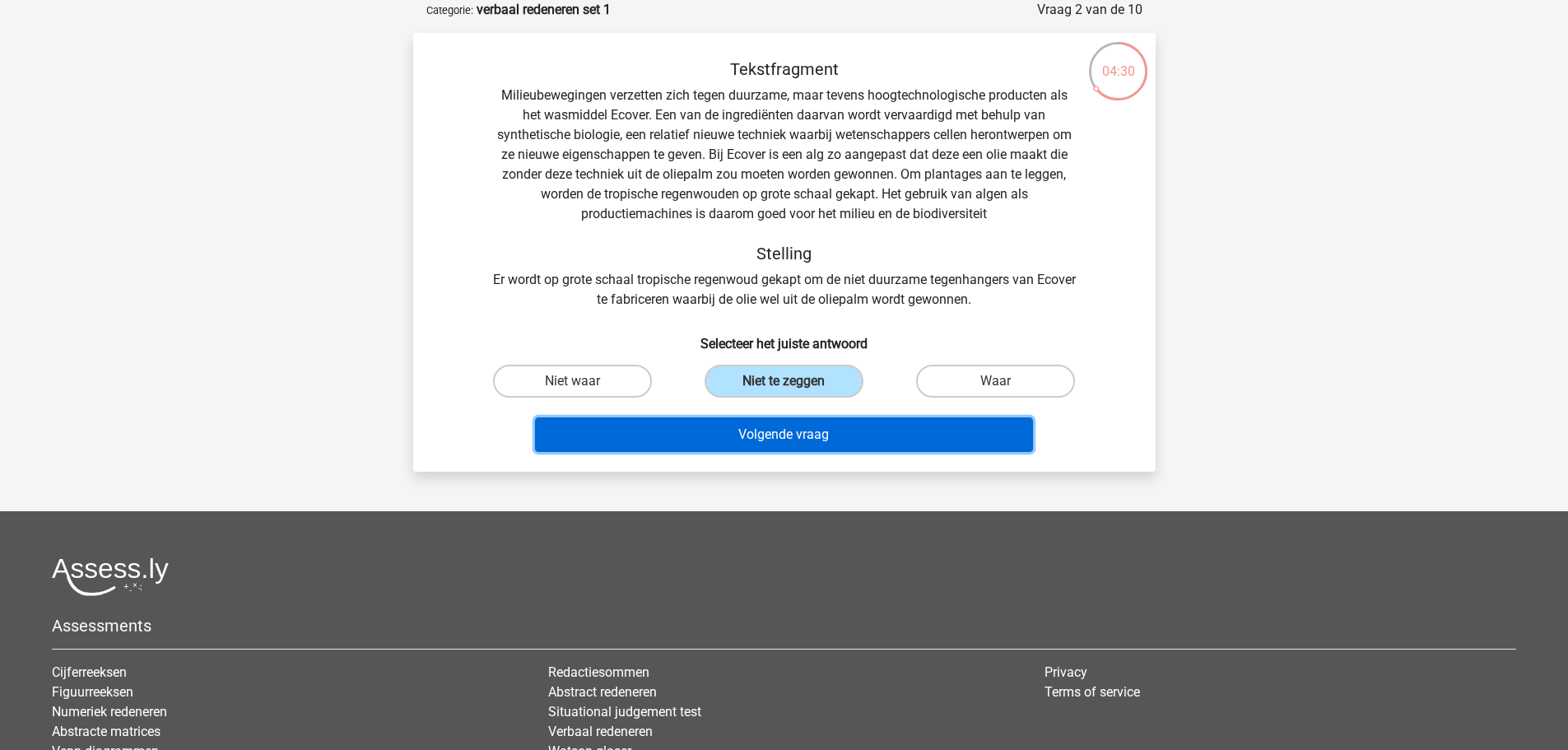
click at [822, 431] on button "Volgende vraag" at bounding box center [784, 434] width 498 height 35
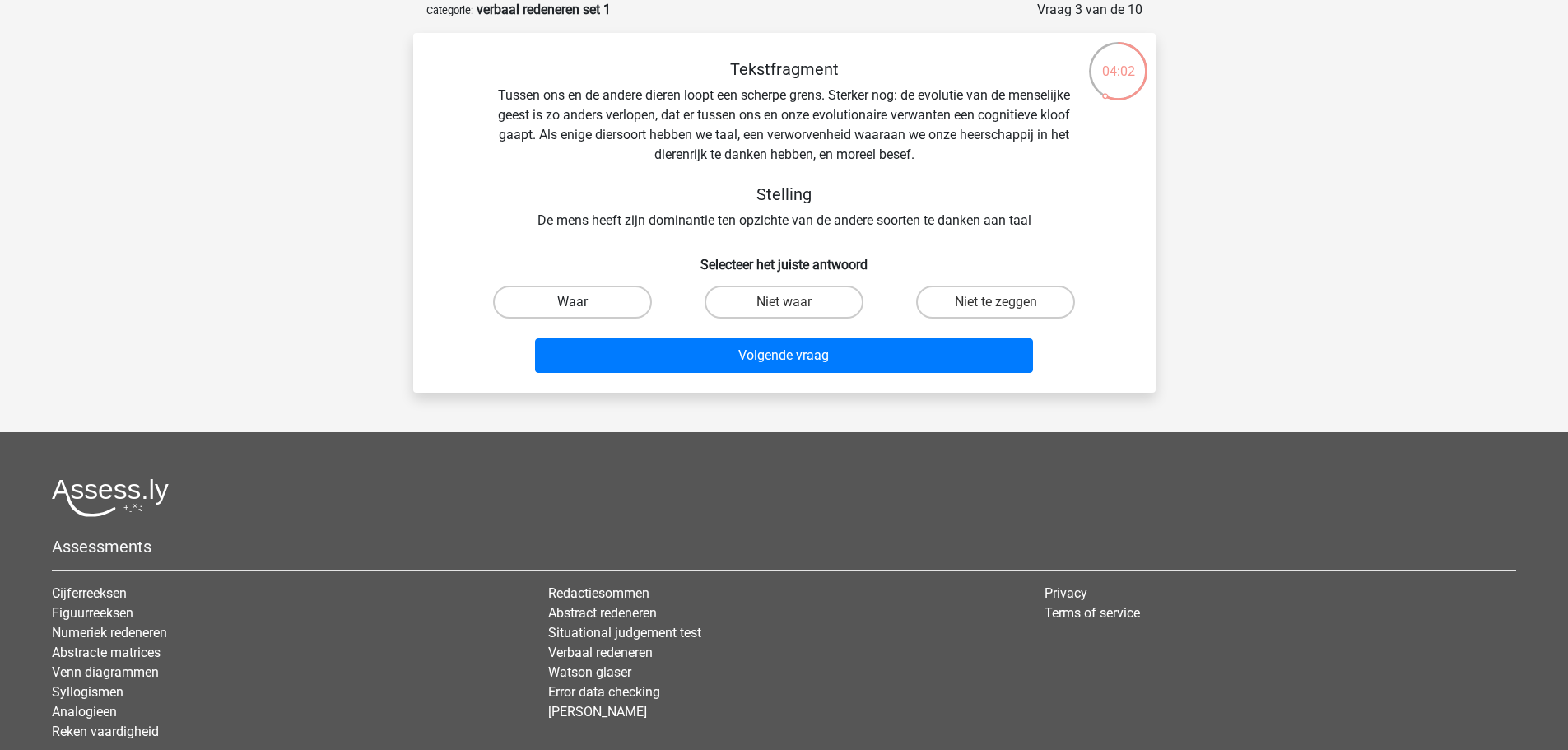
click at [570, 301] on label "Waar" at bounding box center [572, 302] width 159 height 33
click at [572, 302] on input "Waar" at bounding box center [577, 307] width 11 height 11
radio input "true"
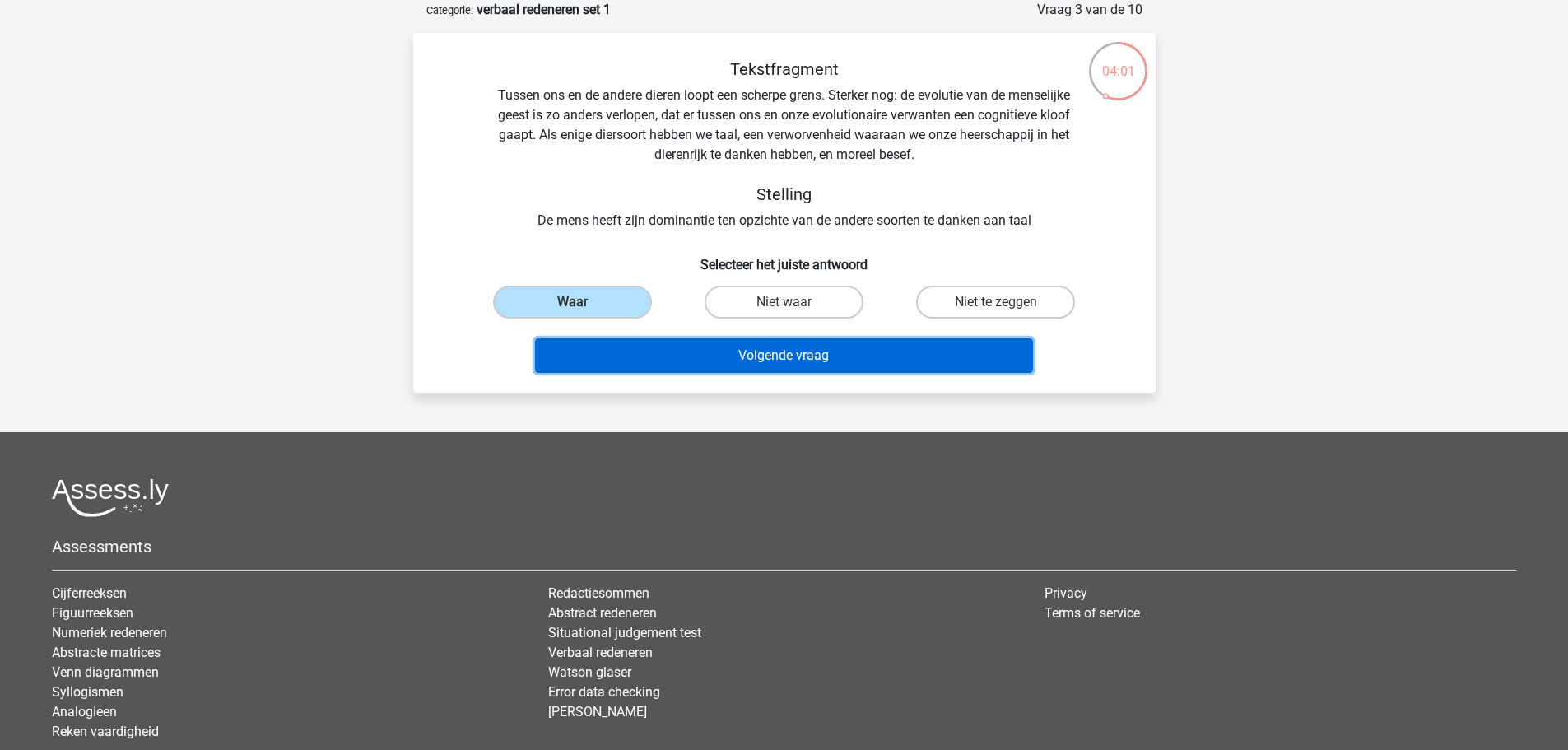
click at [644, 349] on button "Volgende vraag" at bounding box center [784, 356] width 498 height 35
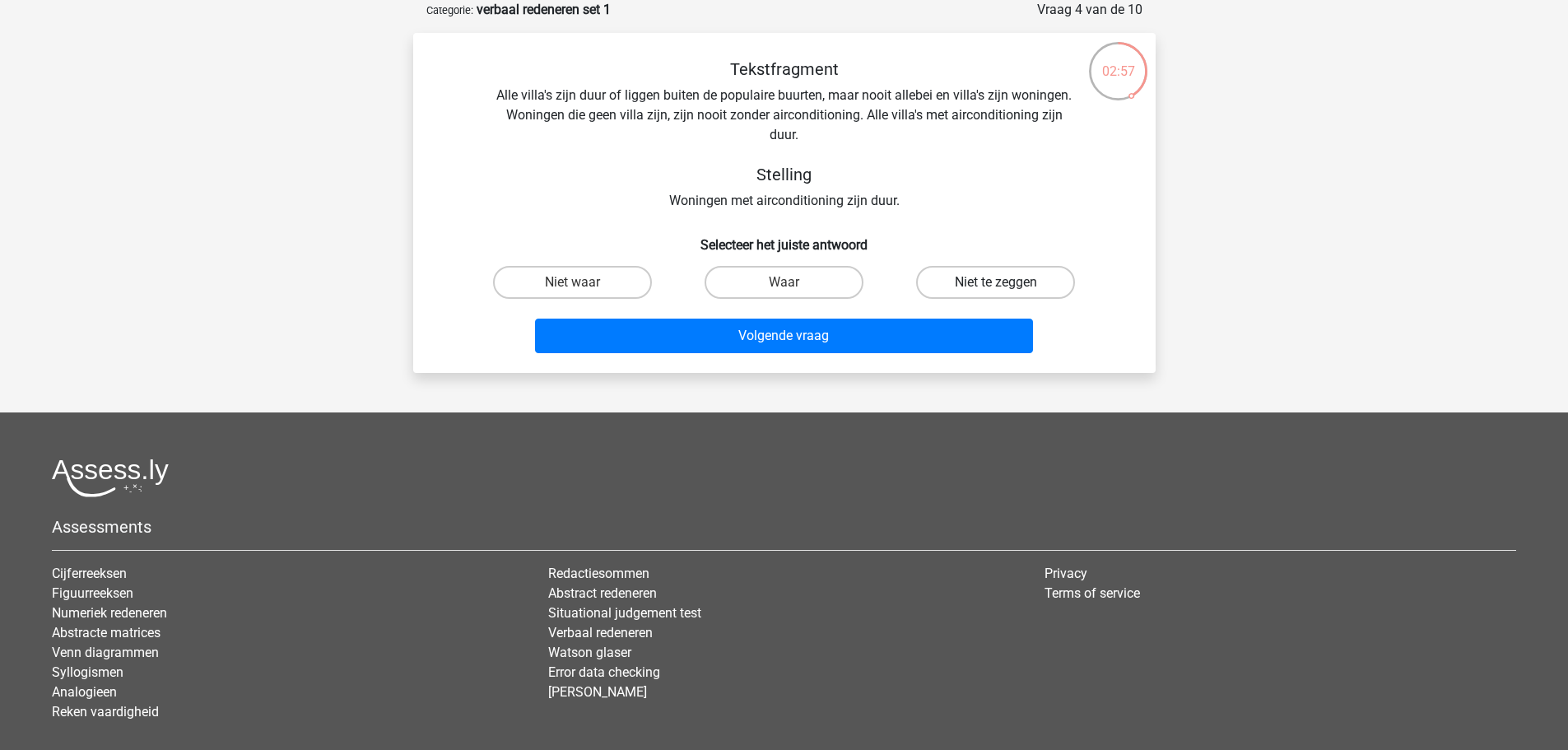
click at [965, 276] on label "Niet te zeggen" at bounding box center [995, 282] width 159 height 33
click at [996, 282] on input "Niet te zeggen" at bounding box center [1002, 287] width 11 height 11
radio input "true"
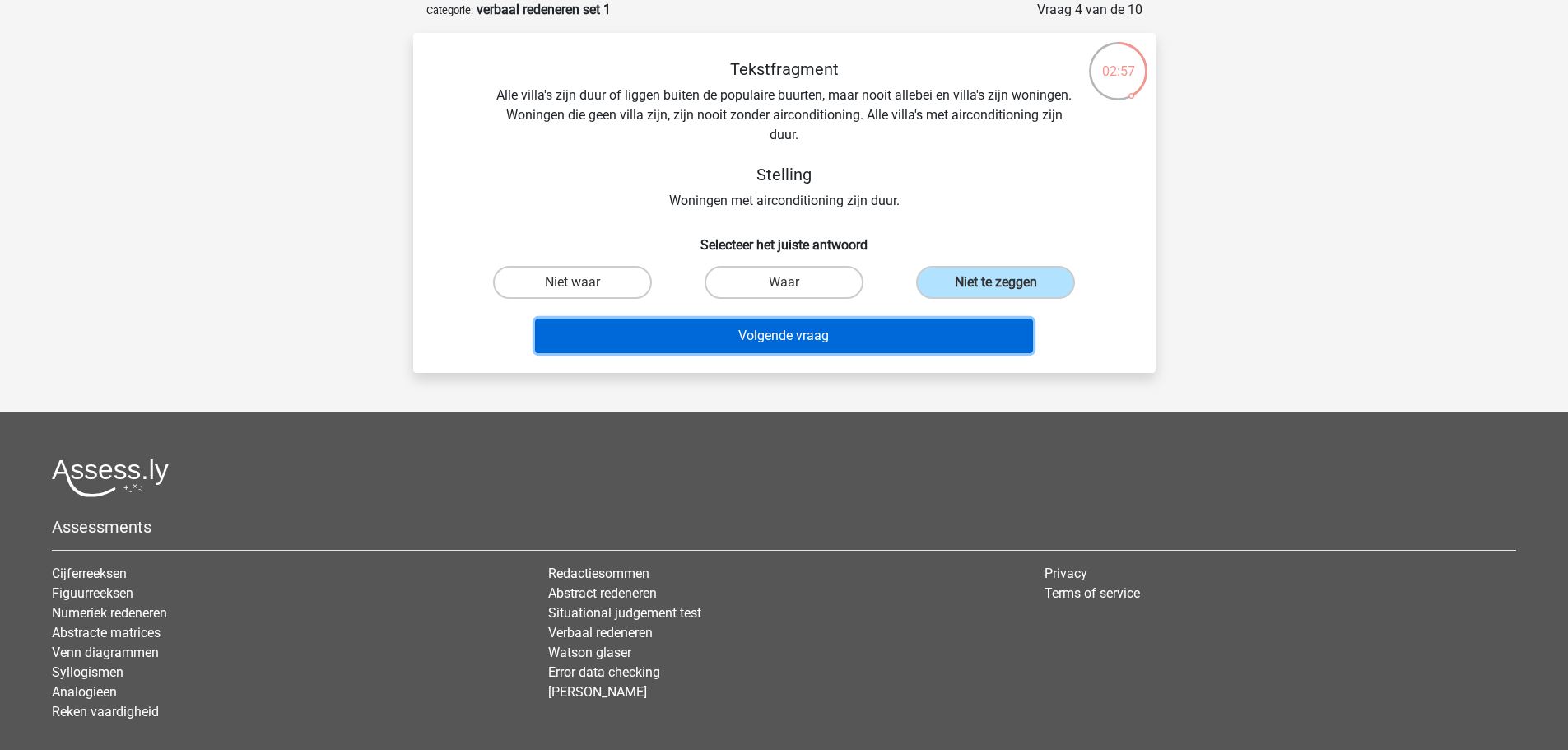
click at [896, 334] on button "Volgende vraag" at bounding box center [784, 336] width 498 height 35
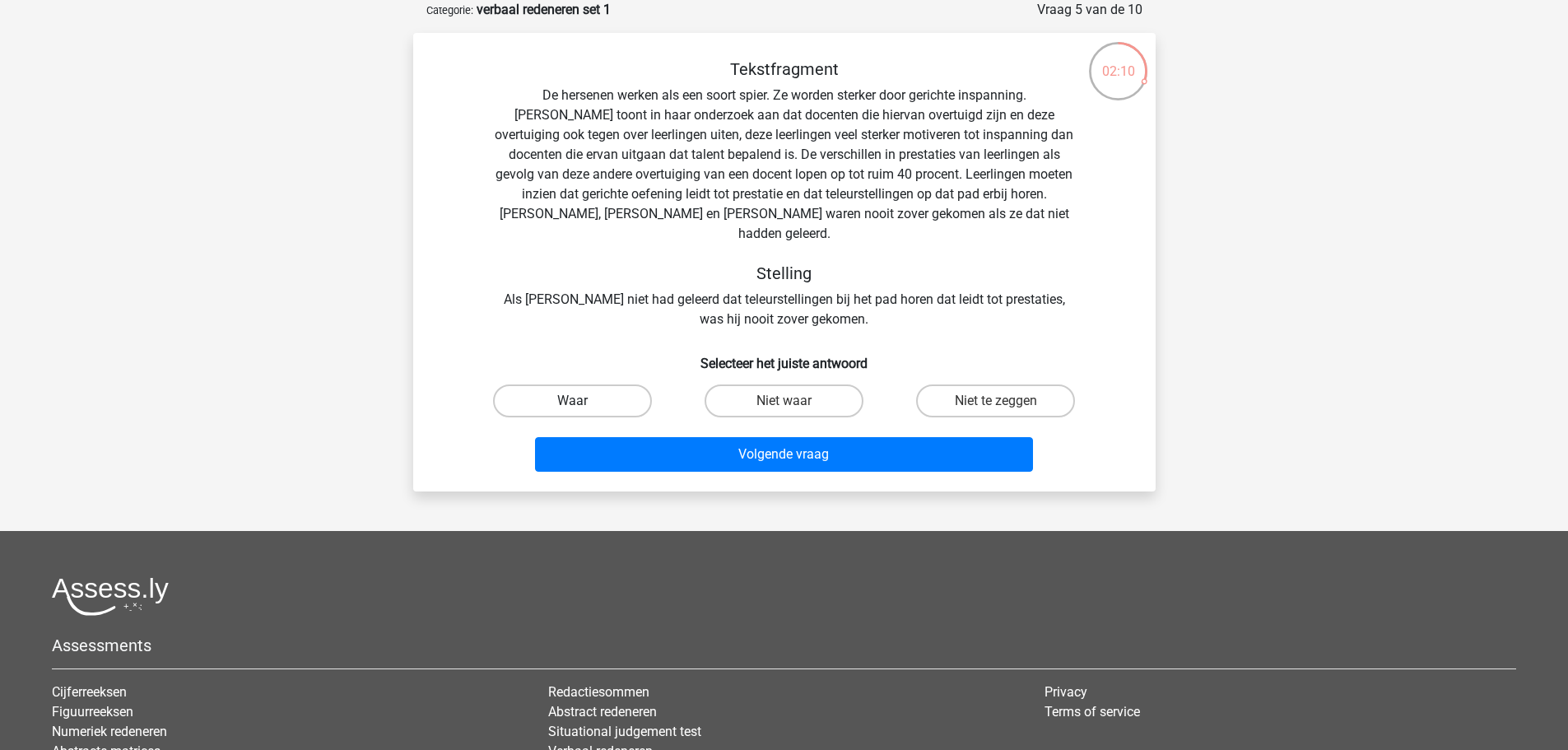
click at [550, 384] on label "Waar" at bounding box center [572, 401] width 159 height 33
click at [572, 401] on input "Waar" at bounding box center [577, 406] width 11 height 11
radio input "true"
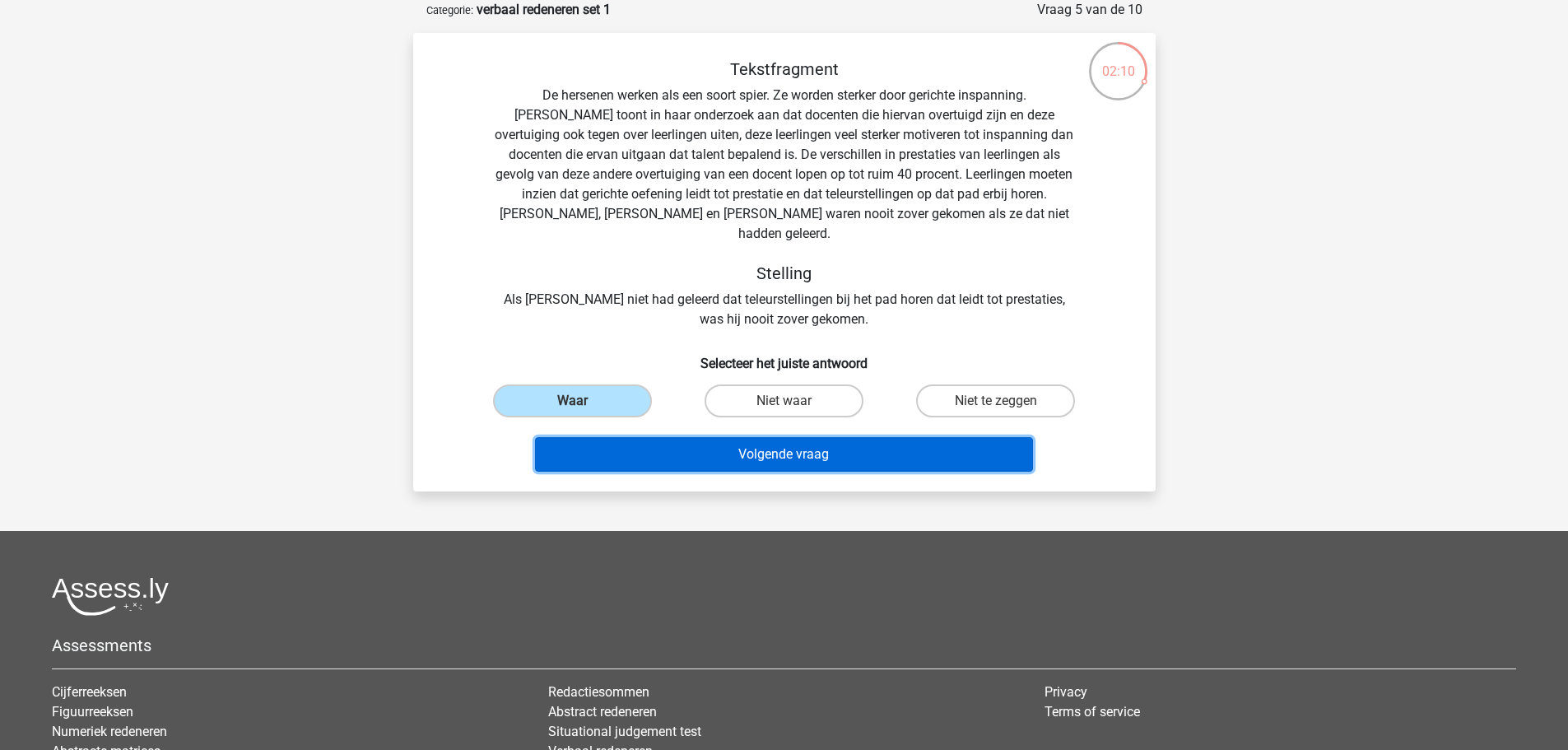
click at [617, 437] on button "Volgende vraag" at bounding box center [784, 454] width 498 height 35
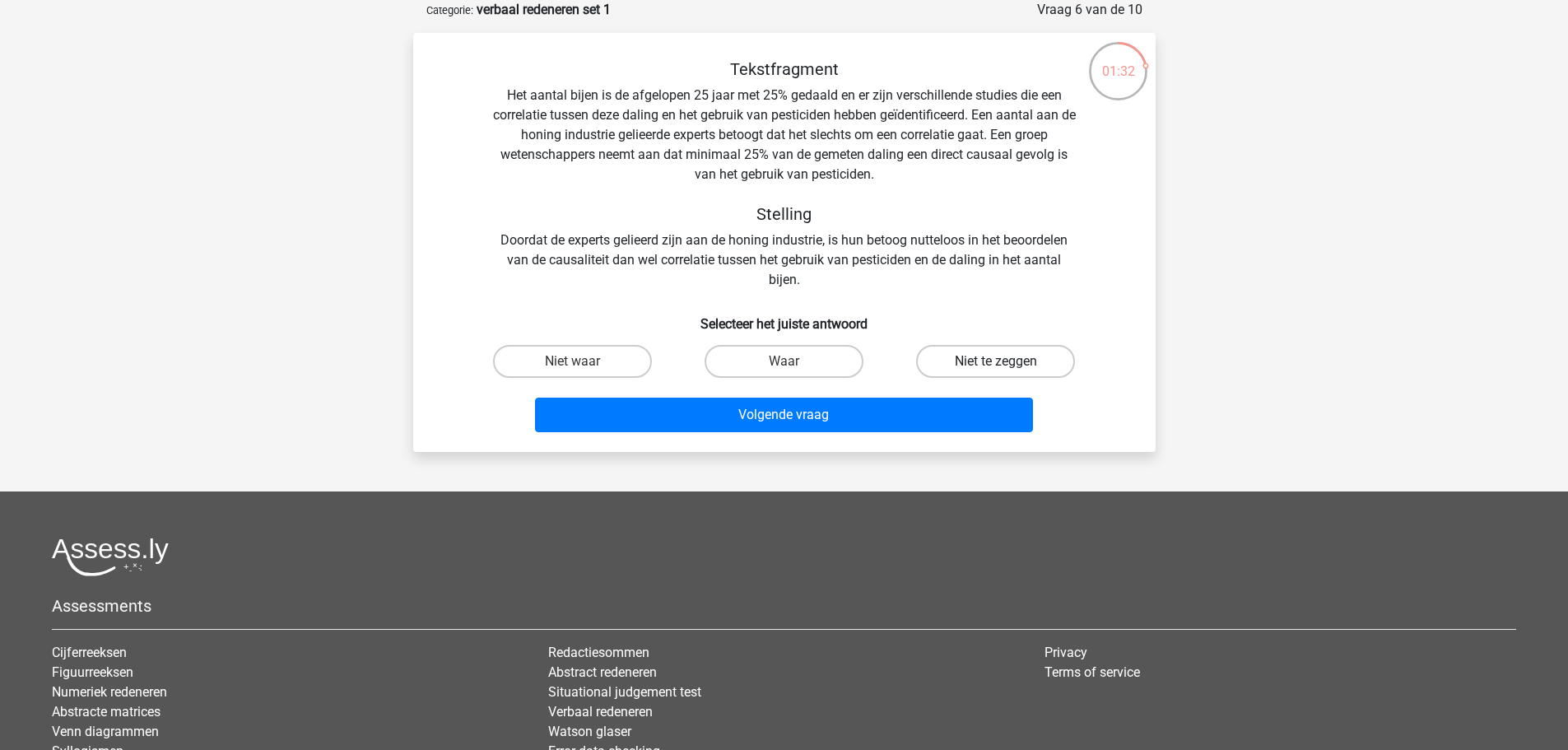
click at [998, 347] on label "Niet te zeggen" at bounding box center [995, 361] width 159 height 33
click at [998, 361] on input "Niet te zeggen" at bounding box center [1002, 367] width 11 height 11
radio input "true"
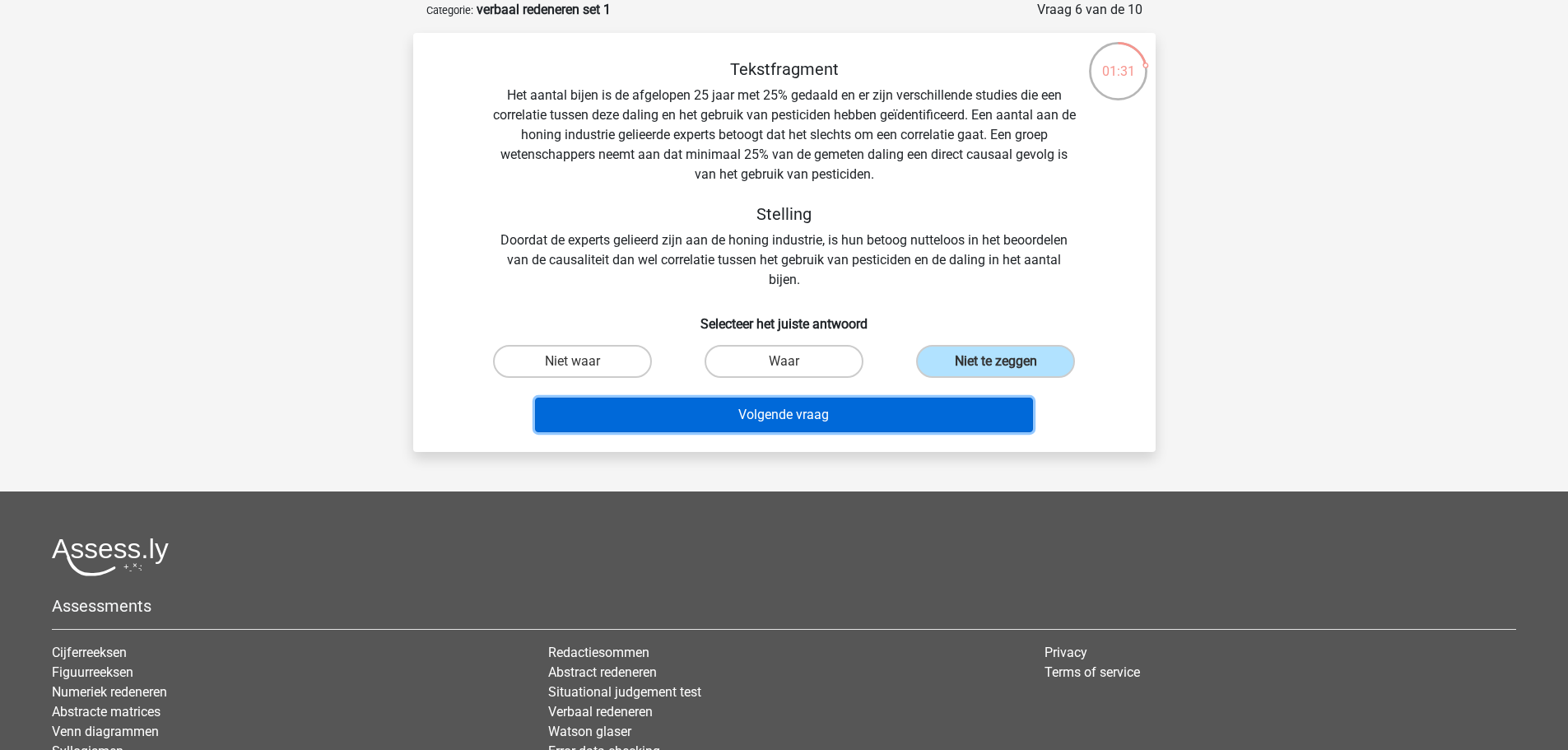
click at [855, 423] on button "Volgende vraag" at bounding box center [784, 415] width 498 height 35
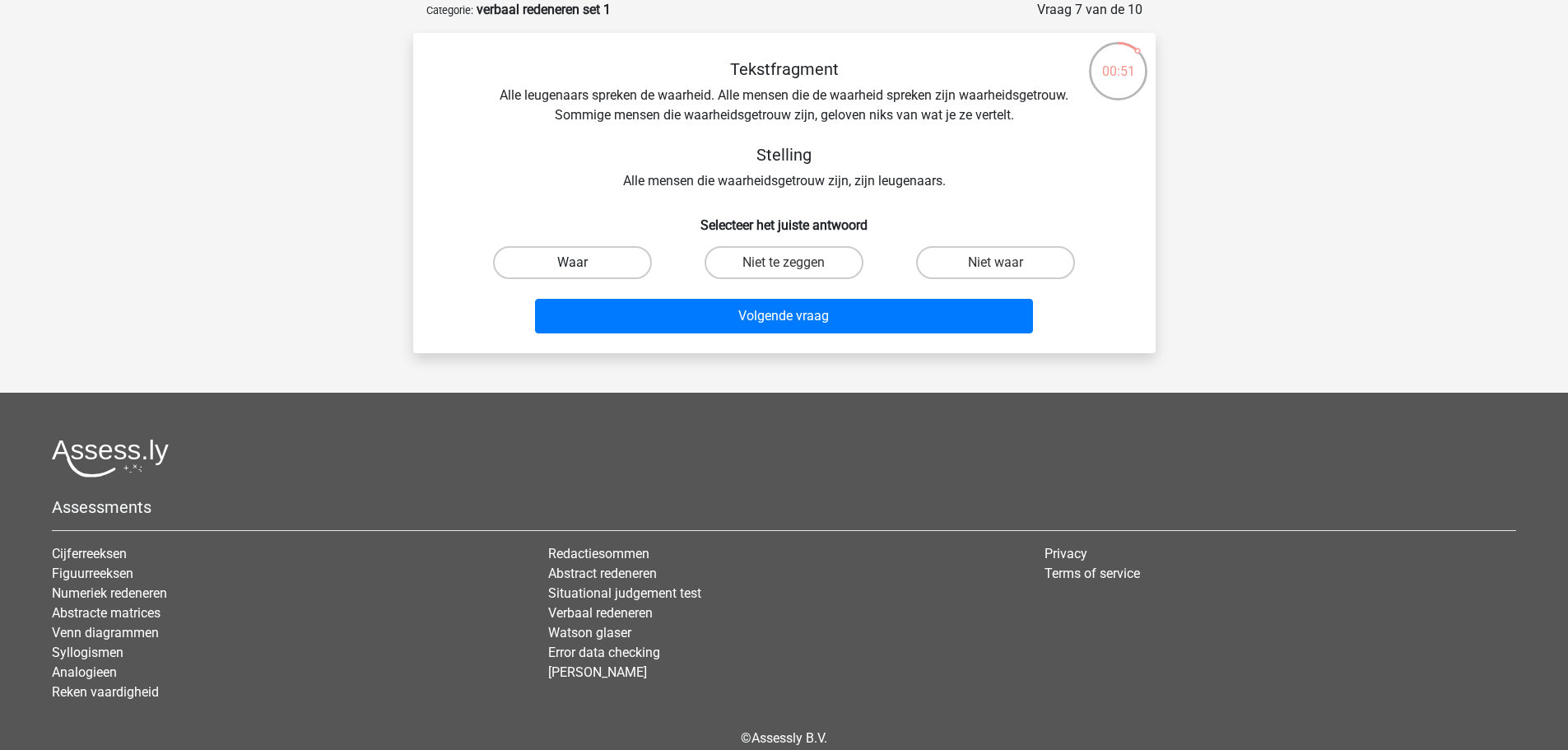
click at [581, 255] on label "Waar" at bounding box center [572, 263] width 159 height 33
click at [581, 263] on input "Waar" at bounding box center [577, 268] width 11 height 11
radio input "true"
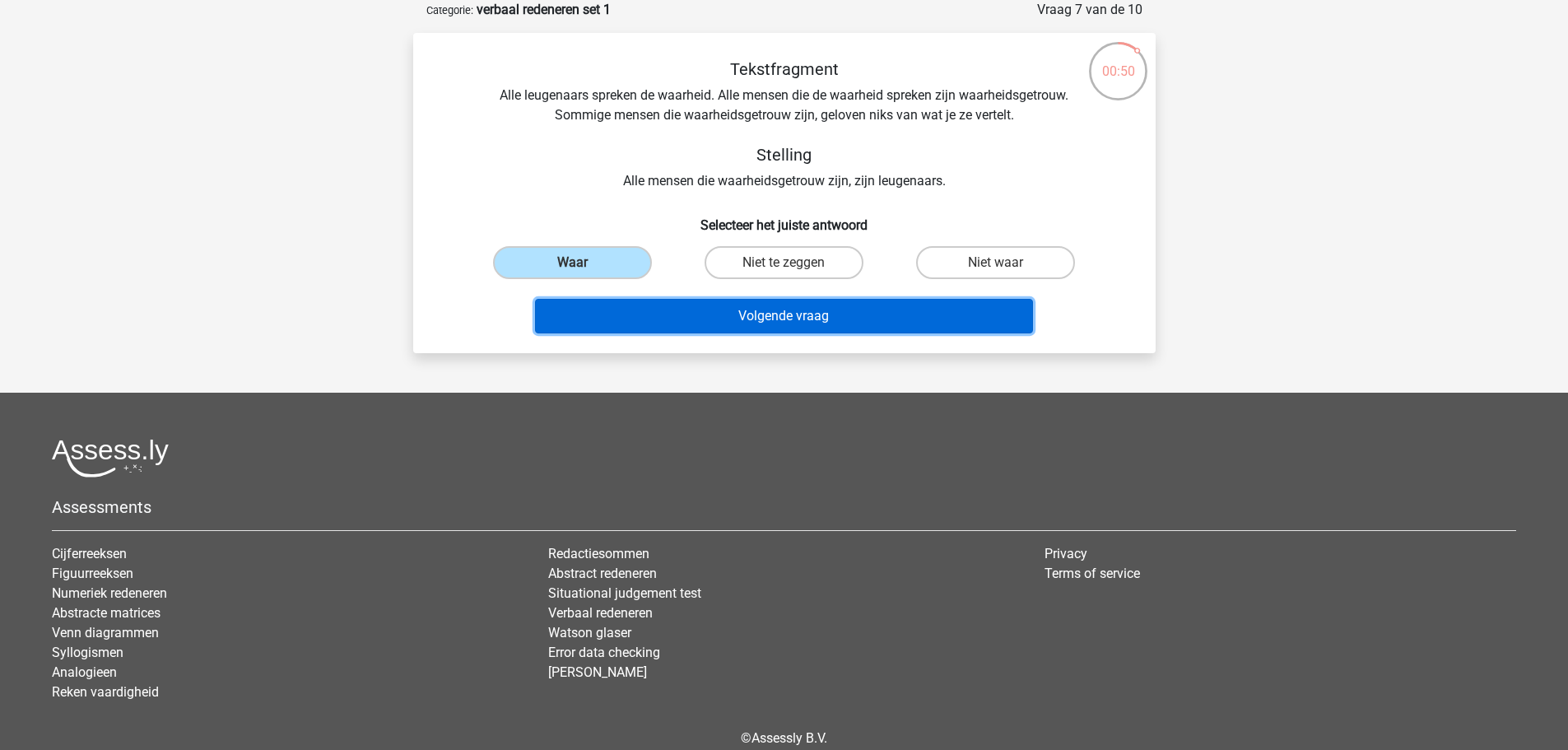
click at [614, 320] on button "Volgende vraag" at bounding box center [784, 317] width 498 height 35
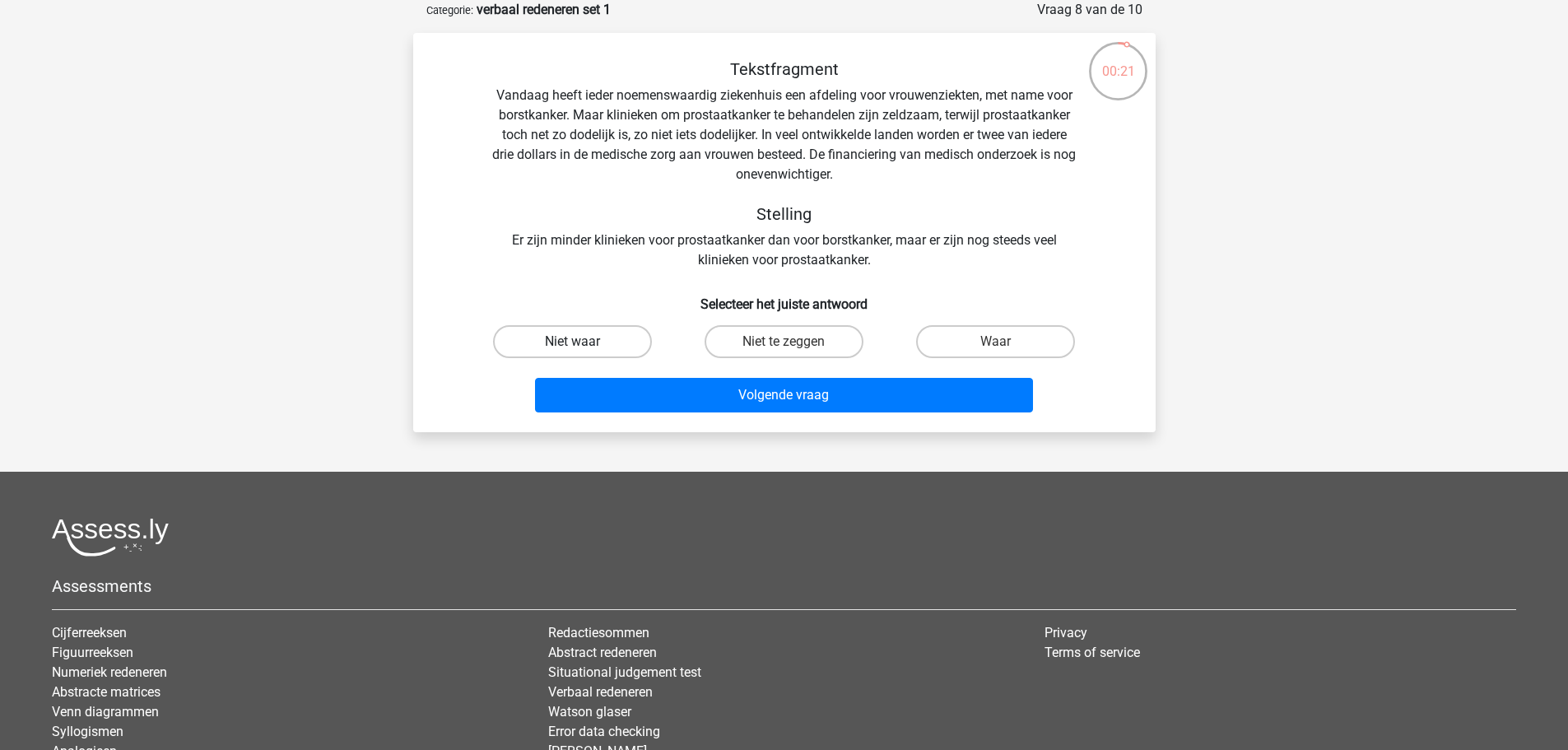
drag, startPoint x: 597, startPoint y: 333, endPoint x: 609, endPoint y: 340, distance: 13.9
click at [596, 333] on label "Niet waar" at bounding box center [572, 341] width 159 height 33
click at [583, 341] on input "Niet waar" at bounding box center [577, 347] width 11 height 11
radio input "true"
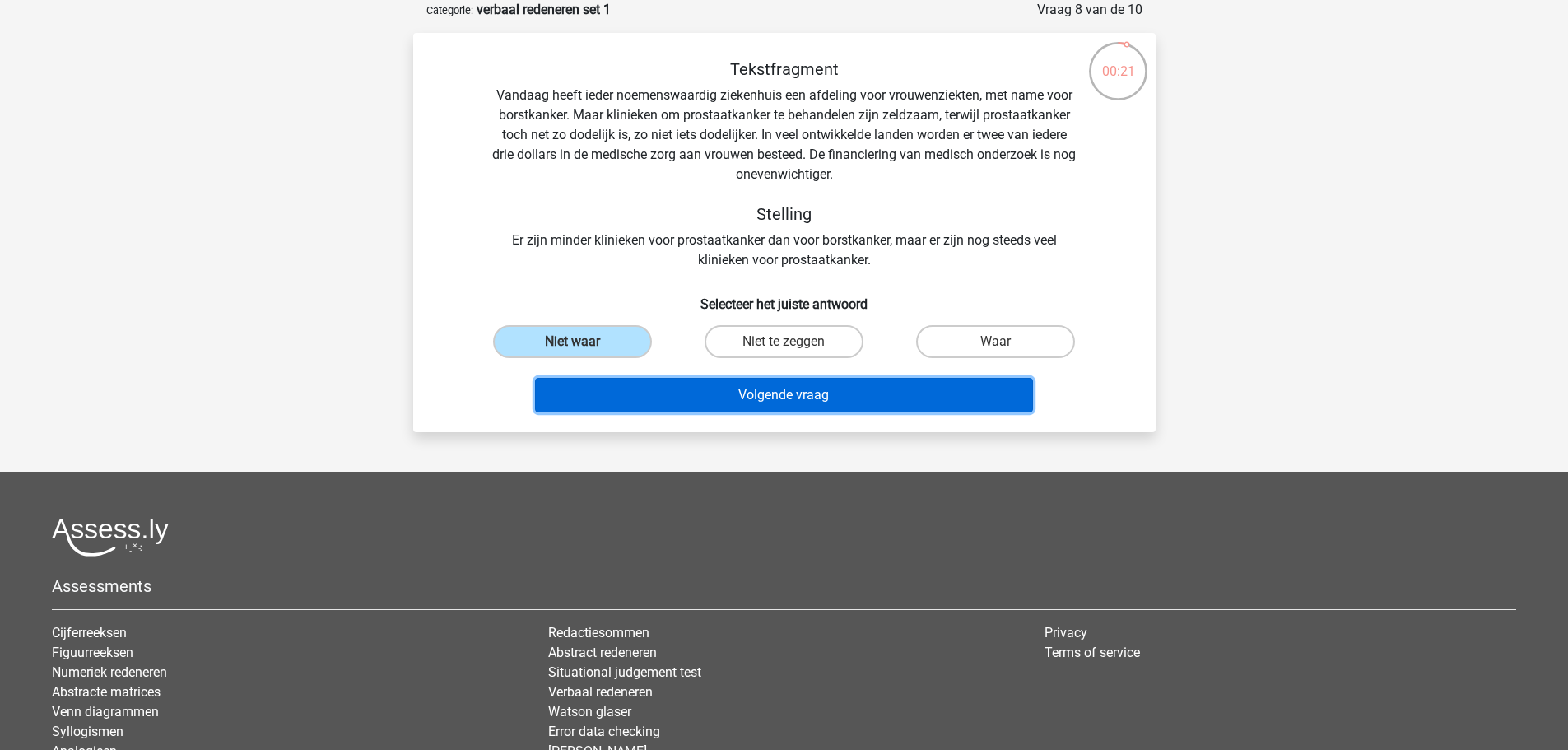
click at [670, 400] on button "Volgende vraag" at bounding box center [784, 395] width 498 height 35
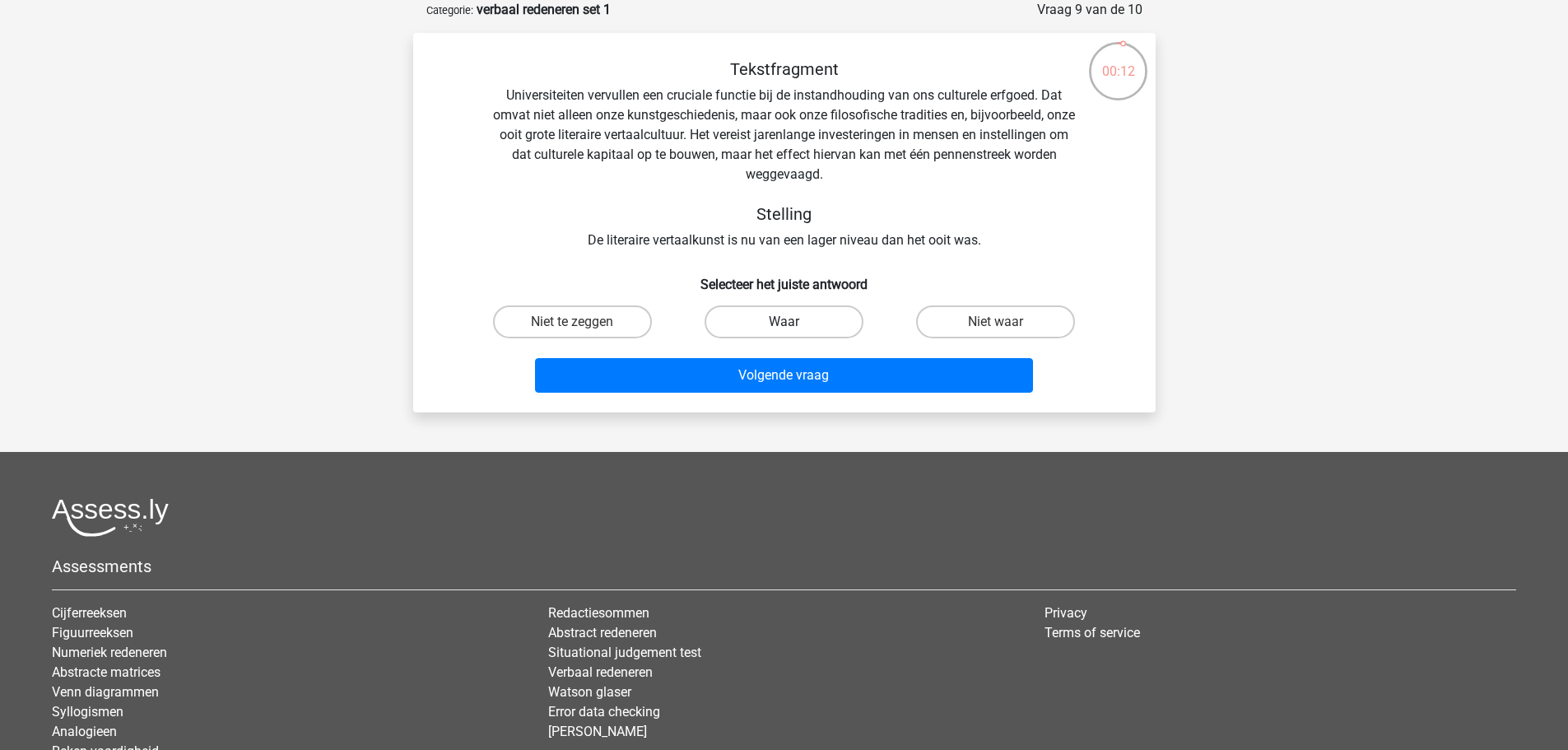
click at [807, 323] on label "Waar" at bounding box center [784, 322] width 159 height 33
click at [794, 323] on input "Waar" at bounding box center [789, 328] width 11 height 11
radio input "true"
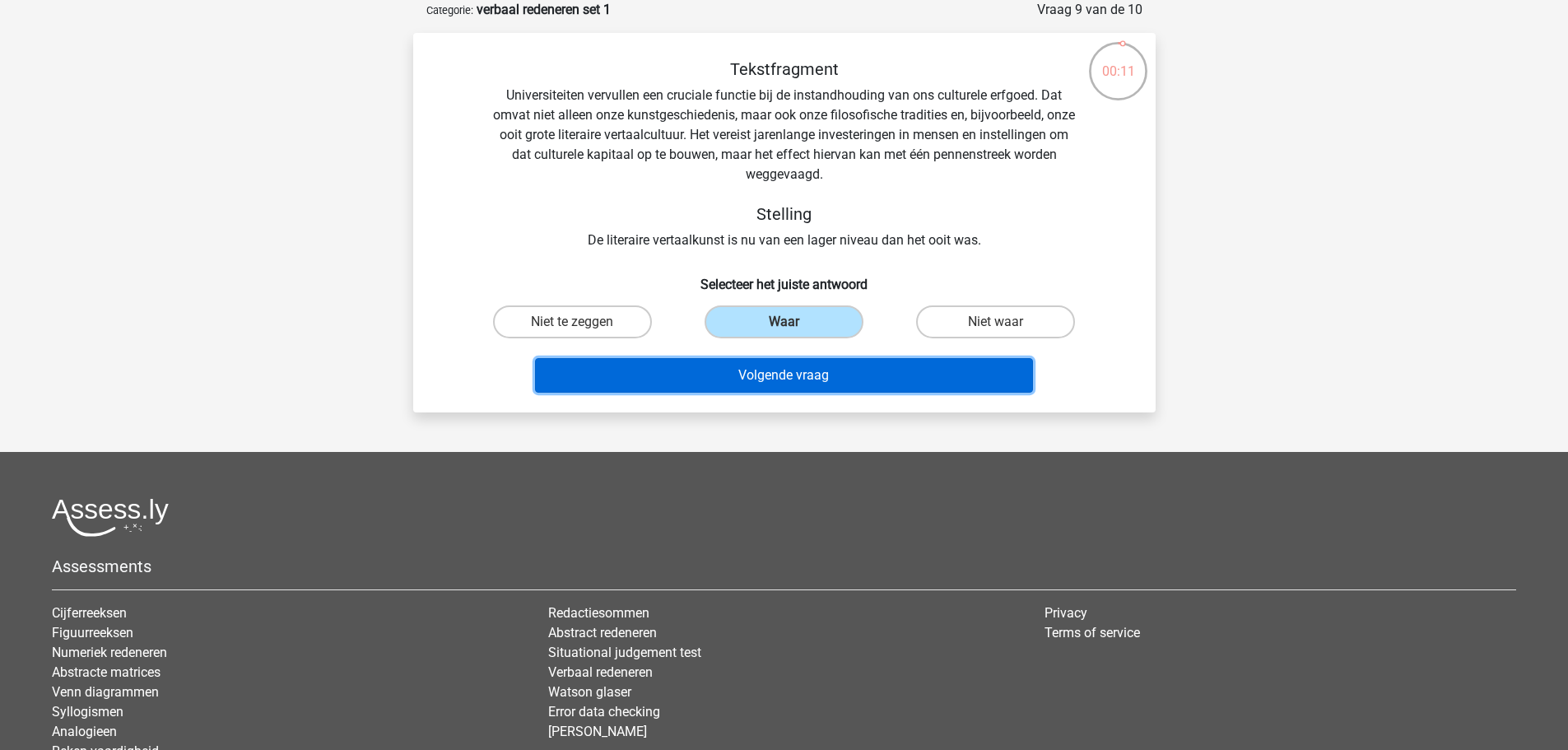
click at [821, 375] on button "Volgende vraag" at bounding box center [784, 375] width 498 height 35
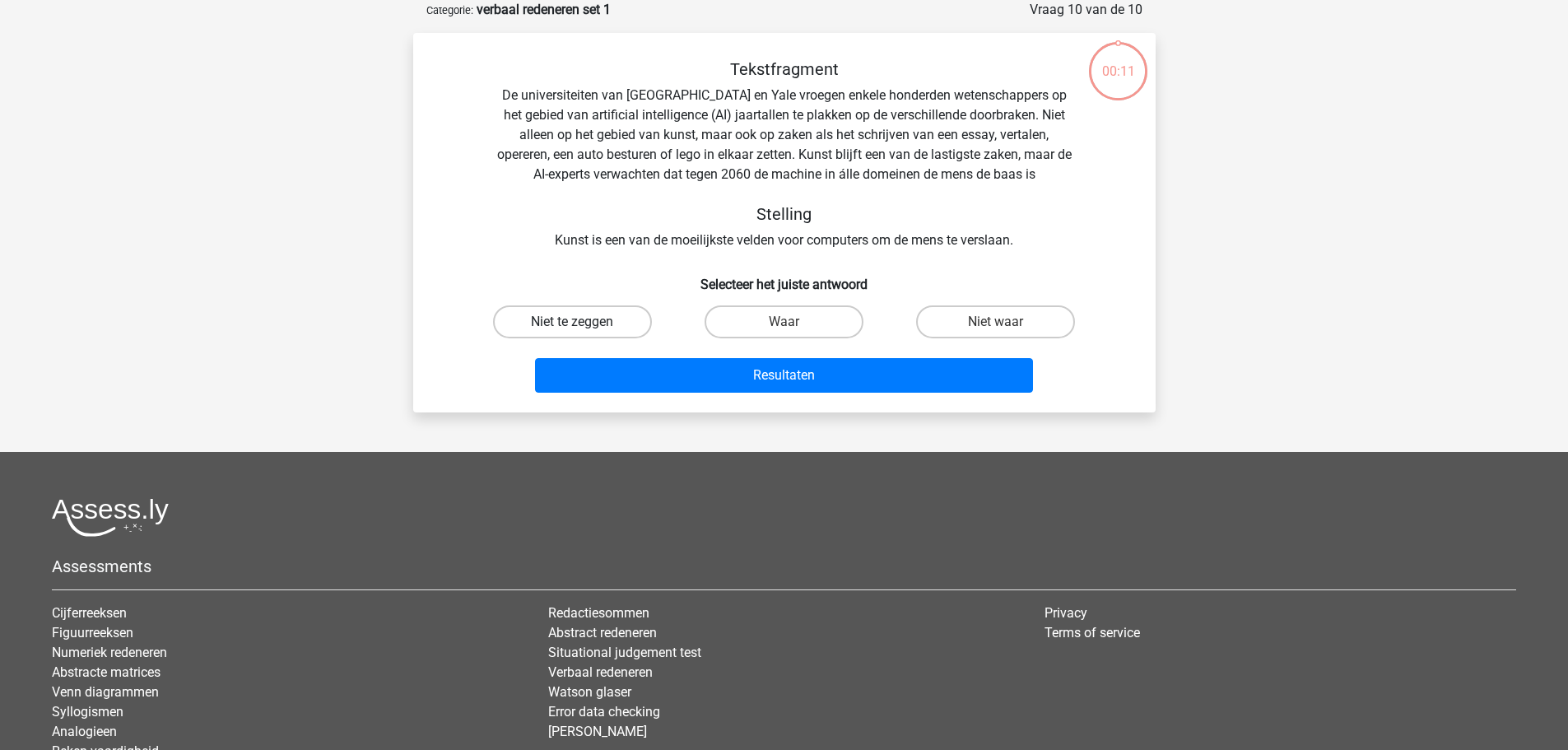
click at [619, 320] on label "Niet te zeggen" at bounding box center [572, 322] width 159 height 33
click at [583, 322] on input "Niet te zeggen" at bounding box center [577, 328] width 11 height 11
radio input "true"
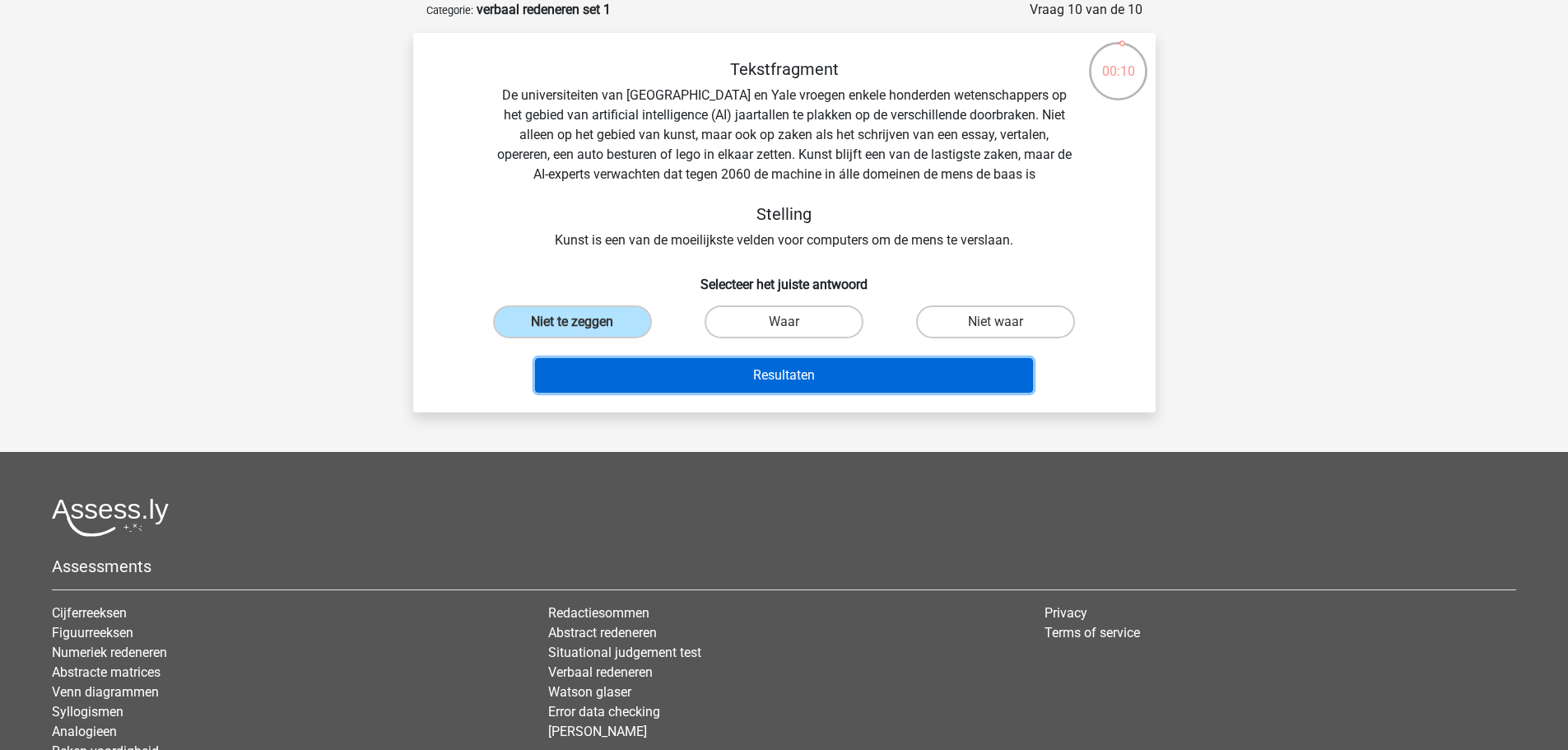
click at [765, 375] on button "Resultaten" at bounding box center [784, 375] width 498 height 35
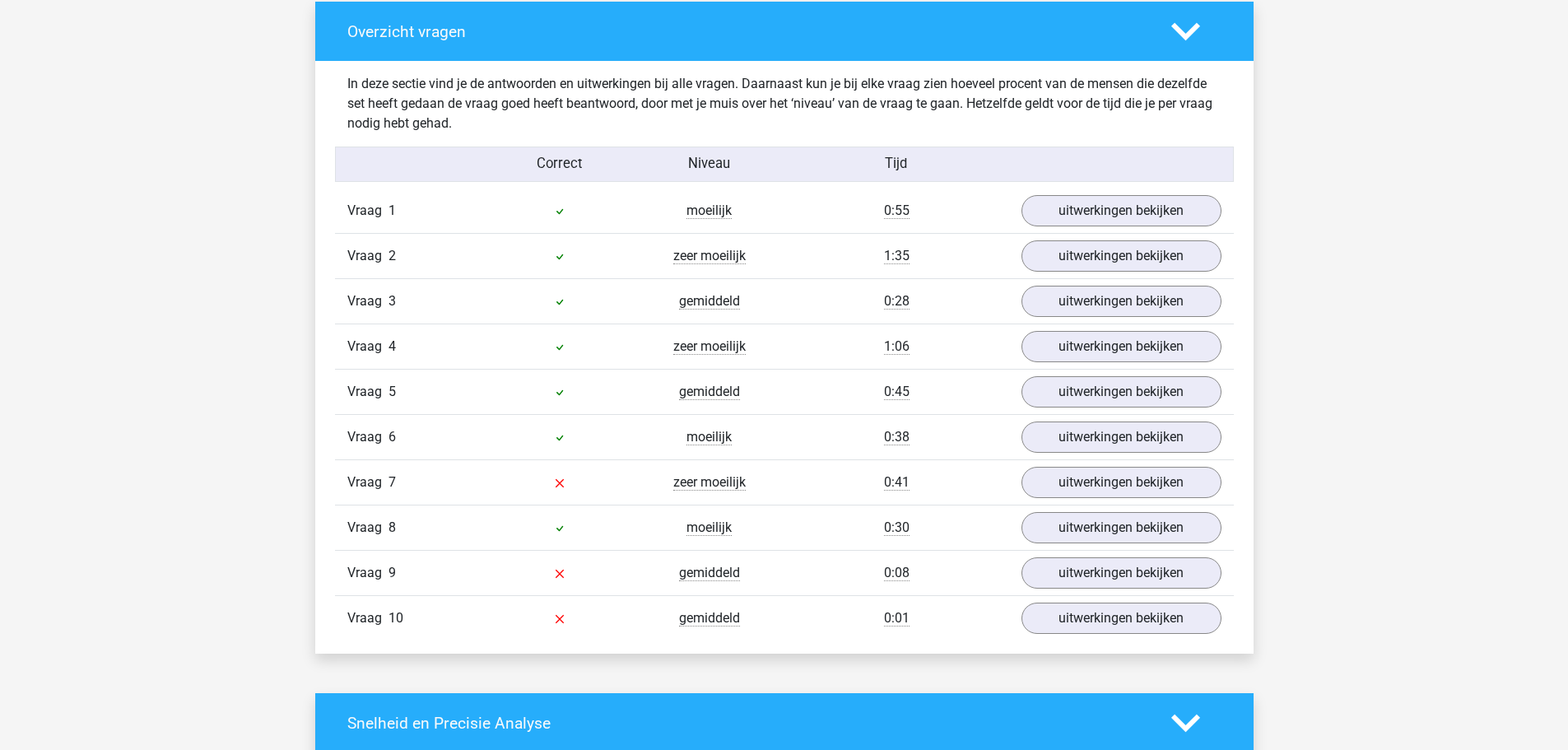
scroll to position [1318, 0]
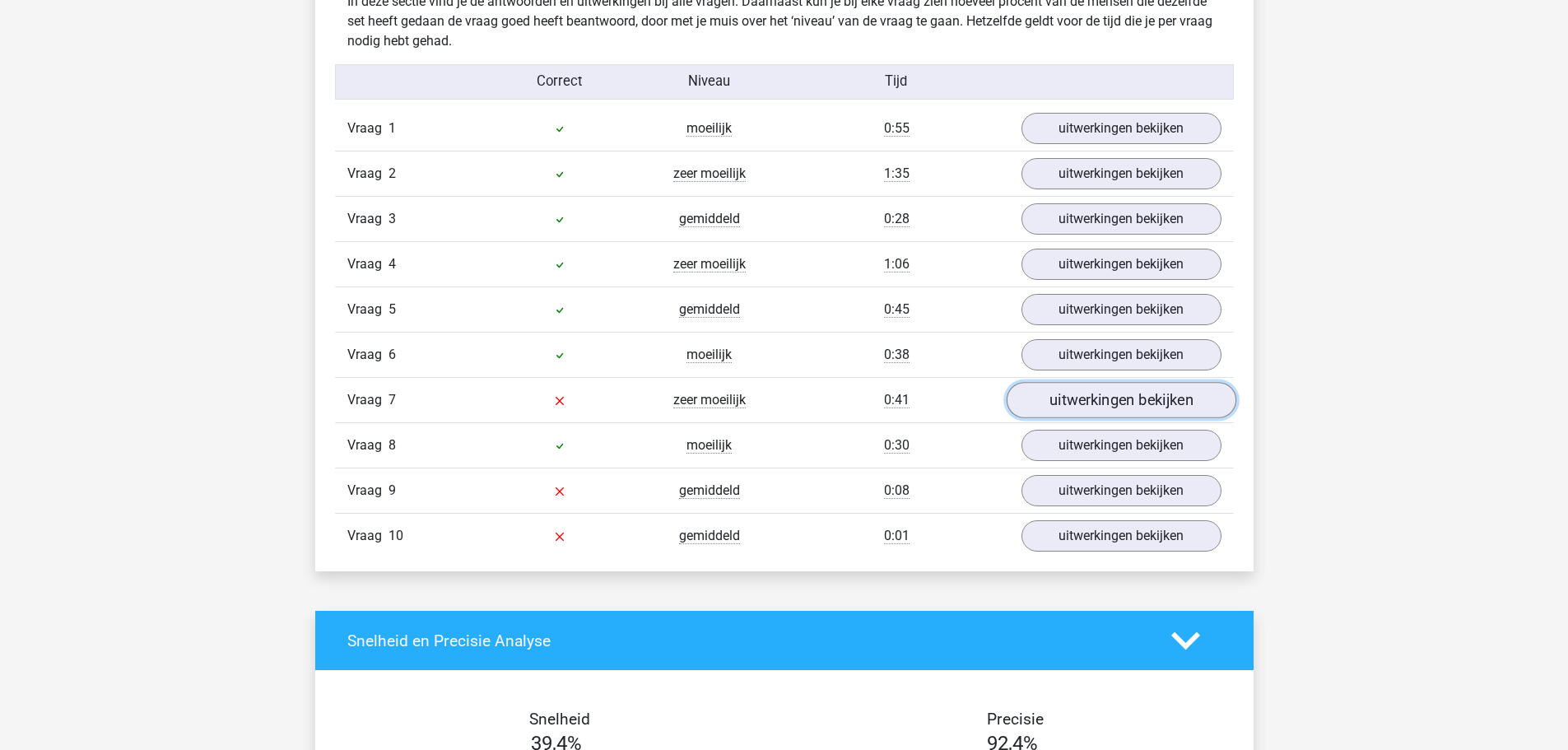
click at [1083, 405] on link "uitwerkingen bekijken" at bounding box center [1121, 401] width 230 height 36
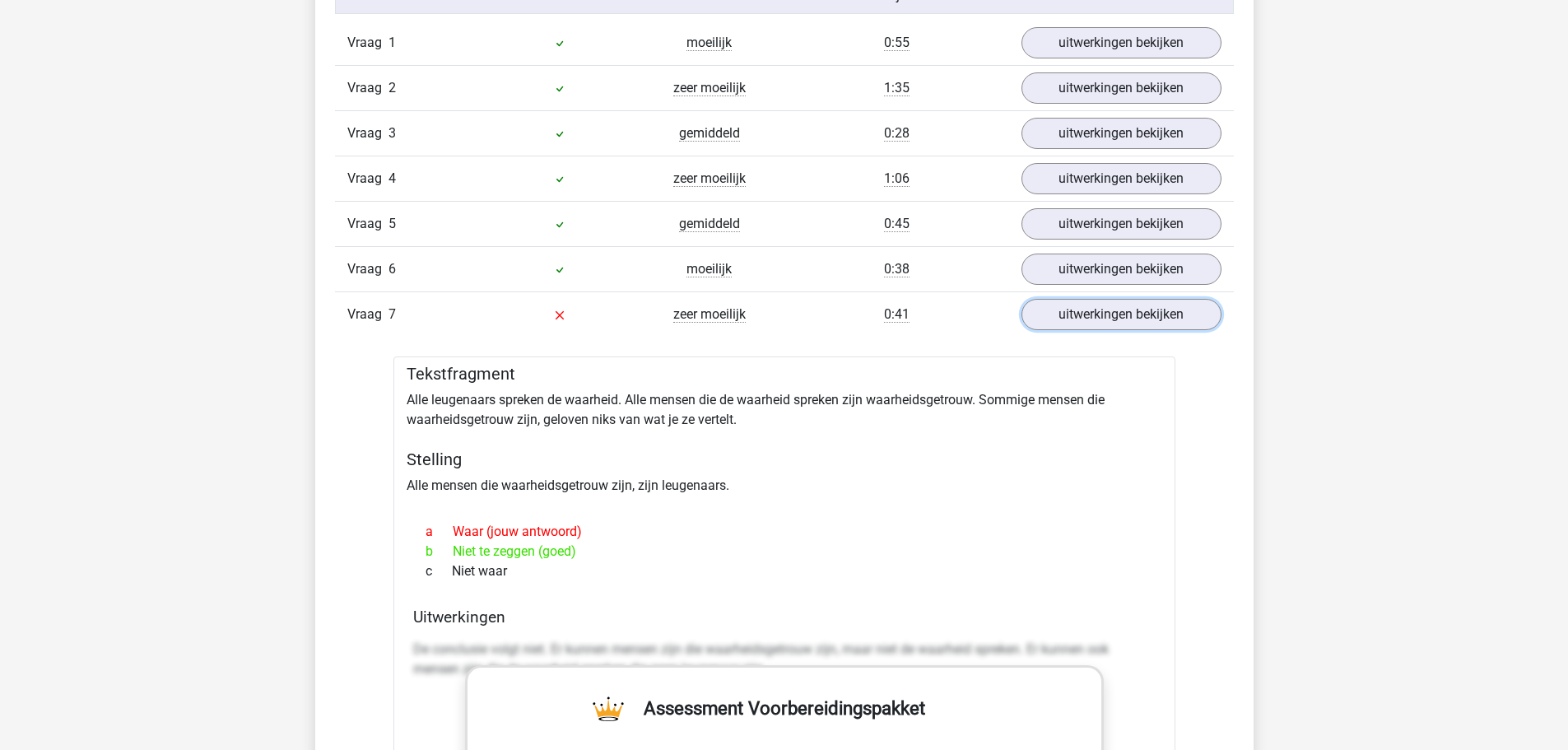
scroll to position [1400, 0]
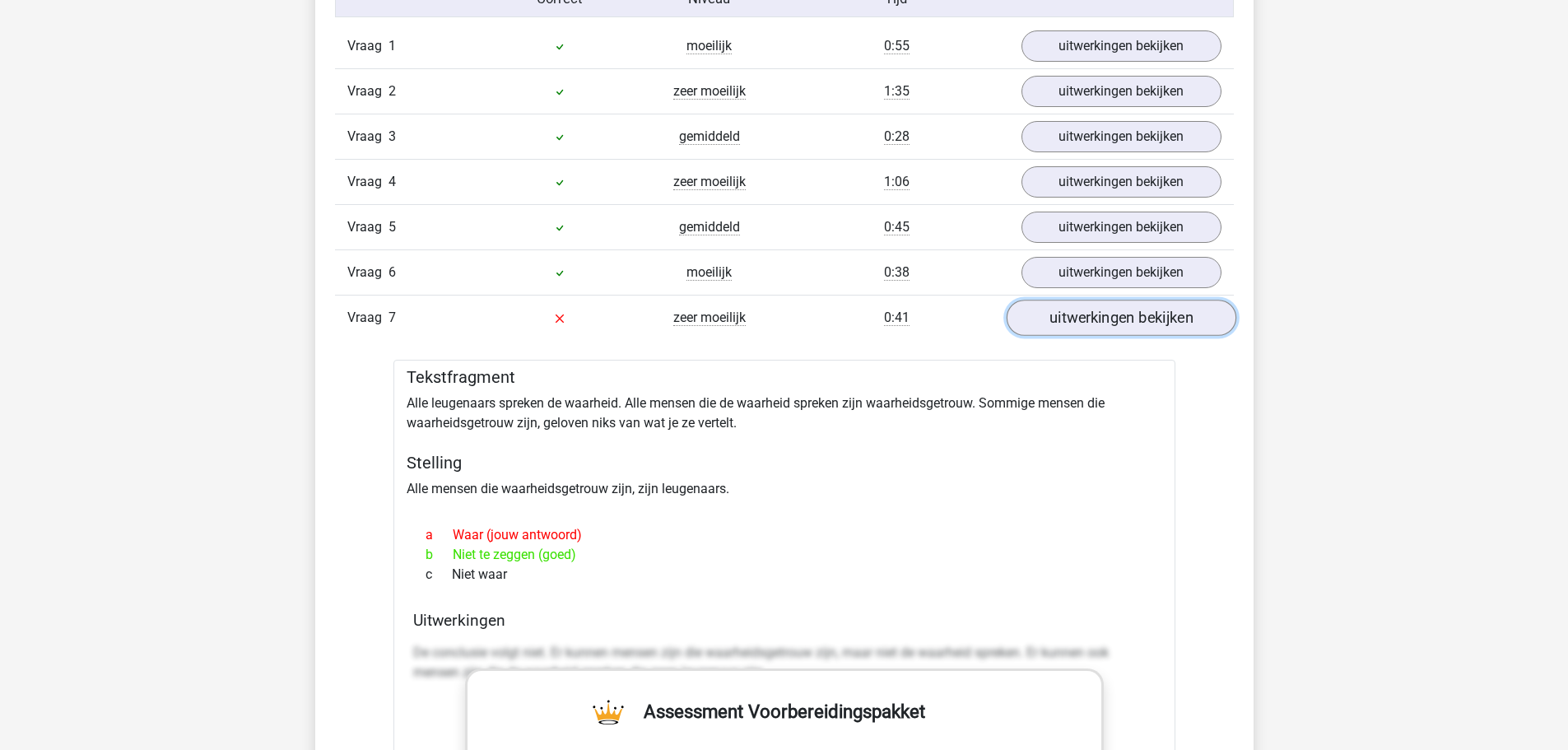
click at [1090, 324] on link "uitwerkingen bekijken" at bounding box center [1121, 318] width 230 height 36
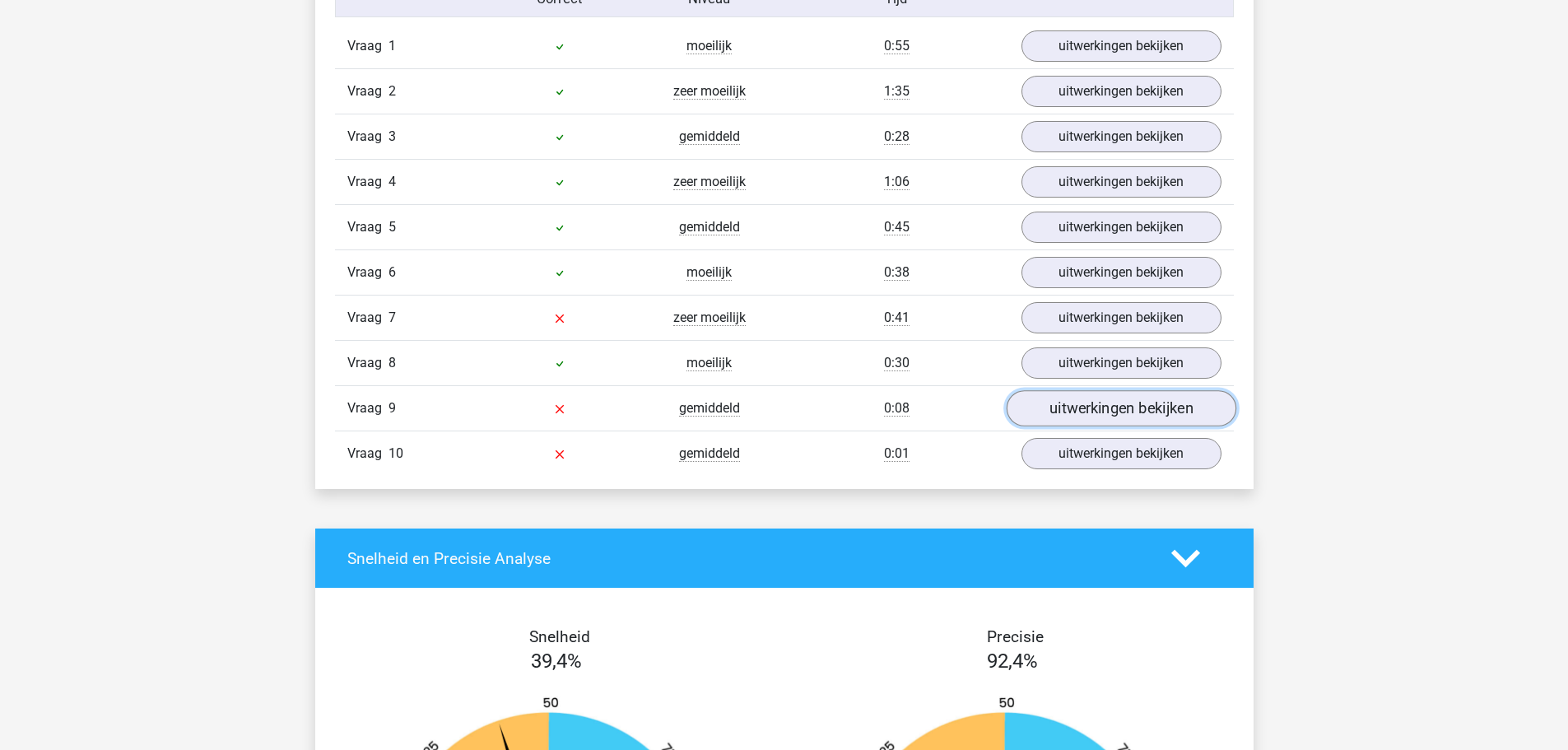
click at [1087, 404] on link "uitwerkingen bekijken" at bounding box center [1121, 410] width 230 height 36
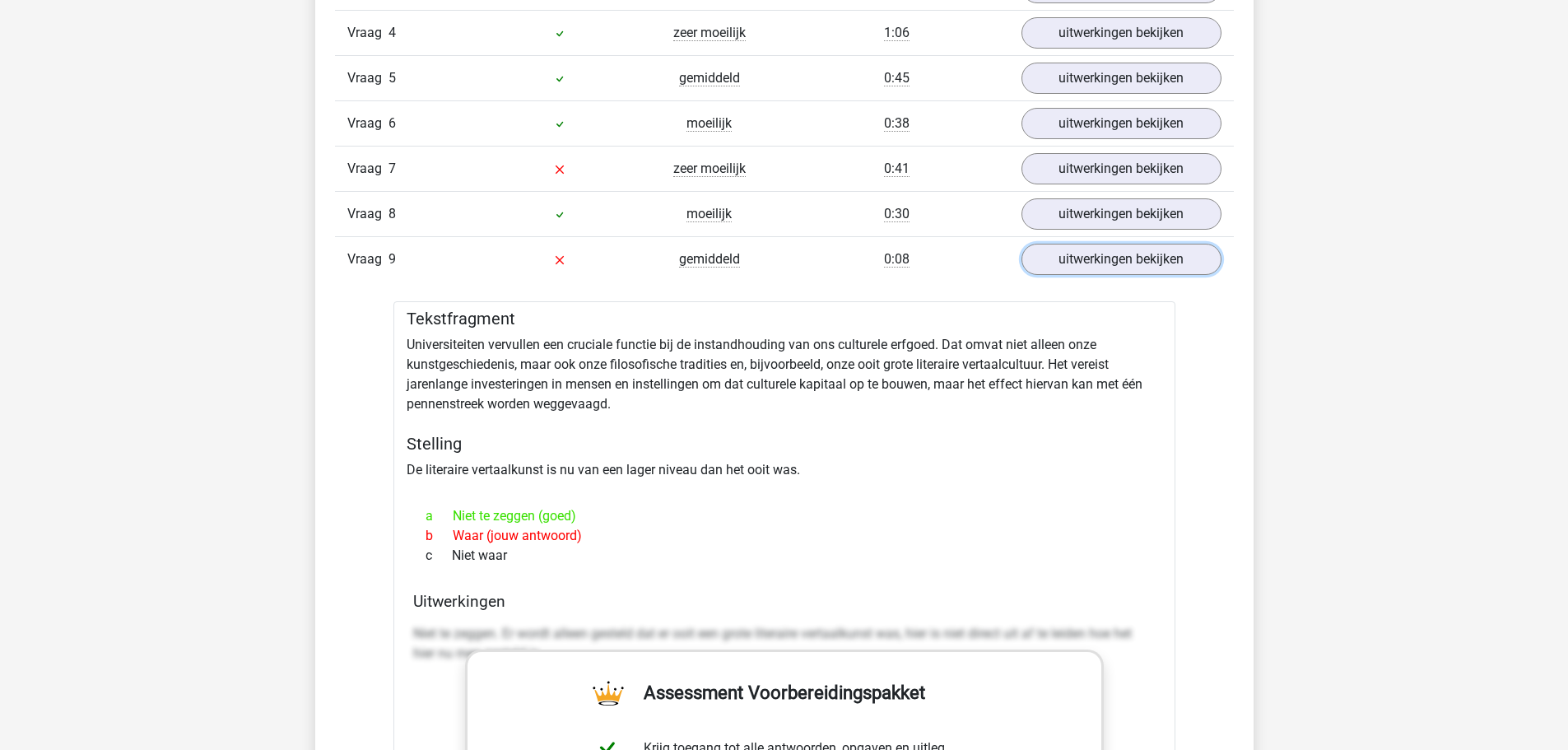
scroll to position [1564, 0]
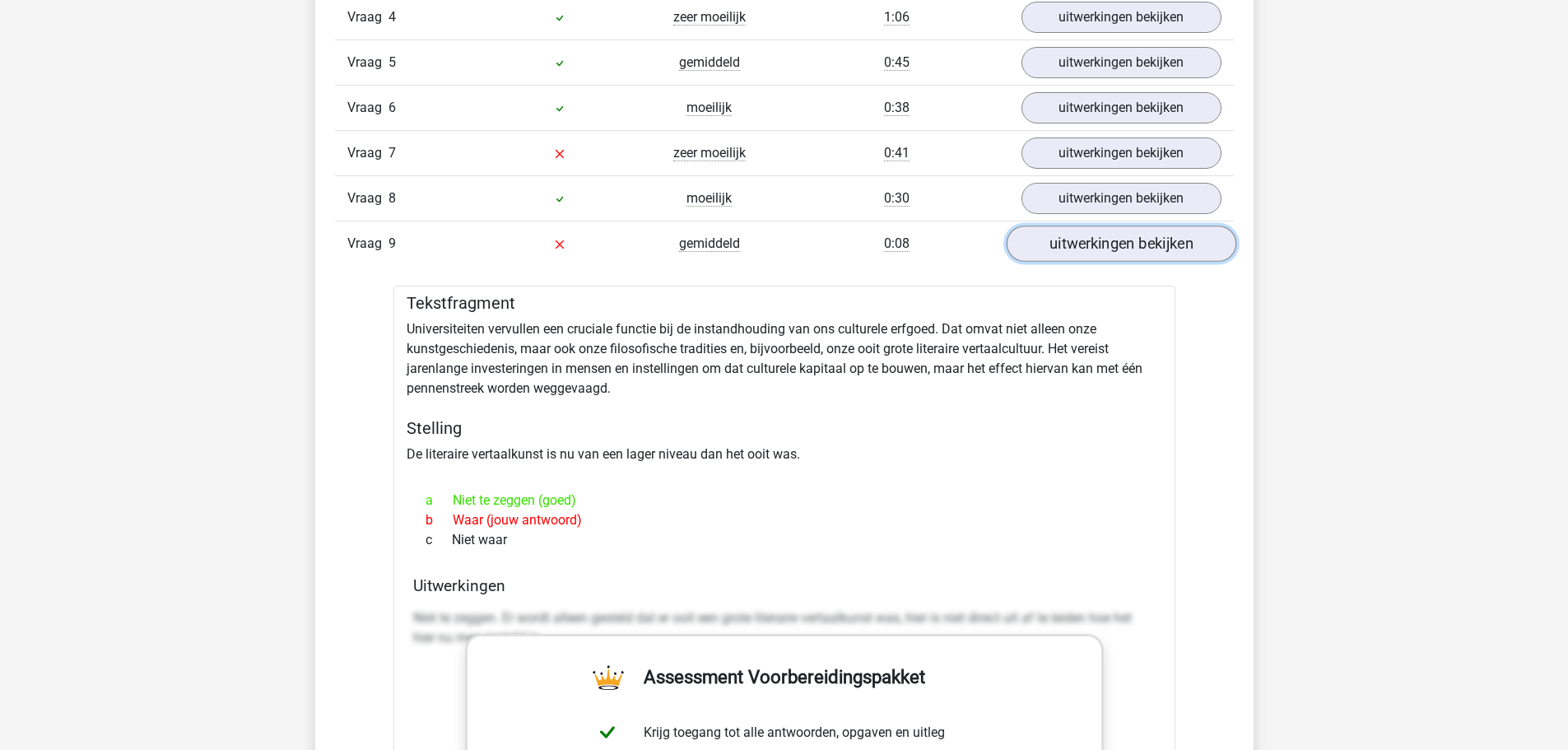
click at [1086, 250] on link "uitwerkingen bekijken" at bounding box center [1121, 245] width 230 height 36
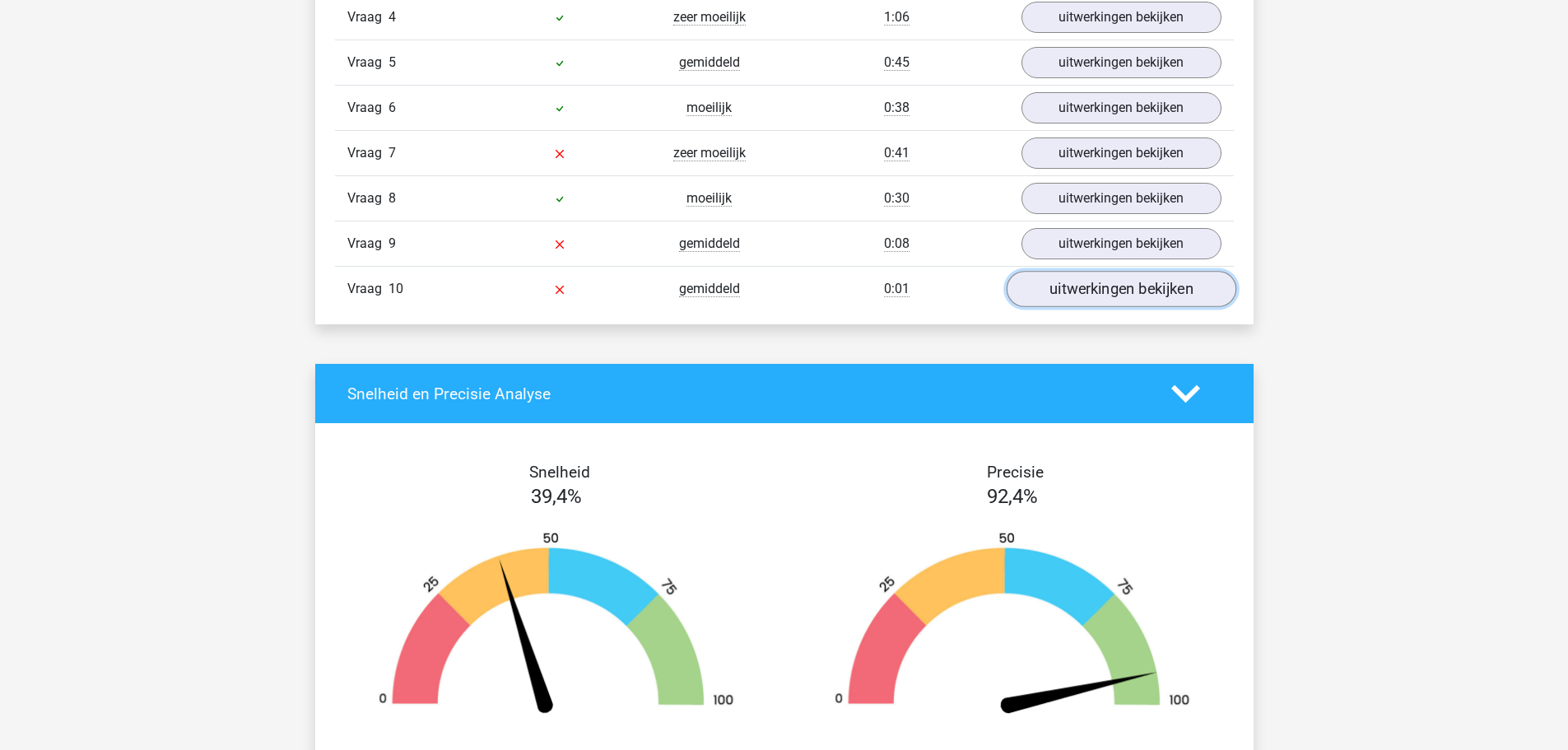
click at [1072, 299] on link "uitwerkingen bekijken" at bounding box center [1121, 290] width 230 height 36
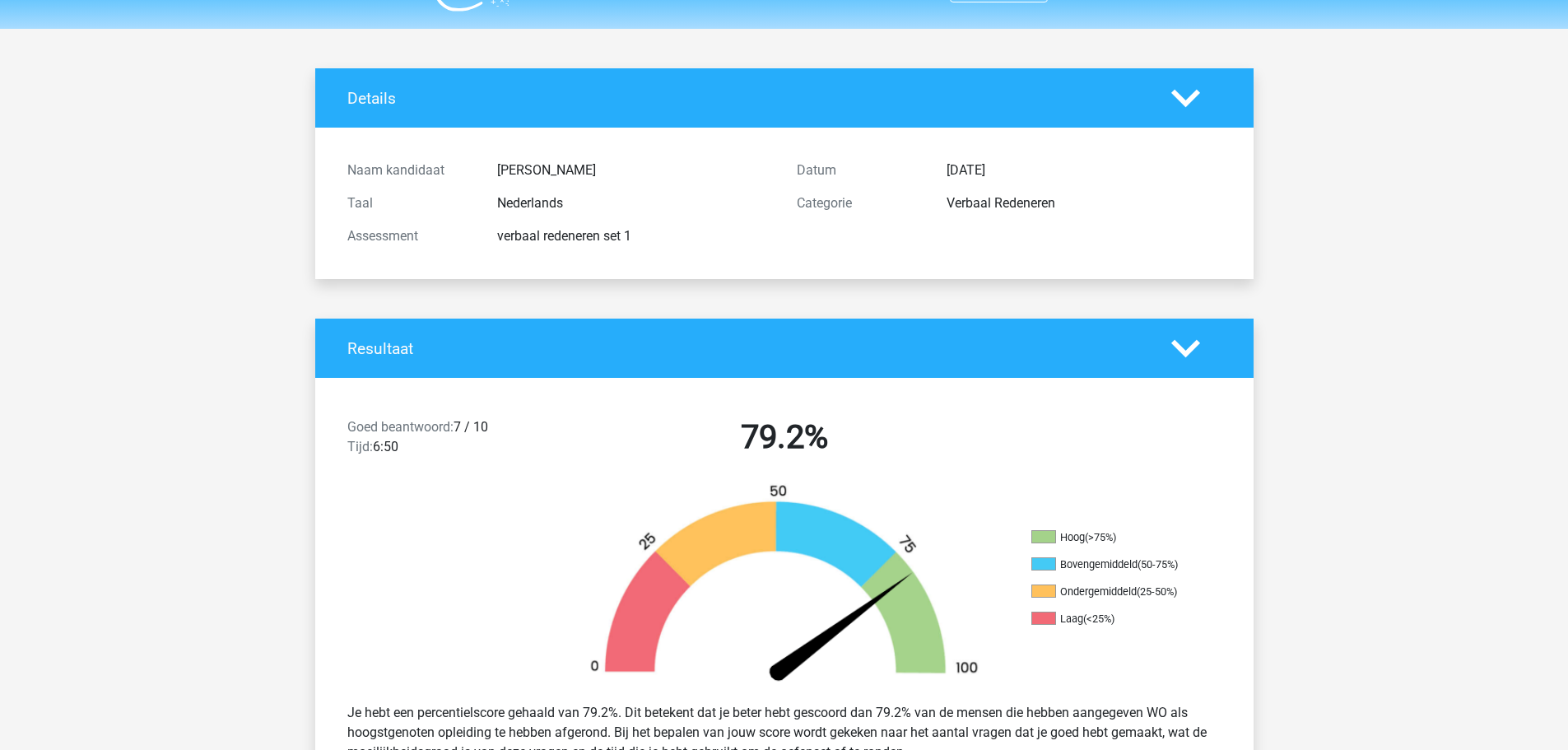
scroll to position [0, 0]
